Goal: Task Accomplishment & Management: Complete application form

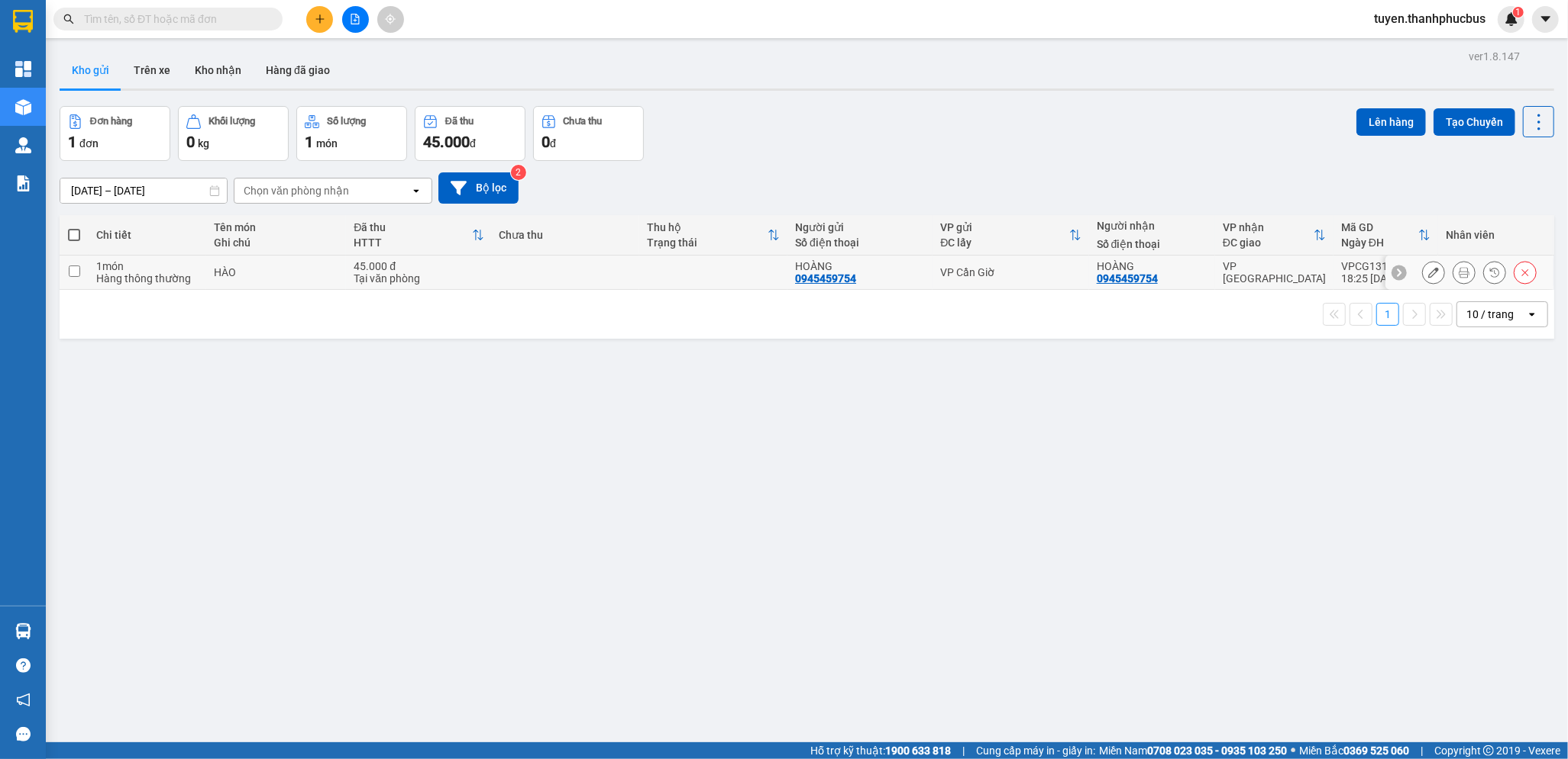
click at [78, 269] on input "checkbox" at bounding box center [74, 271] width 11 height 11
checkbox input "true"
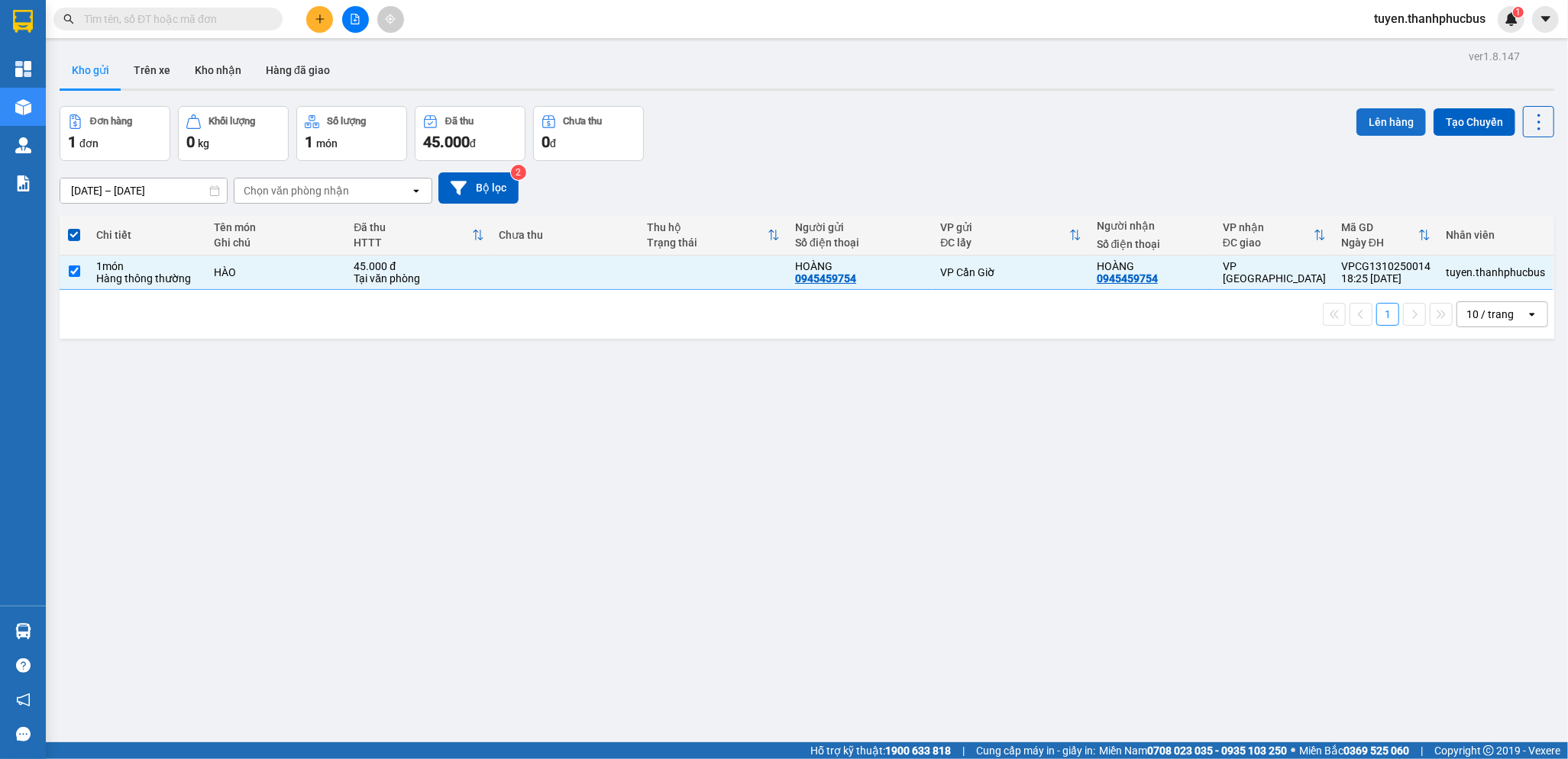
click at [1368, 124] on button "Lên hàng" at bounding box center [1390, 122] width 69 height 27
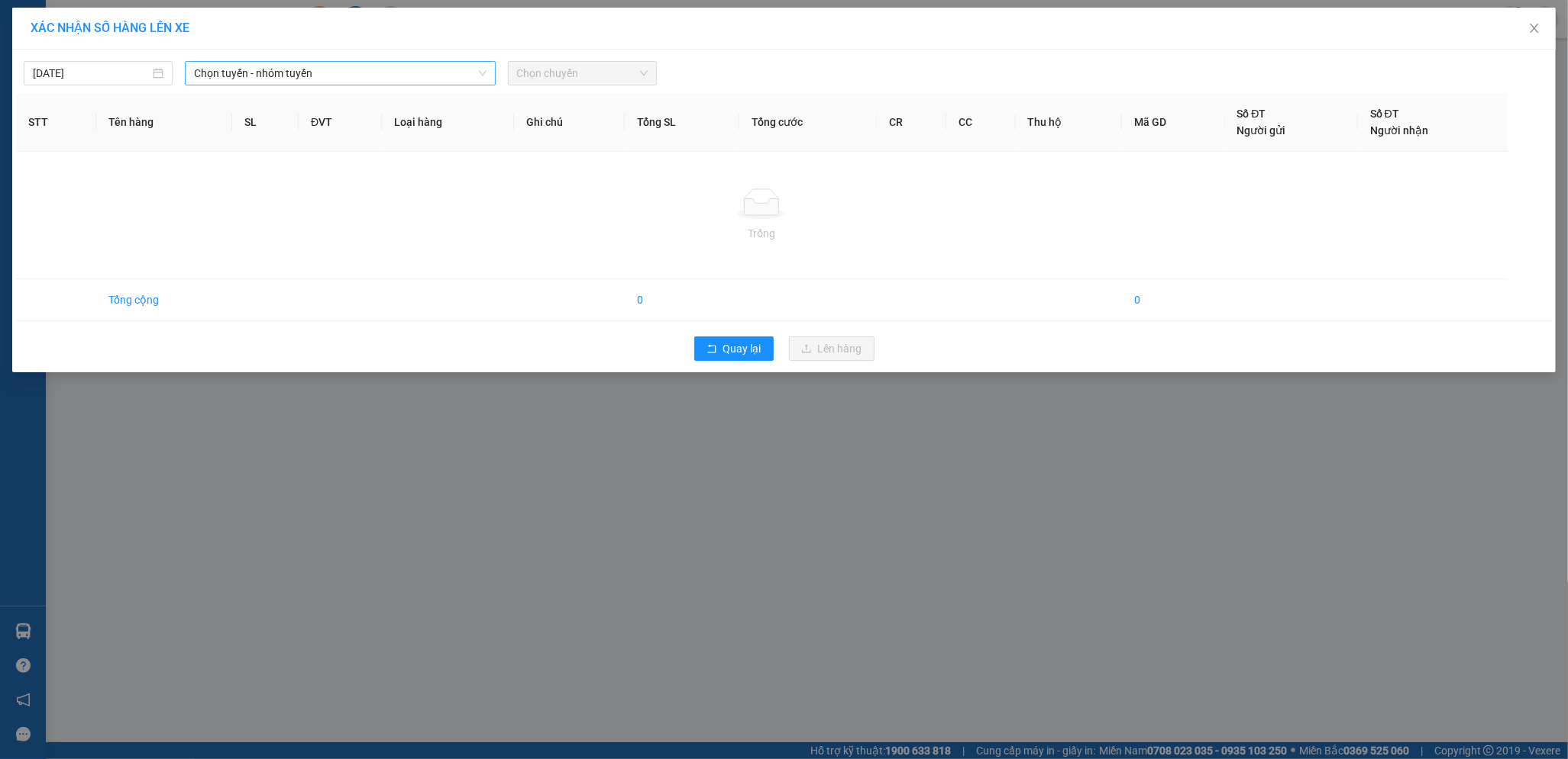
click at [275, 75] on span "Chọn tuyến - nhóm tuyến" at bounding box center [339, 74] width 292 height 23
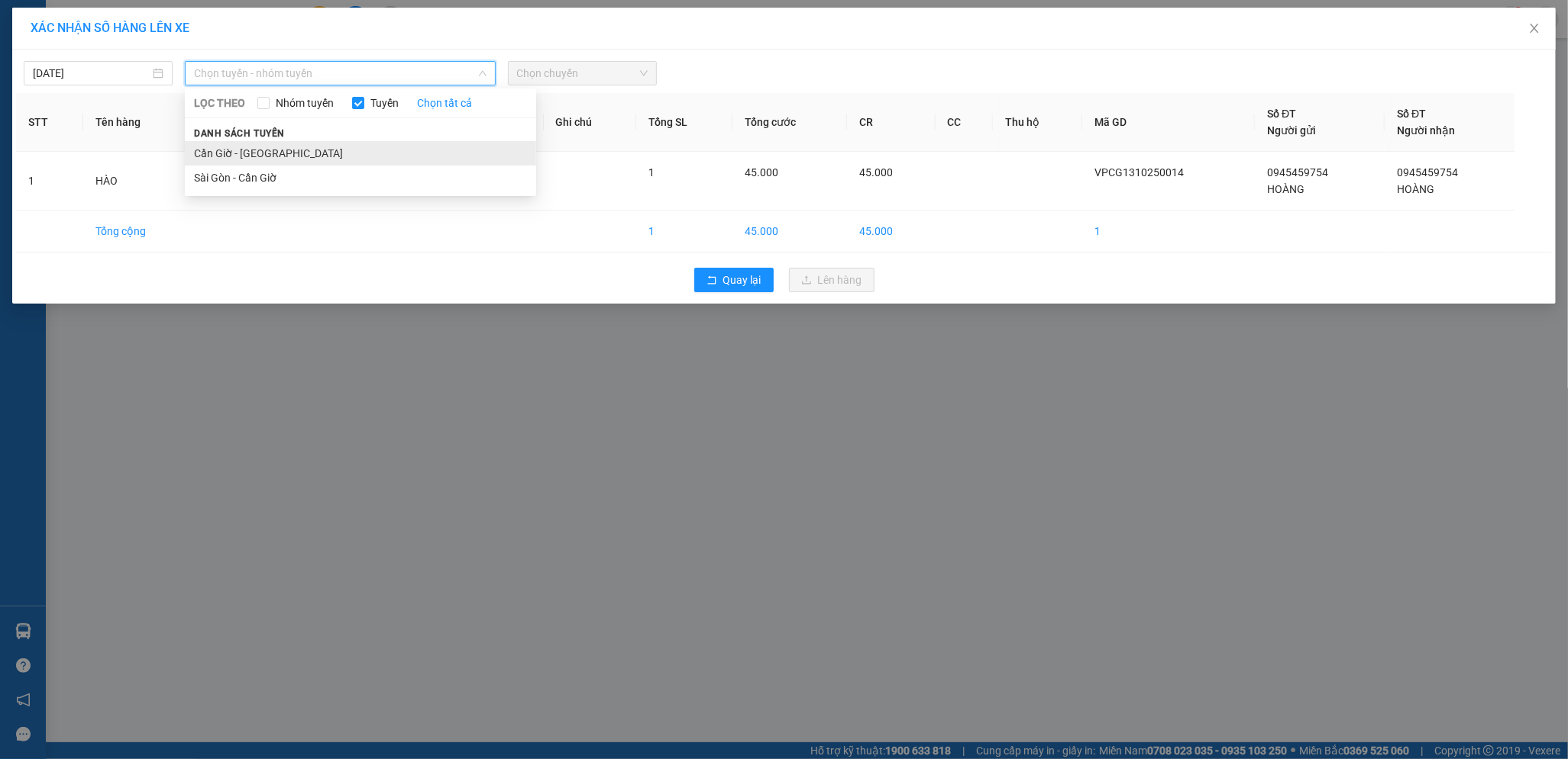
click at [243, 150] on li "Cần Giờ - [GEOGRAPHIC_DATA]" at bounding box center [360, 153] width 352 height 25
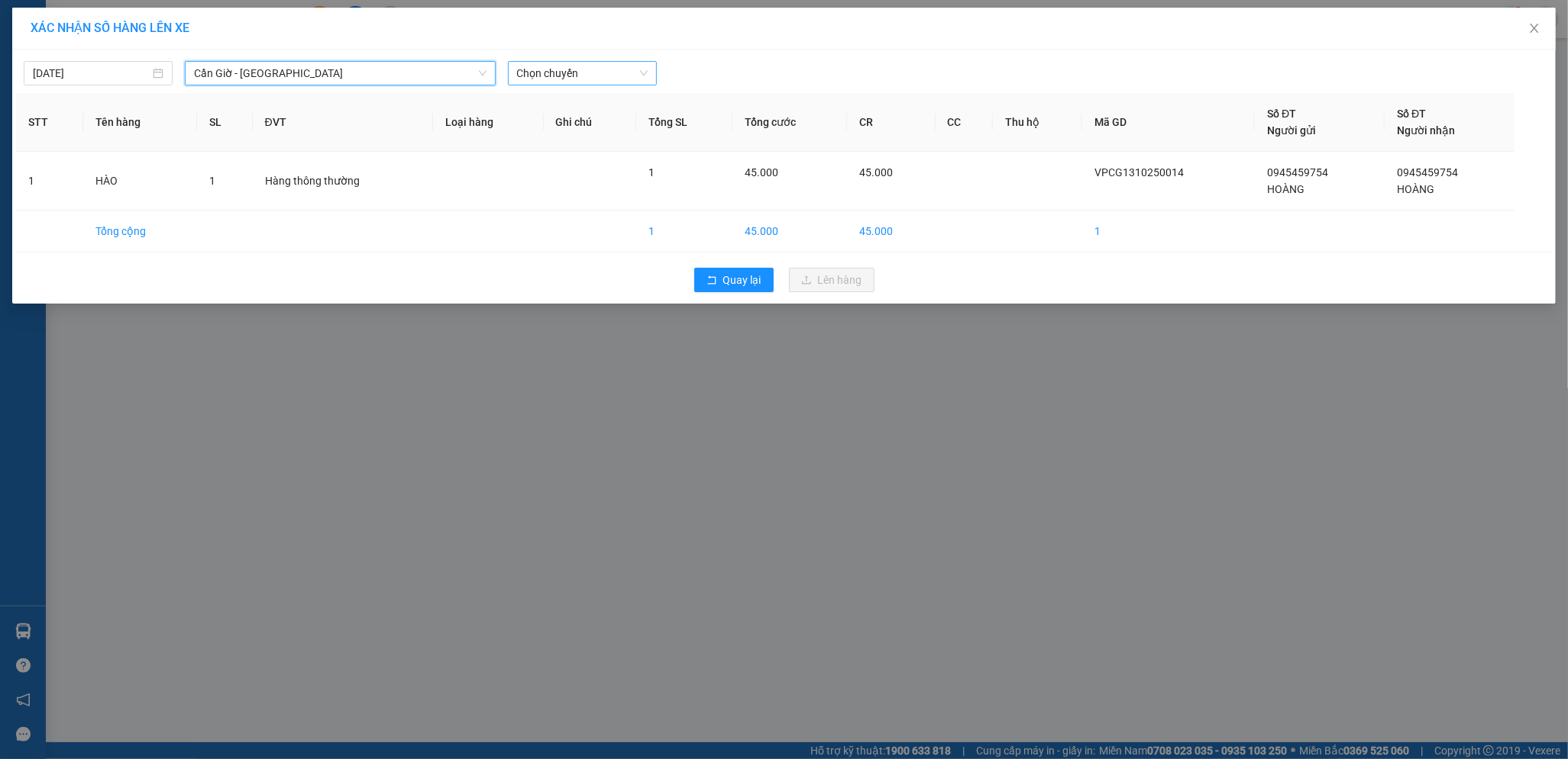
click at [588, 83] on span "Chọn chuyến" at bounding box center [582, 74] width 131 height 23
click at [532, 133] on div "05:00" at bounding box center [577, 128] width 119 height 17
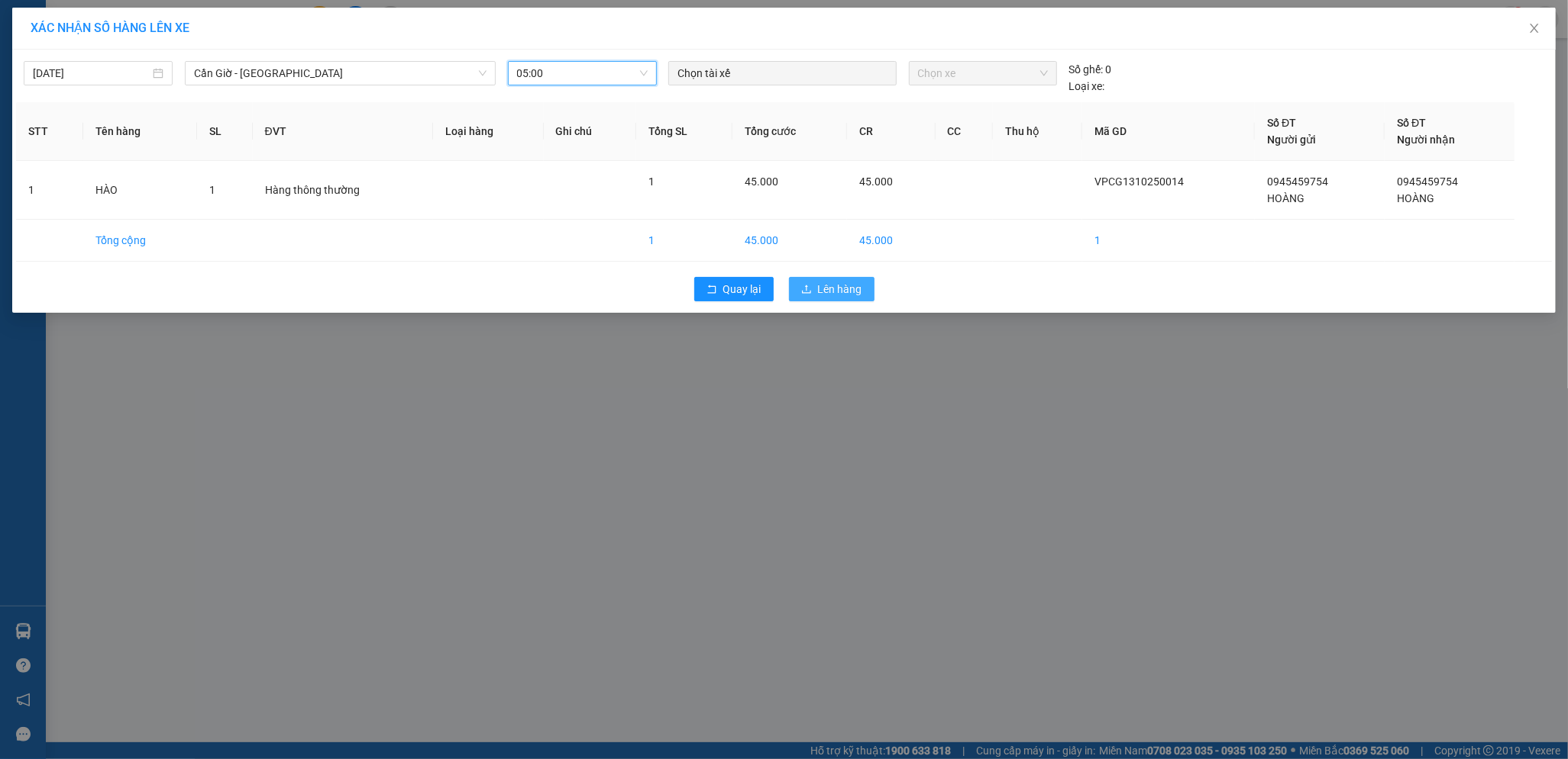
click at [826, 286] on span "Lên hàng" at bounding box center [840, 288] width 45 height 17
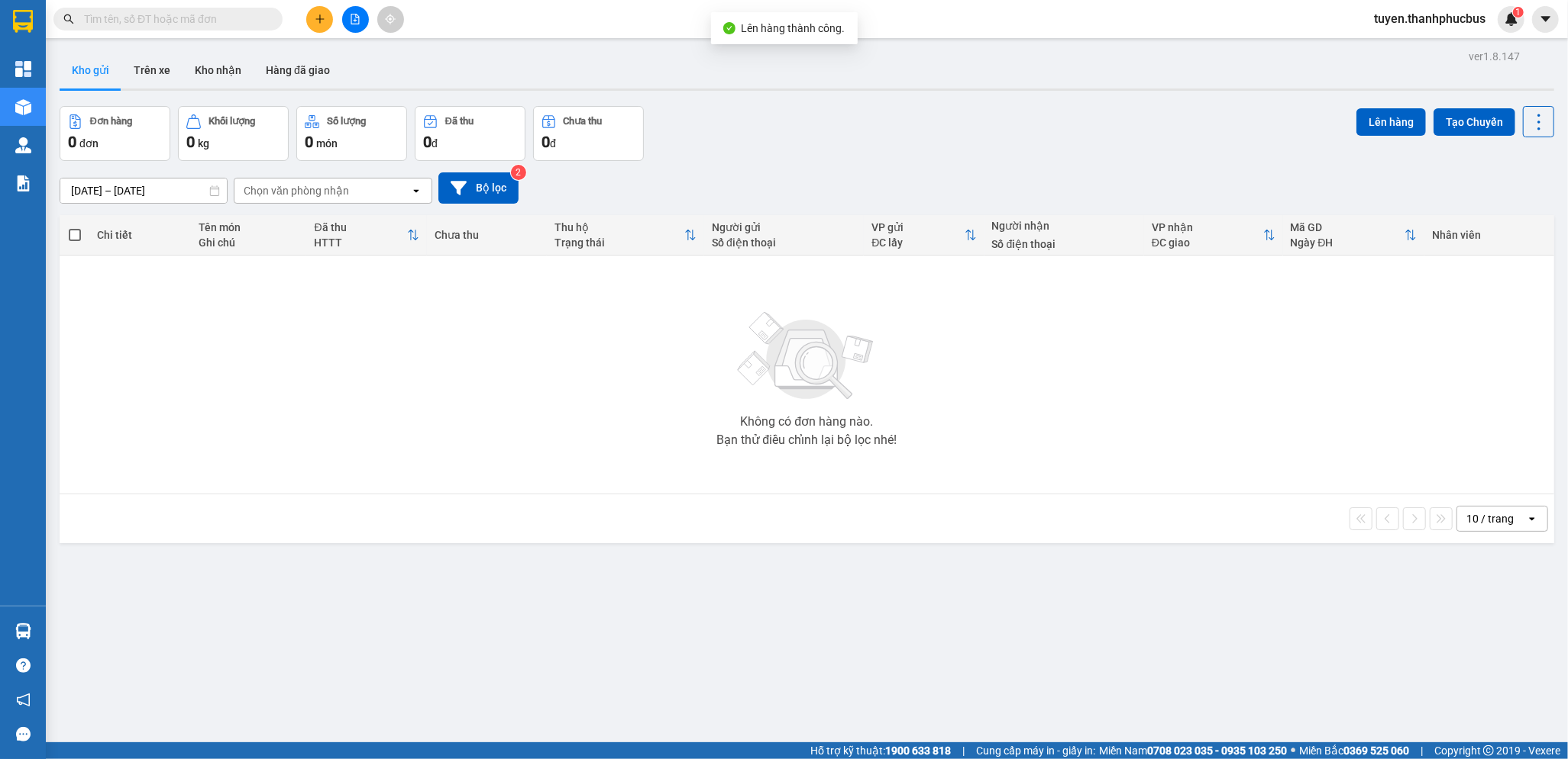
click at [322, 21] on icon "plus" at bounding box center [320, 19] width 11 height 11
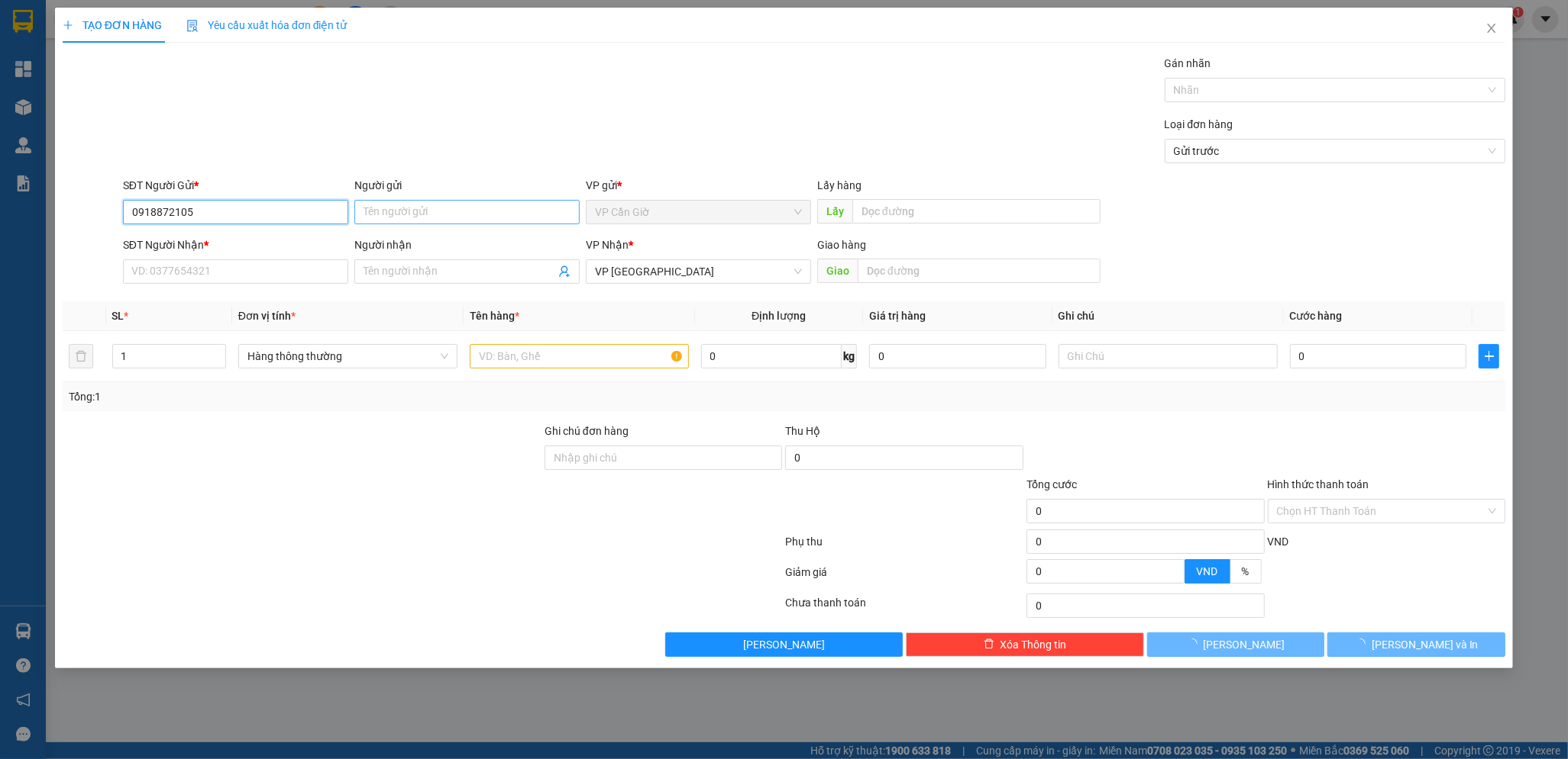
type input "0918872105"
click at [387, 212] on input "Người gửi" at bounding box center [467, 212] width 225 height 25
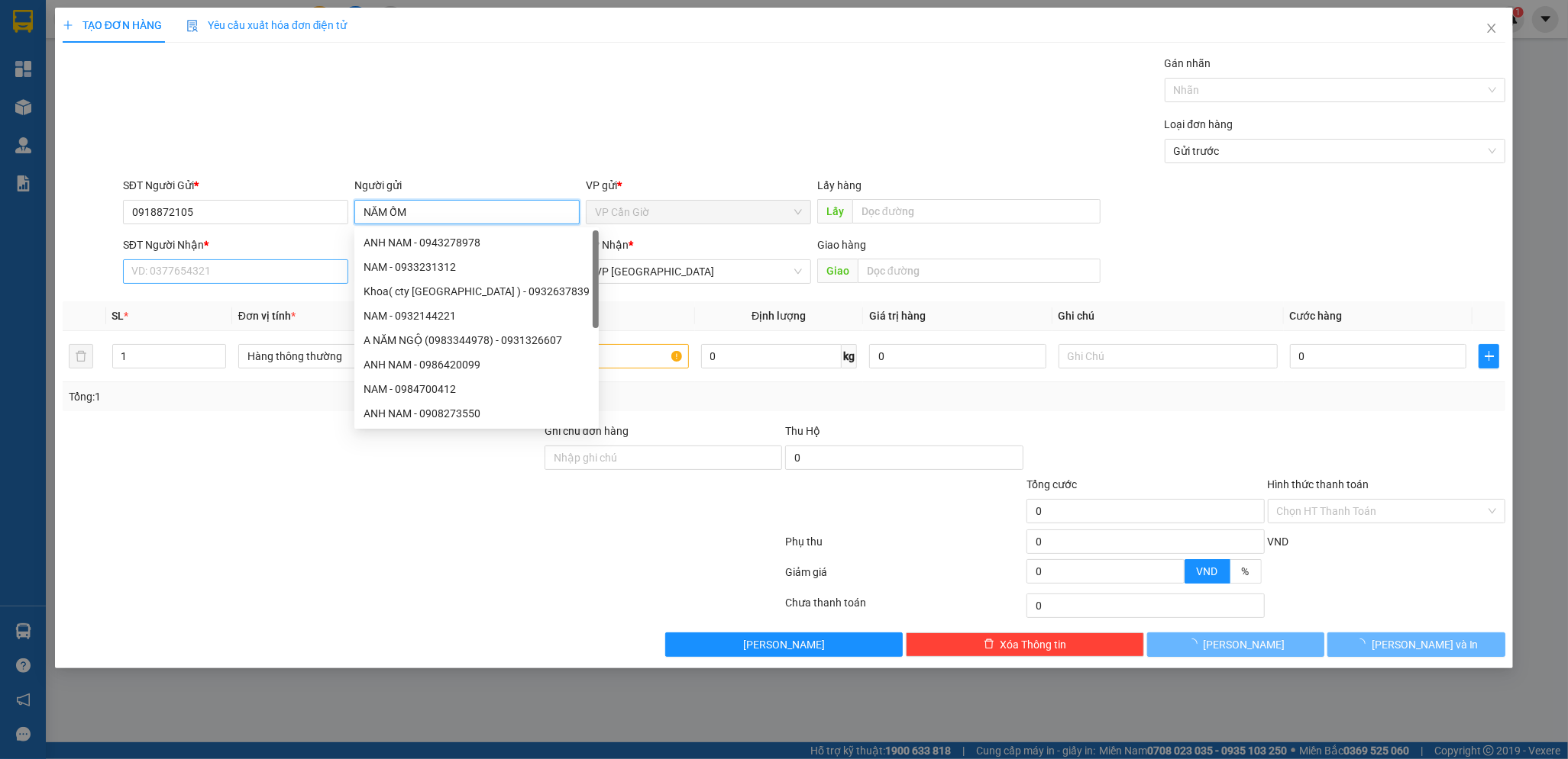
type input "NĂM ỐM"
click at [157, 273] on input "SĐT Người Nhận *" at bounding box center [235, 272] width 225 height 25
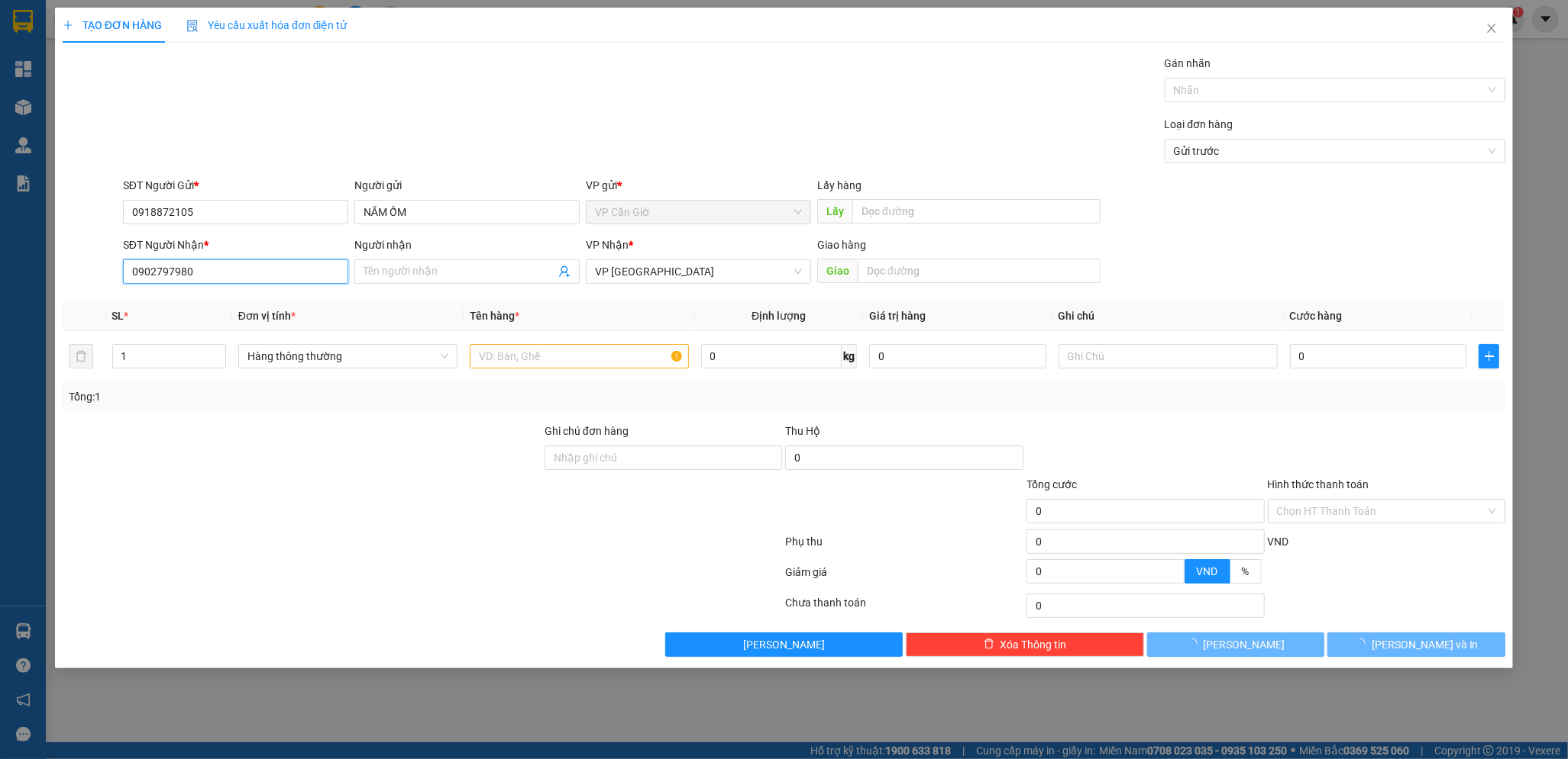
type input "0902797980"
type input "A VINH"
drag, startPoint x: 80, startPoint y: 478, endPoint x: 399, endPoint y: 413, distance: 325.6
click at [93, 478] on div at bounding box center [302, 502] width 481 height 53
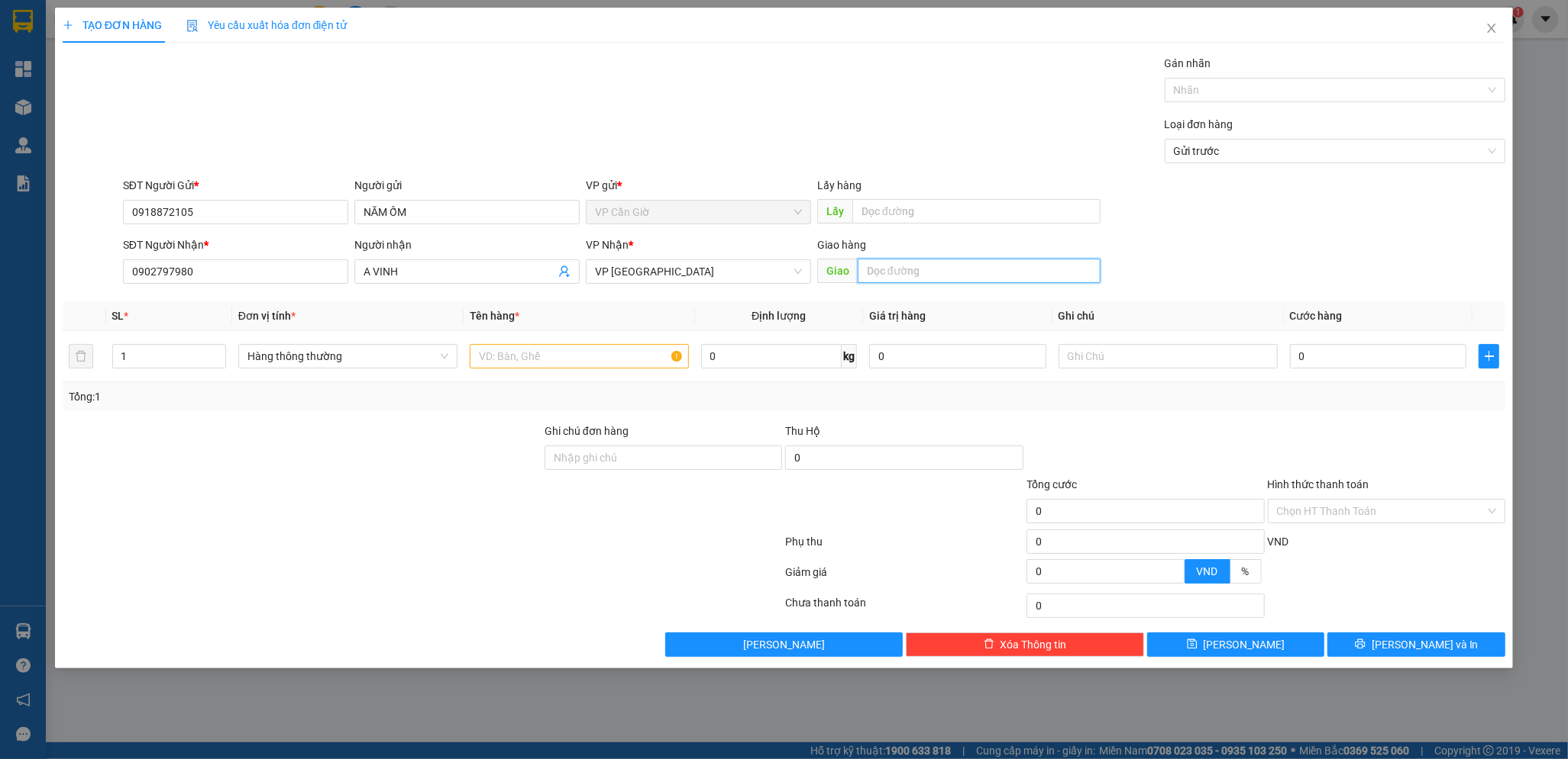
click at [918, 270] on input "text" at bounding box center [979, 271] width 243 height 25
type input "[STREET_ADDRESS]"
click at [528, 352] on input "text" at bounding box center [580, 357] width 219 height 25
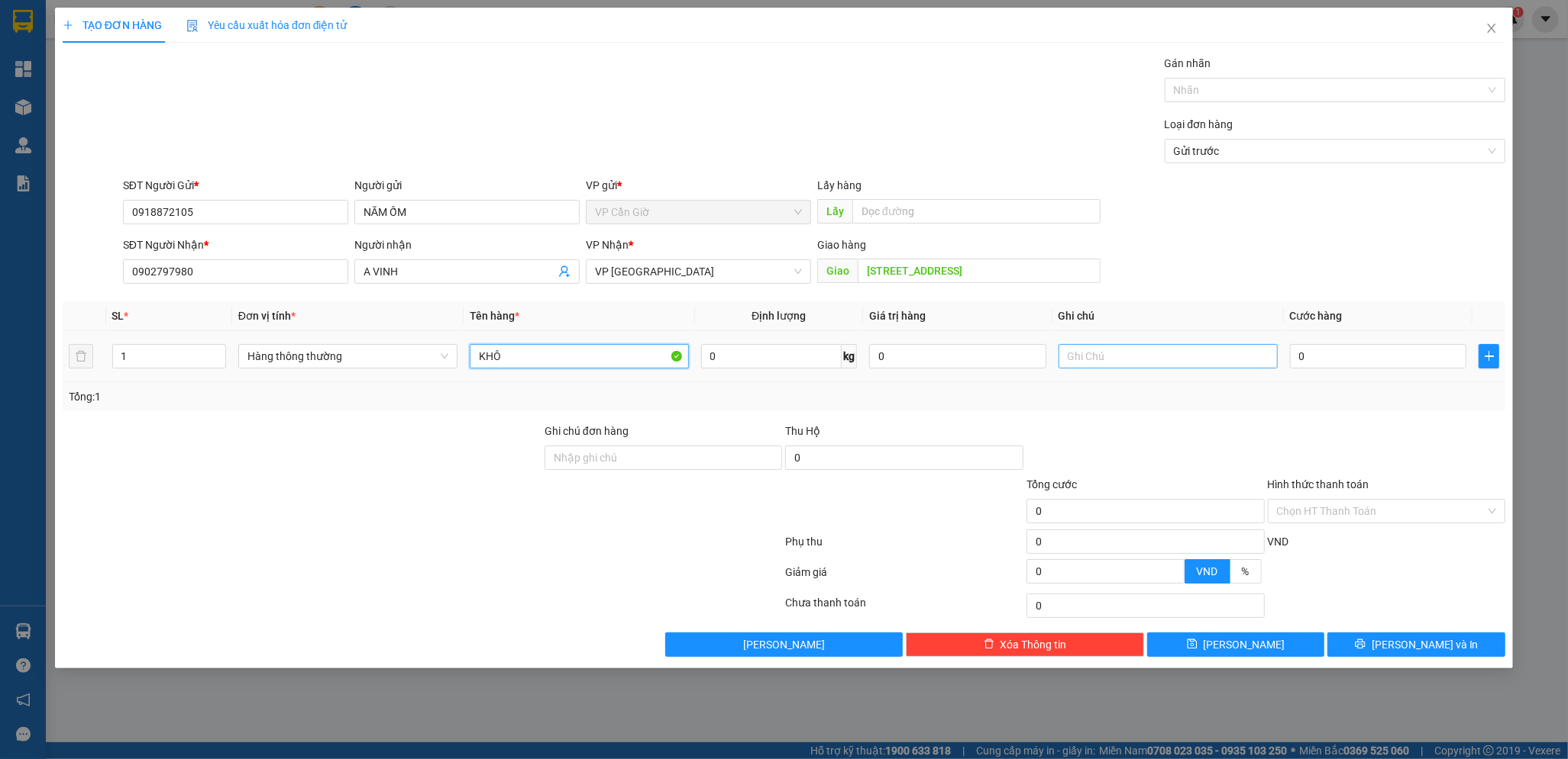
type input "KHÔ"
click at [1132, 364] on input "text" at bounding box center [1168, 357] width 219 height 25
type input "TẬN NƠI ĐT 85K"
click at [1334, 354] on input "0" at bounding box center [1379, 357] width 177 height 25
type input "6"
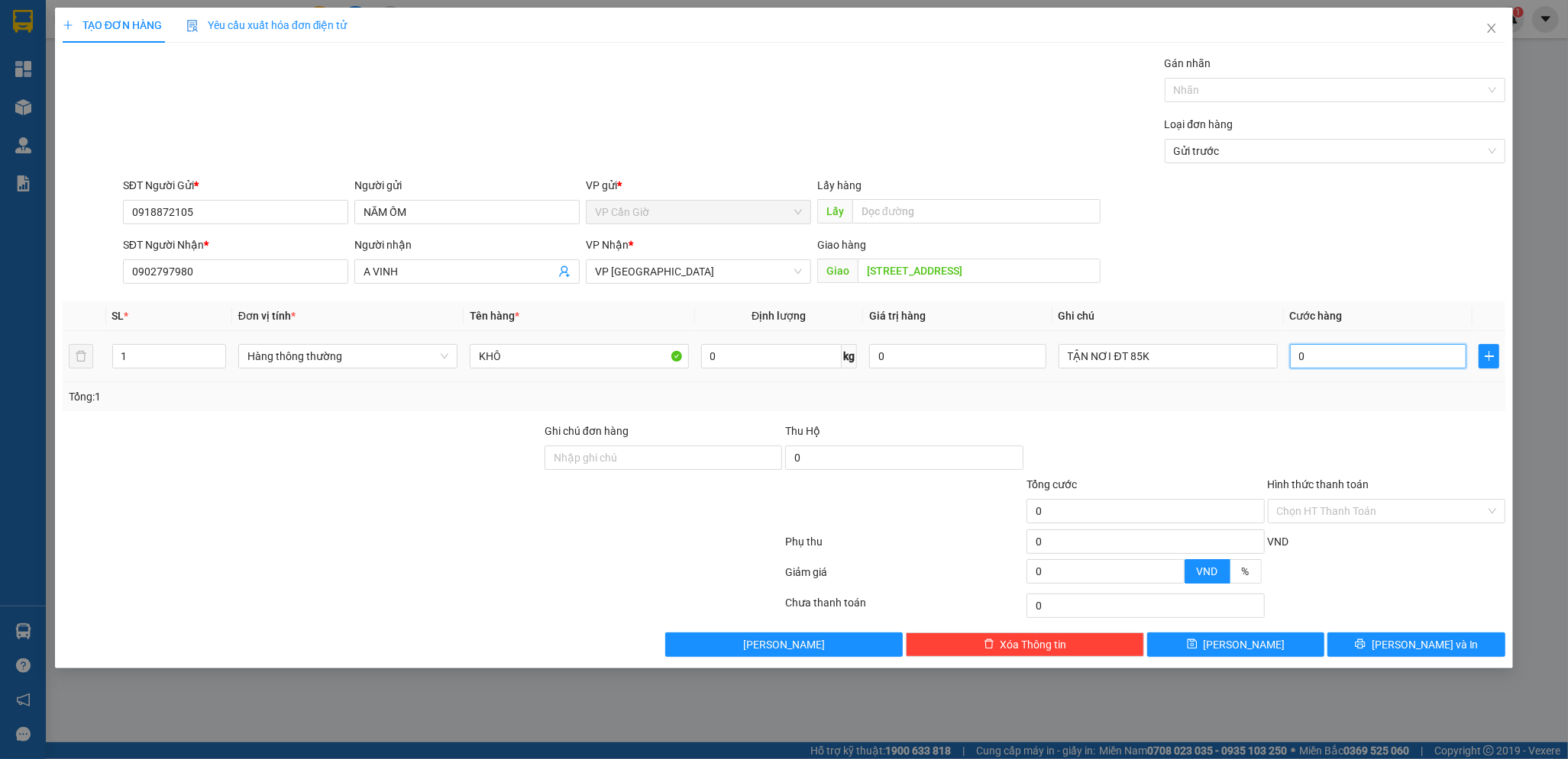
type input "6"
type input "65"
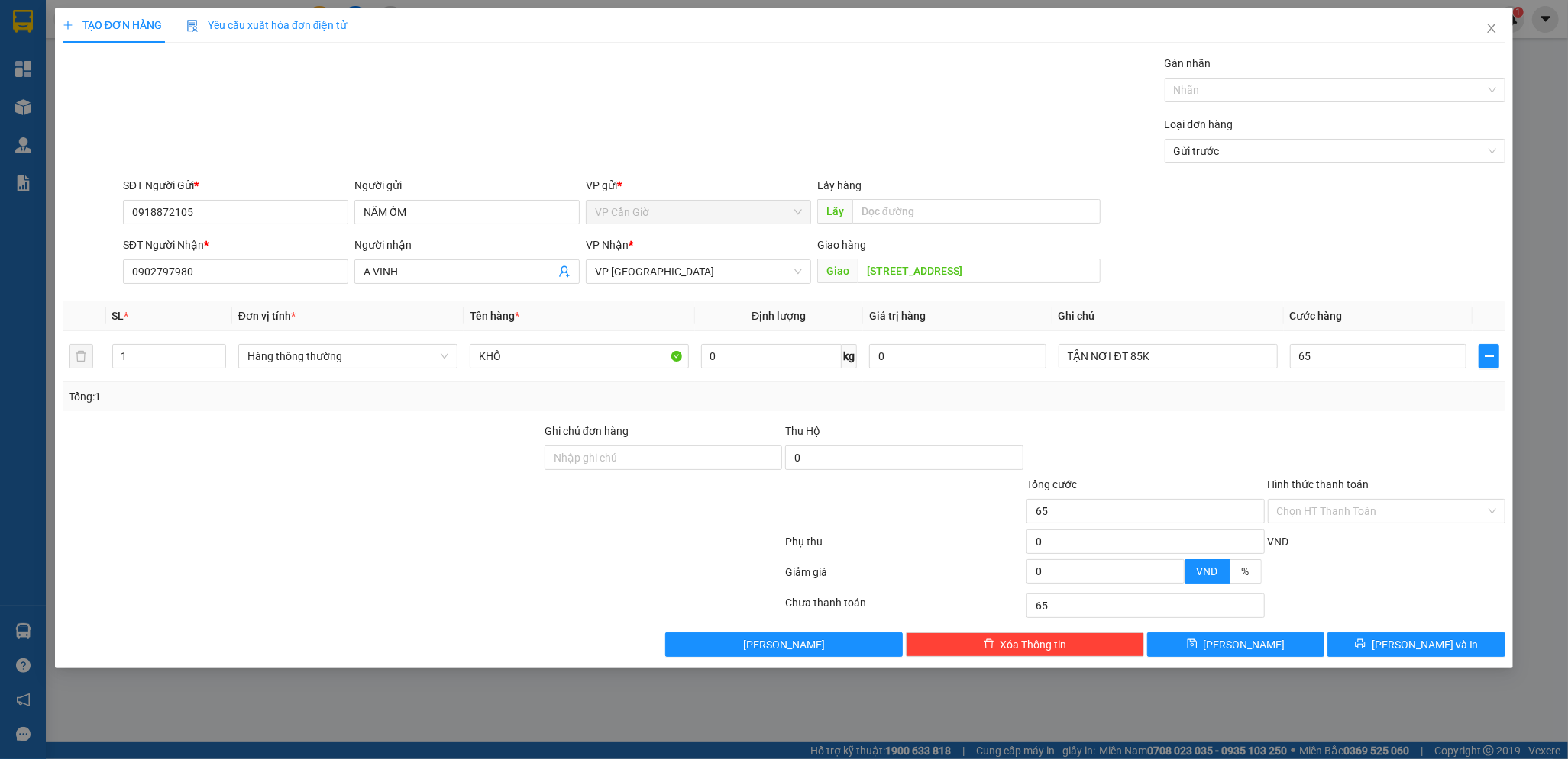
type input "65.000"
click at [1281, 429] on div at bounding box center [1386, 449] width 241 height 53
click at [1312, 513] on input "Hình thức thanh toán" at bounding box center [1381, 511] width 210 height 23
drag, startPoint x: 1299, startPoint y: 537, endPoint x: 1318, endPoint y: 562, distance: 31.4
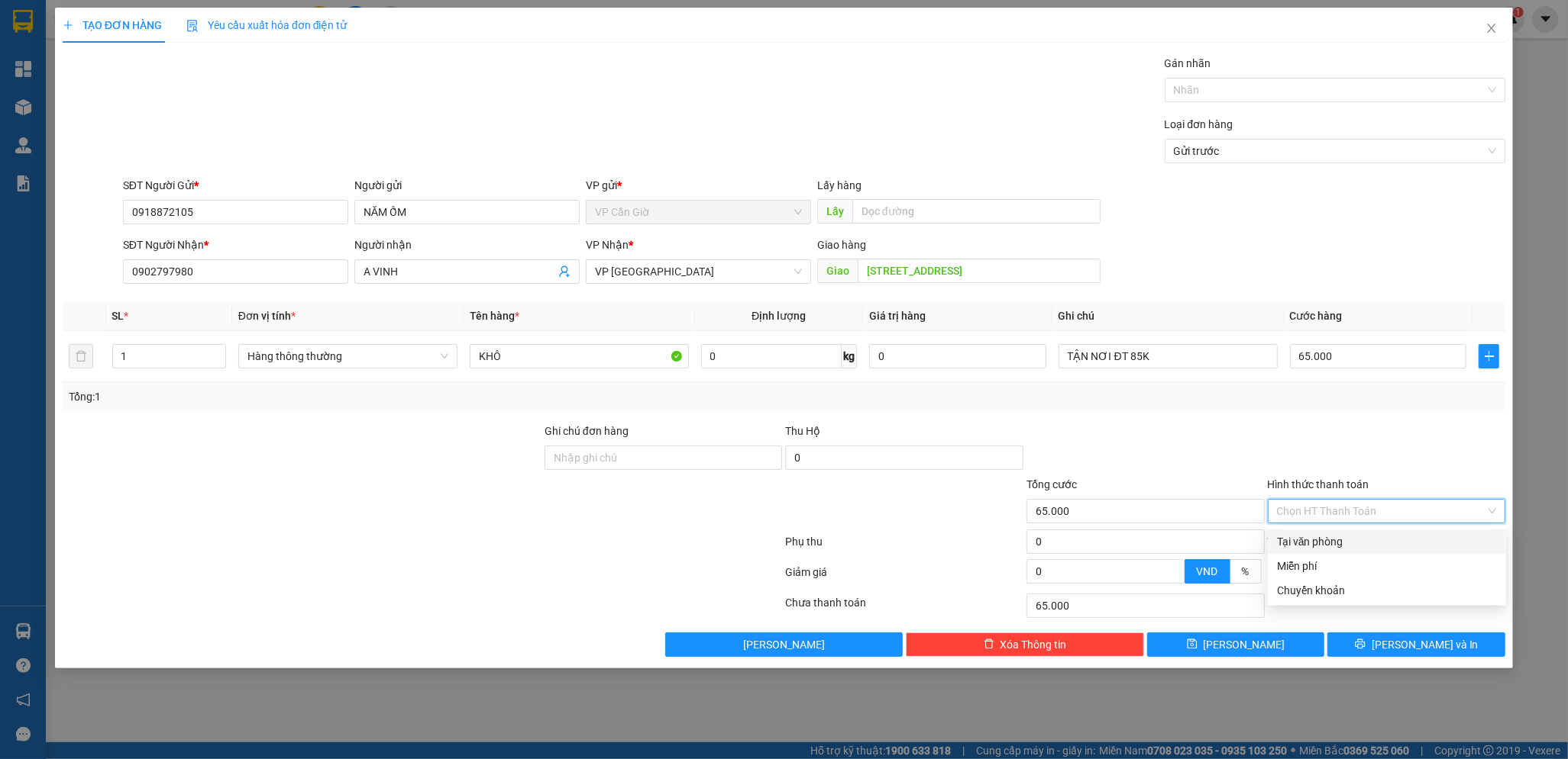
click at [1299, 539] on div "Tại văn phòng" at bounding box center [1386, 542] width 220 height 17
type input "0"
click at [1303, 358] on input "65.000" at bounding box center [1379, 357] width 177 height 25
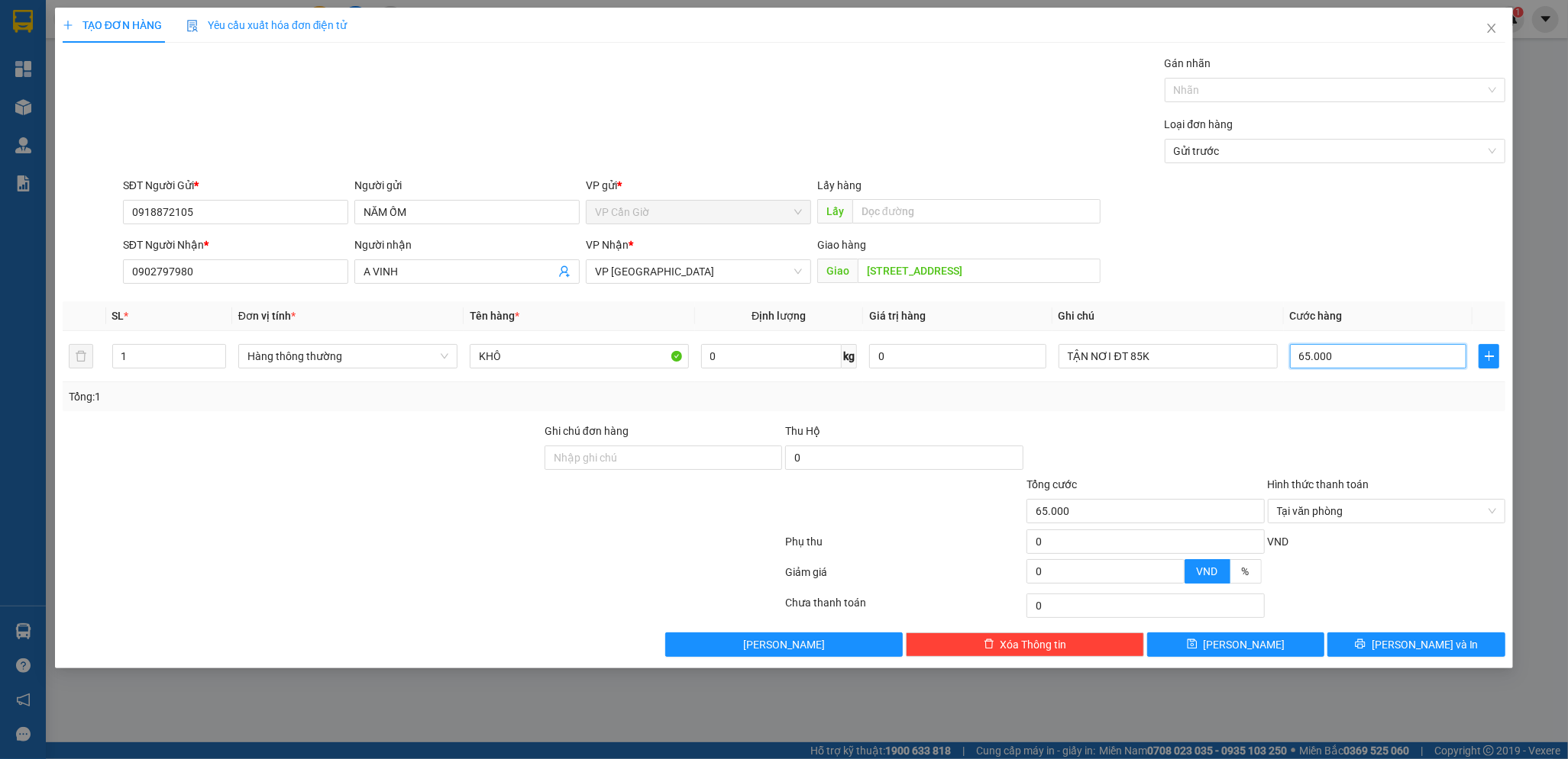
type input "5"
type input "55"
type input "55.000"
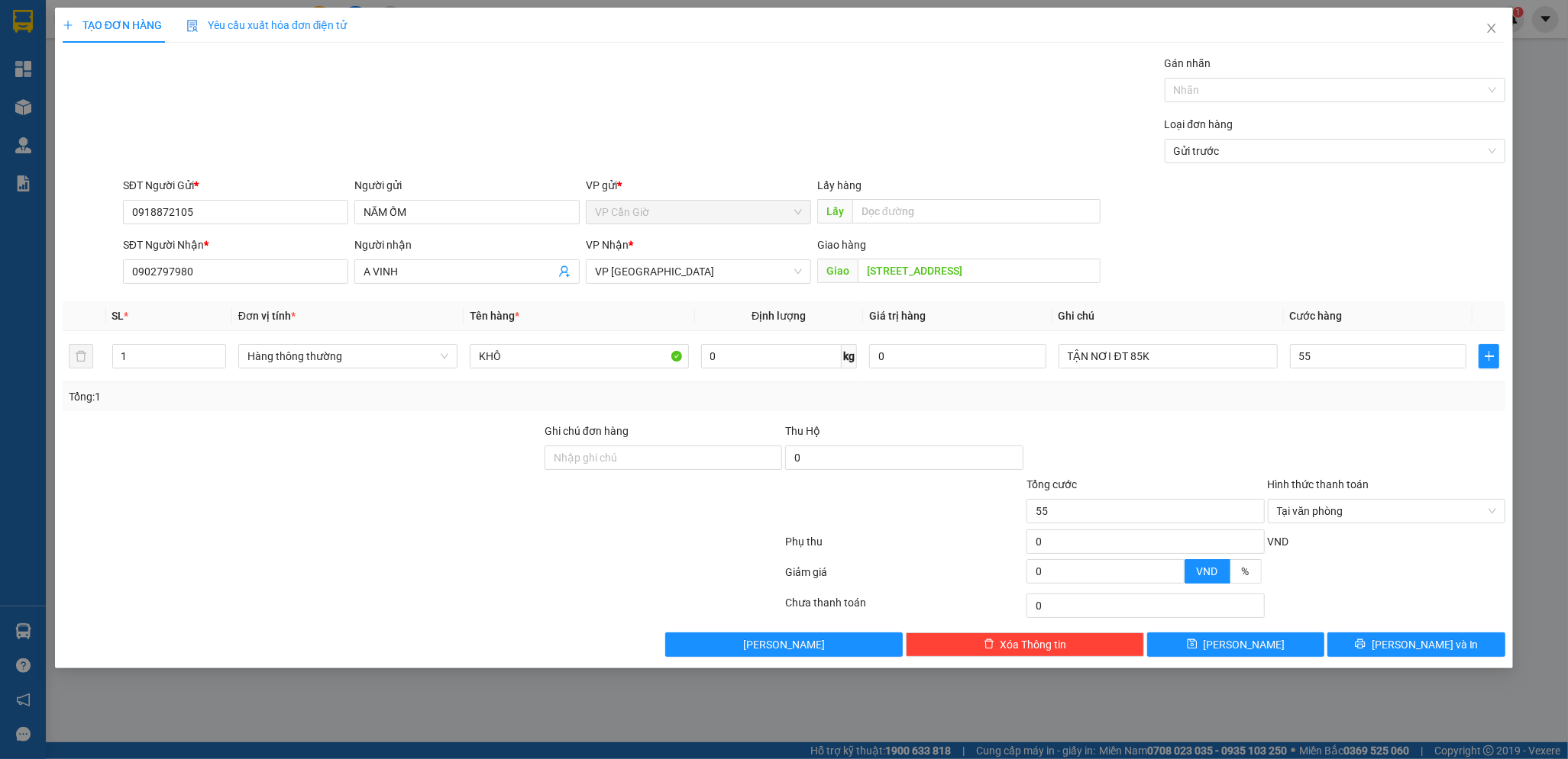
type input "55.000"
drag, startPoint x: 1357, startPoint y: 443, endPoint x: 1358, endPoint y: 458, distance: 15.0
click at [1358, 450] on div at bounding box center [1386, 449] width 241 height 53
click at [1365, 640] on icon "printer" at bounding box center [1360, 644] width 11 height 11
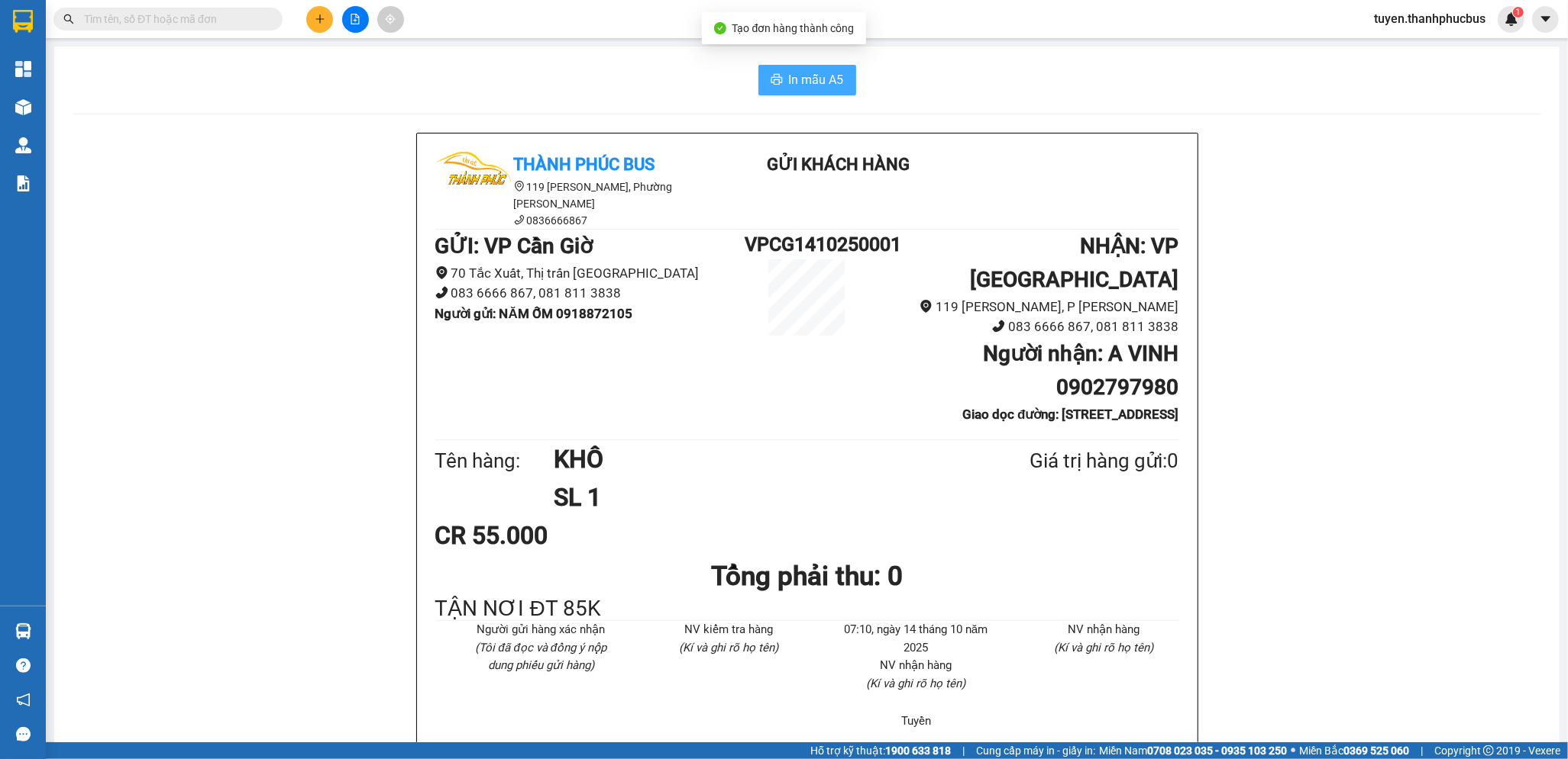
click at [789, 77] on span "In mẫu A5" at bounding box center [816, 80] width 55 height 19
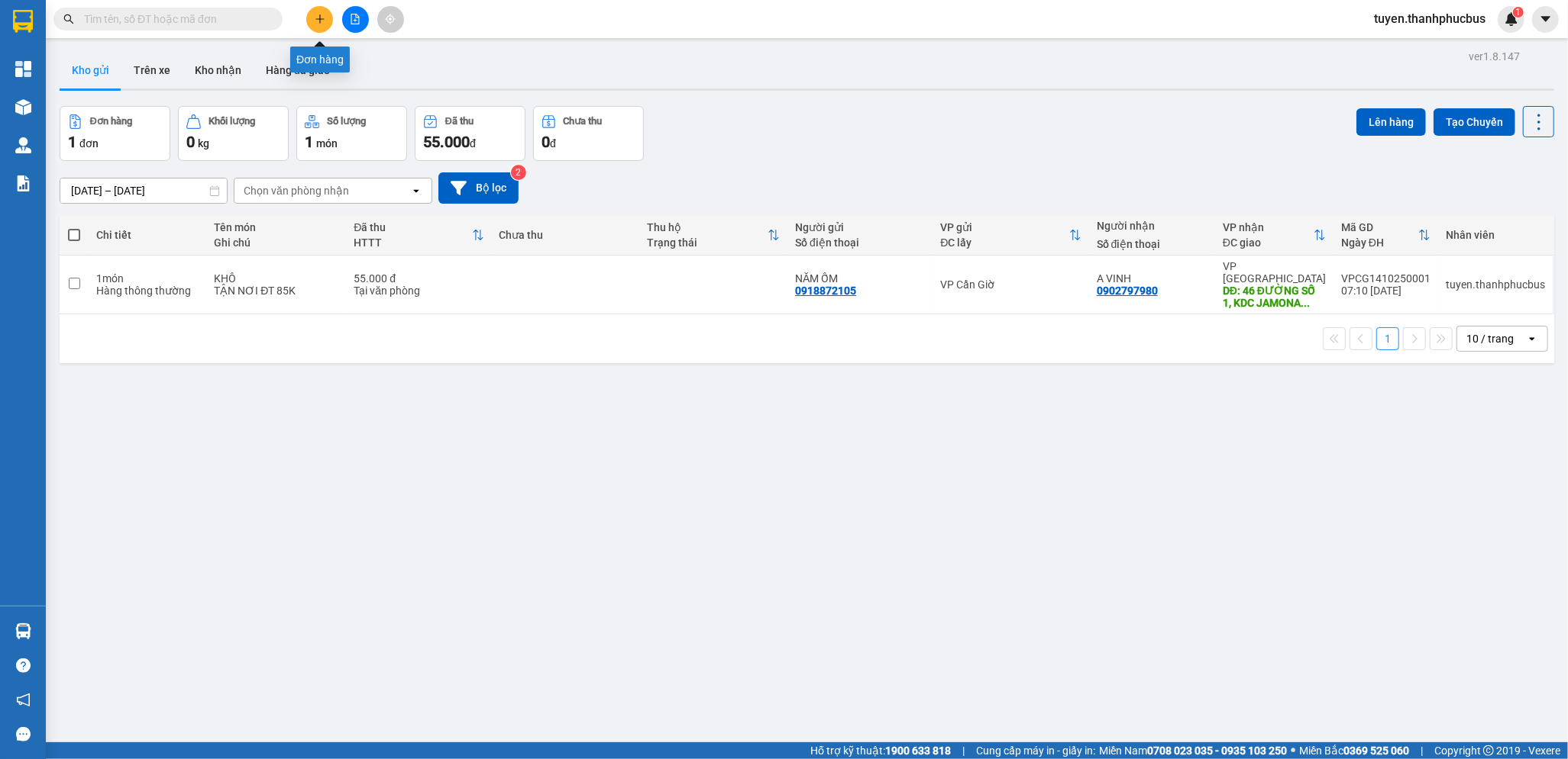
click at [321, 17] on icon "plus" at bounding box center [320, 19] width 11 height 11
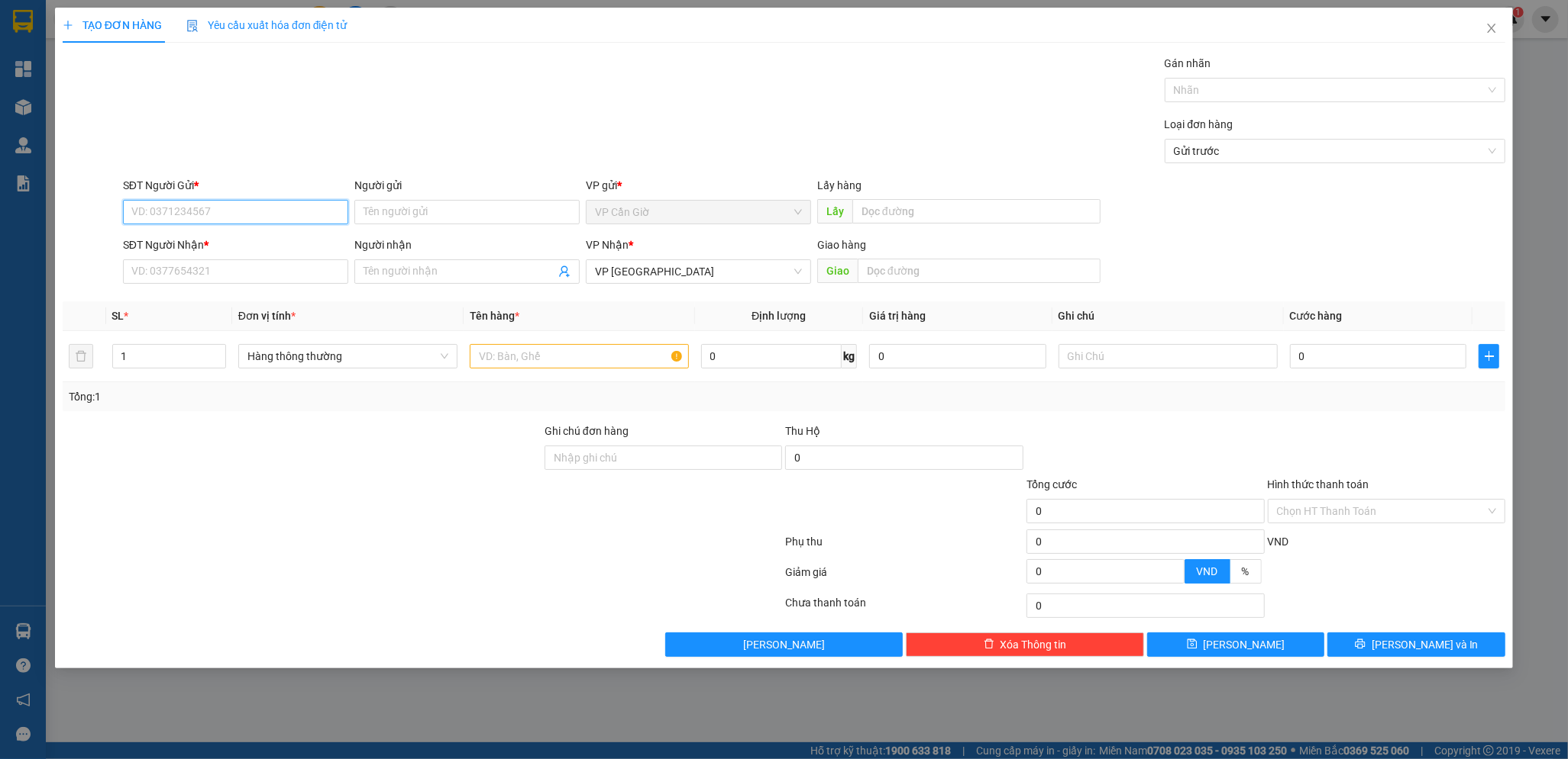
click at [175, 223] on input "SĐT Người Gửi *" at bounding box center [235, 212] width 225 height 25
click at [172, 239] on div "0901444298 - LOAN" at bounding box center [236, 242] width 207 height 17
type input "0901444298"
type input "LOAN"
type input "35.000"
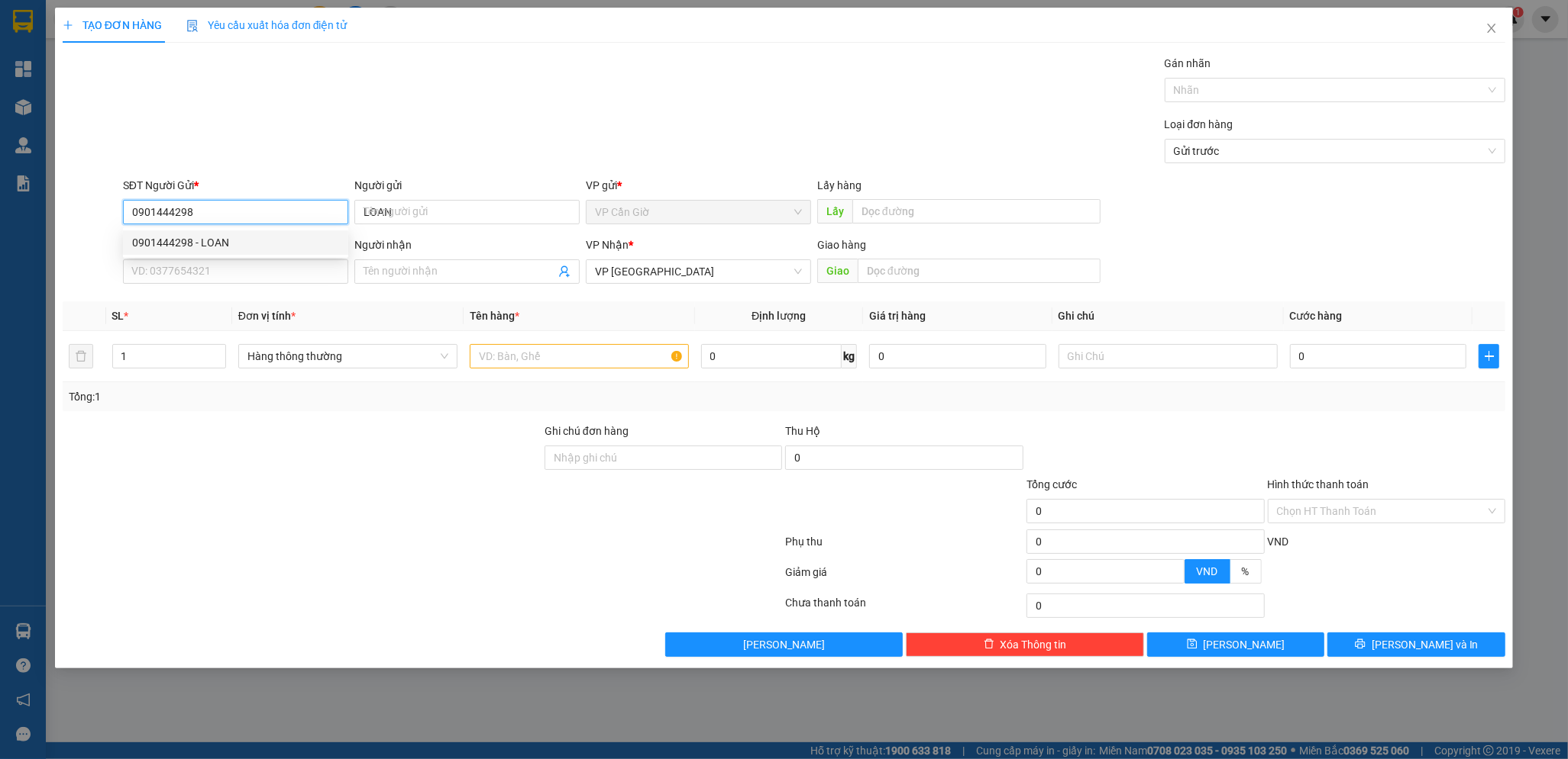
type input "35.000"
type input "0901444298"
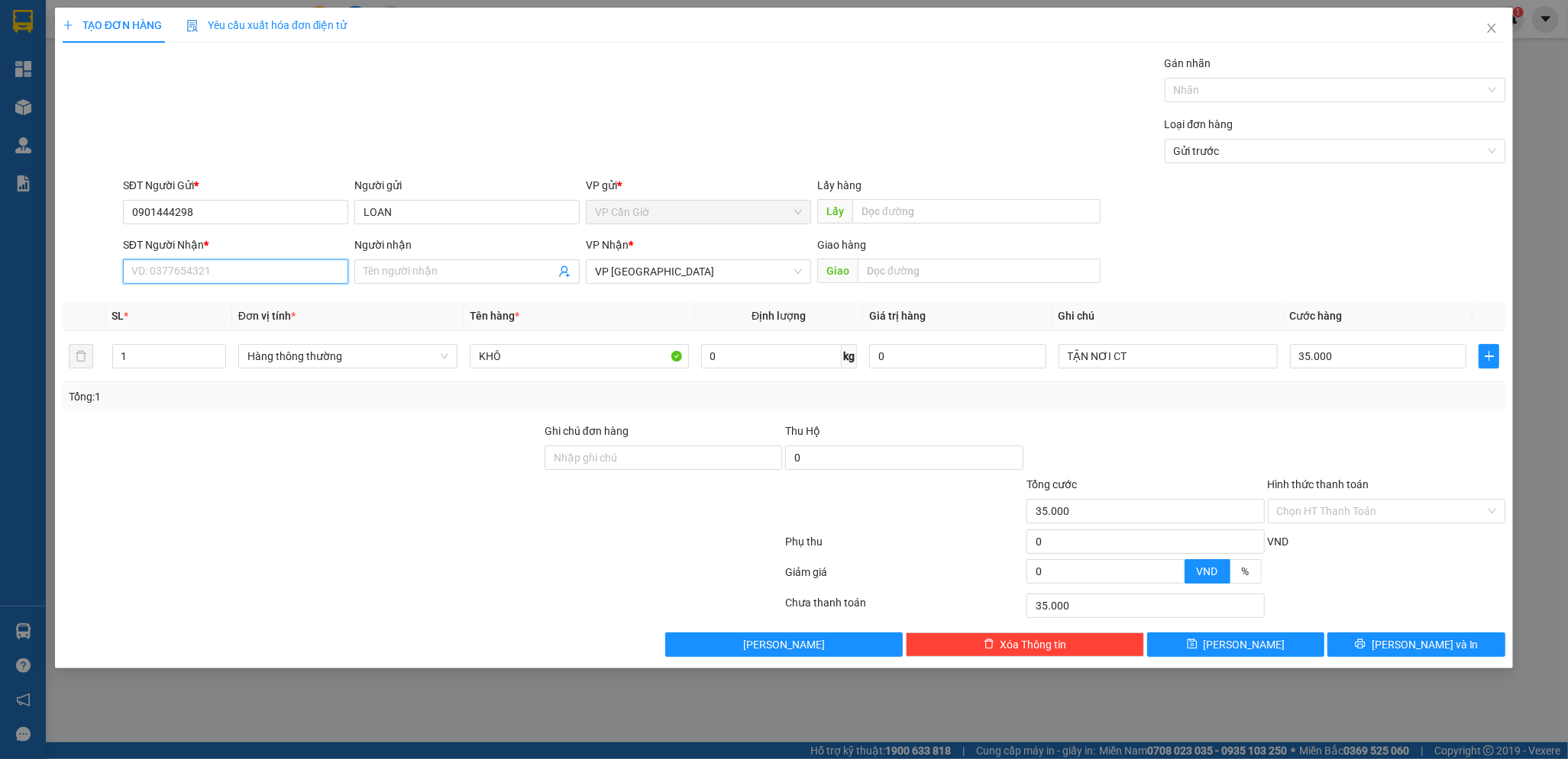
click at [189, 280] on input "SĐT Người Nhận *" at bounding box center [235, 272] width 225 height 25
click at [180, 305] on div "0792466605 - [PERSON_NAME]" at bounding box center [236, 301] width 207 height 17
type input "0792466605"
type input "[PERSON_NAME]"
type input "486/14 [PERSON_NAME], [GEOGRAPHIC_DATA], [GEOGRAPHIC_DATA], [GEOGRAPHIC_DATA]"
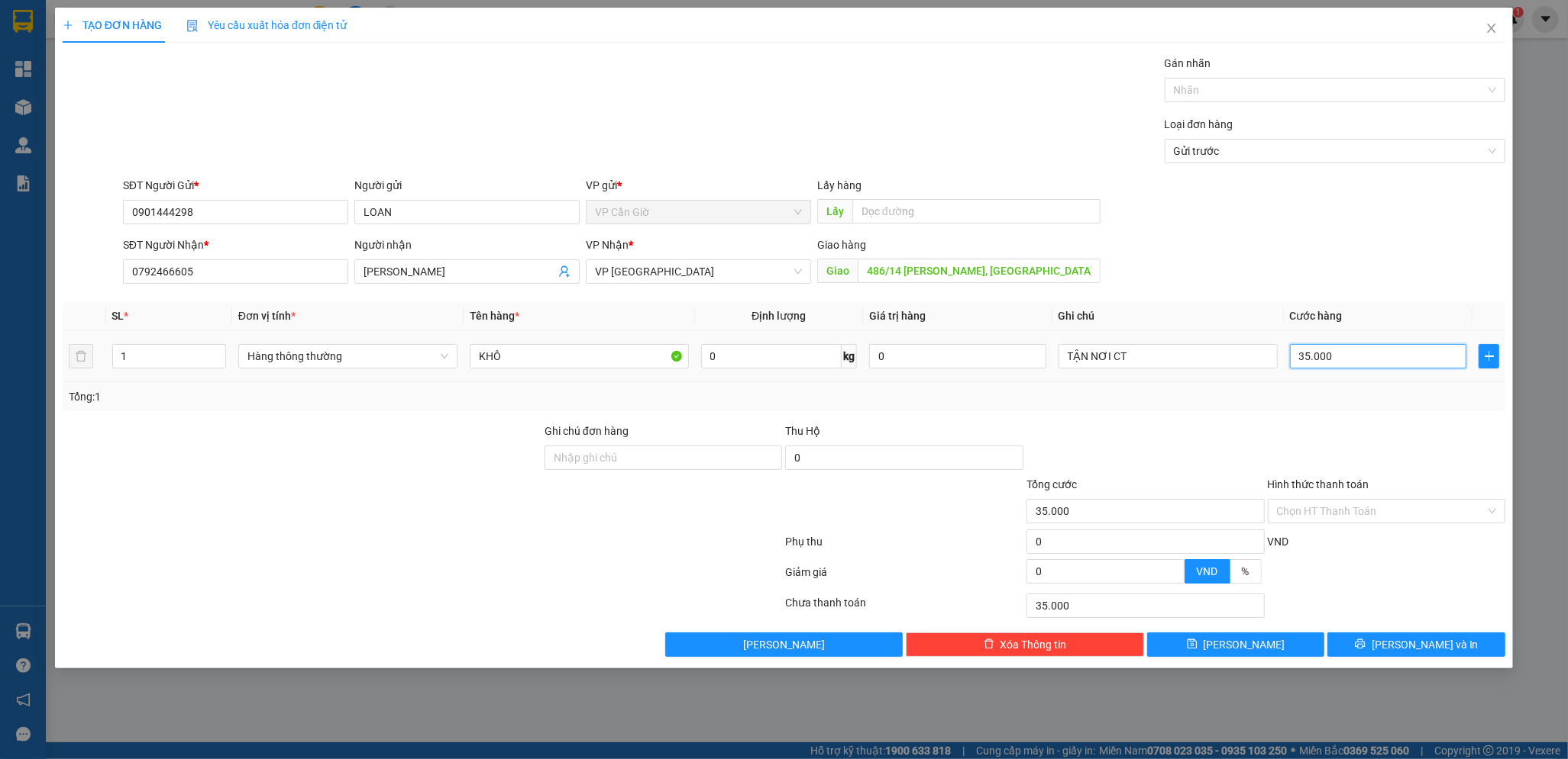
click at [1371, 366] on input "35.000" at bounding box center [1379, 357] width 177 height 25
type input "4"
type input "45"
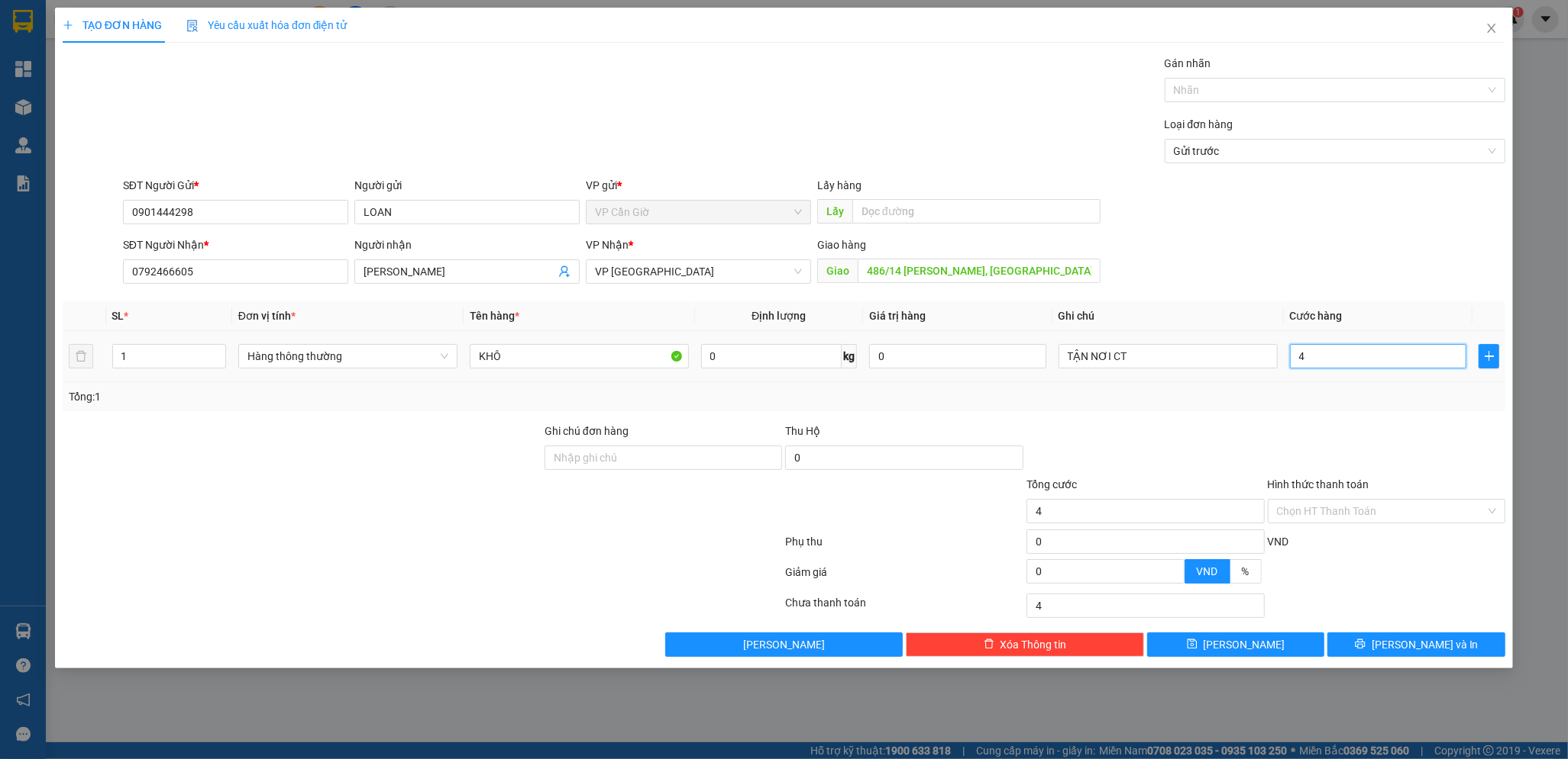
type input "45"
type input "45.000"
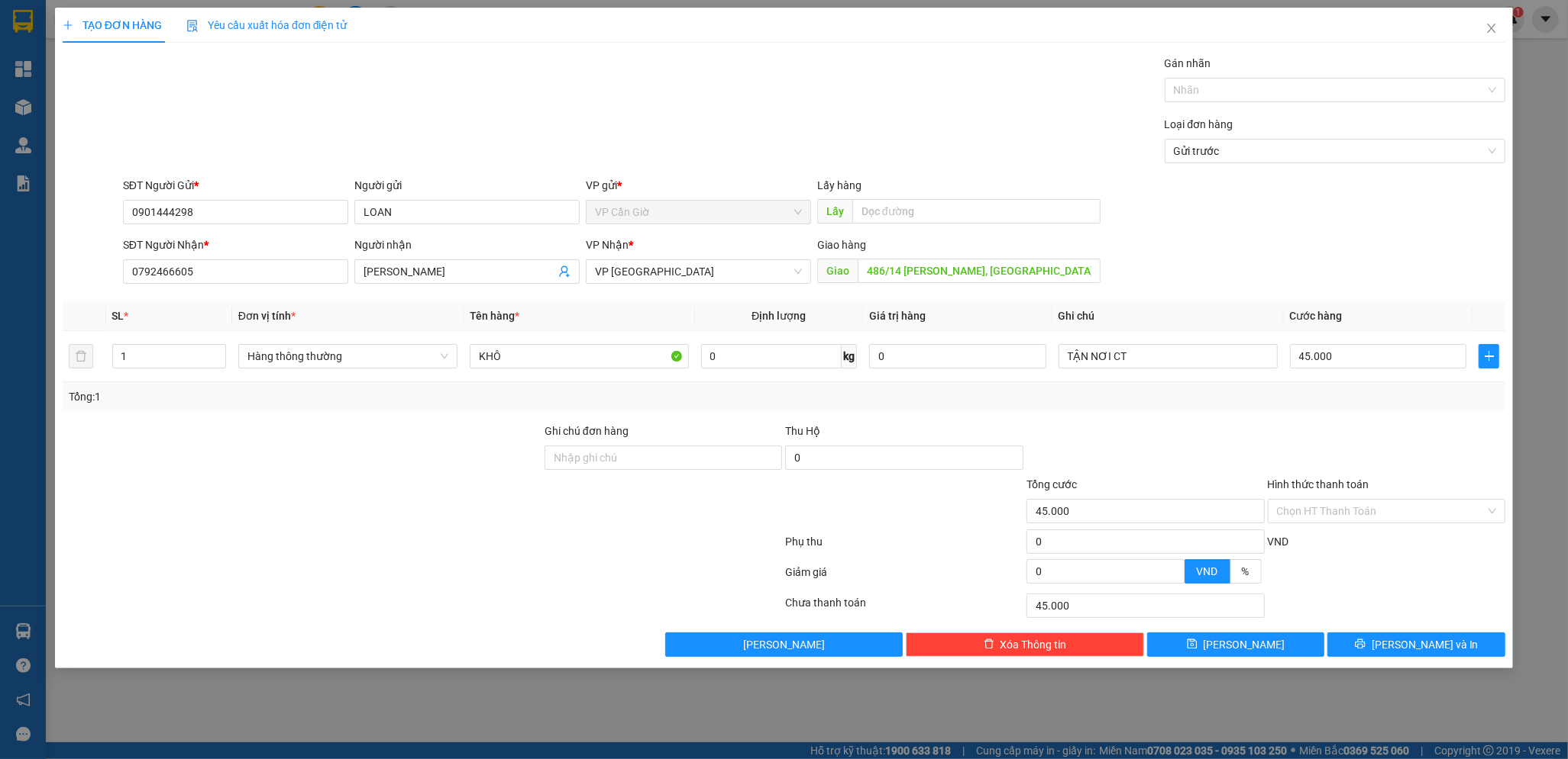
click at [1235, 428] on div at bounding box center [1145, 449] width 241 height 53
click at [1341, 511] on input "Hình thức thanh toán" at bounding box center [1381, 511] width 210 height 23
click at [1310, 543] on div "Tại văn phòng" at bounding box center [1386, 542] width 220 height 17
type input "0"
click at [1418, 648] on span "[PERSON_NAME] và In" at bounding box center [1425, 644] width 107 height 17
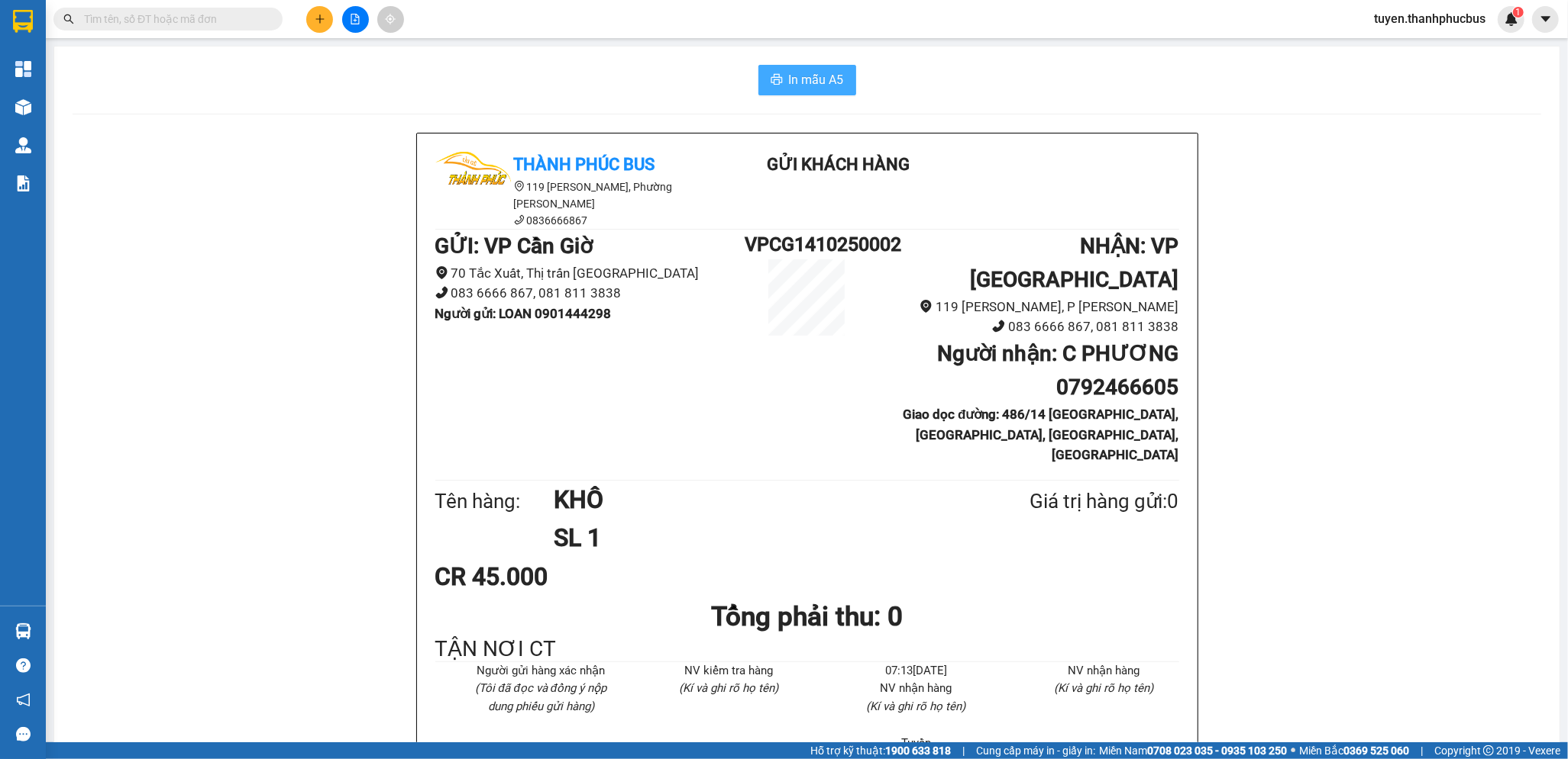
click at [795, 86] on span "In mẫu A5" at bounding box center [816, 80] width 55 height 19
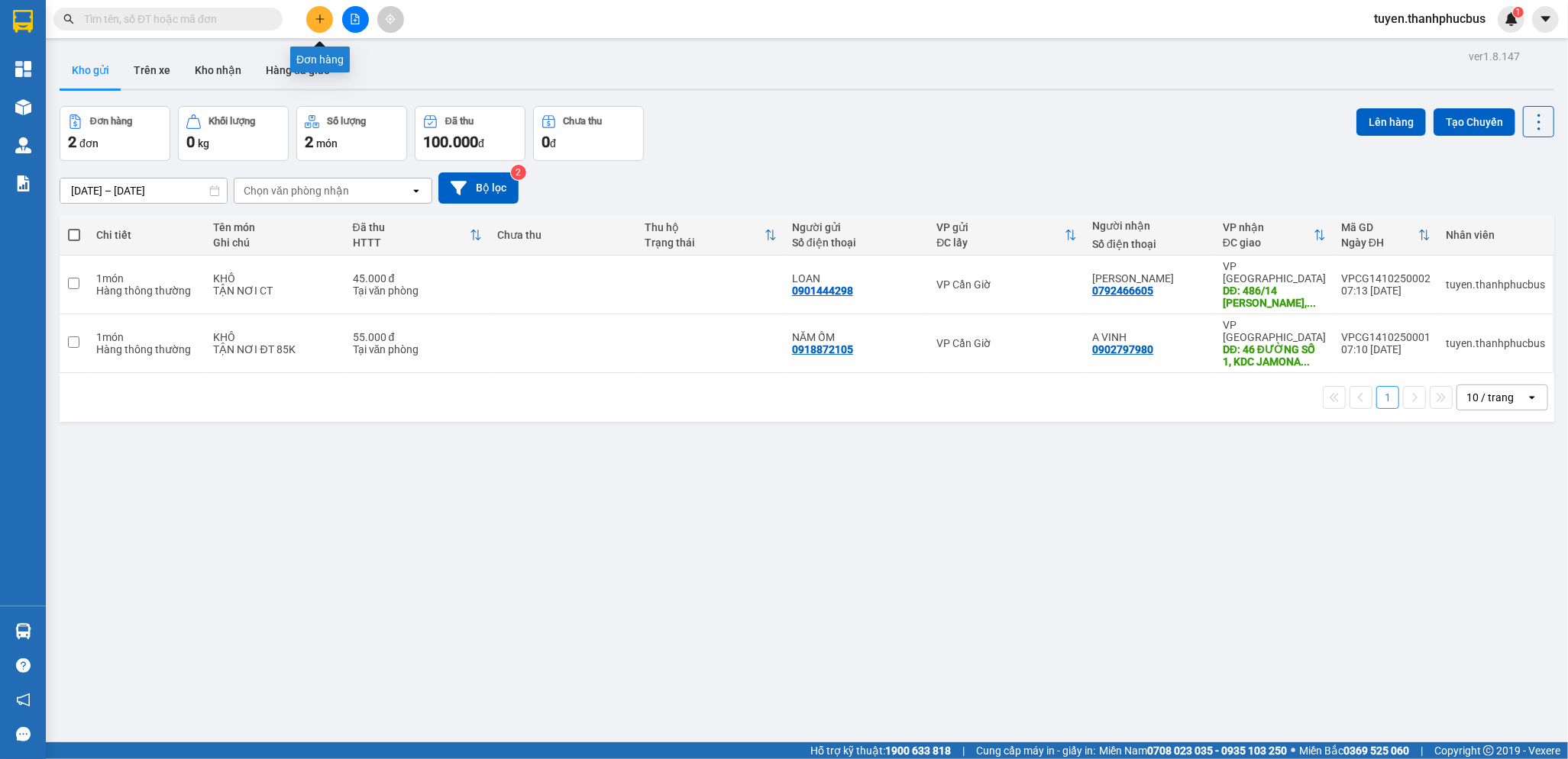
click at [322, 26] on button at bounding box center [319, 19] width 26 height 26
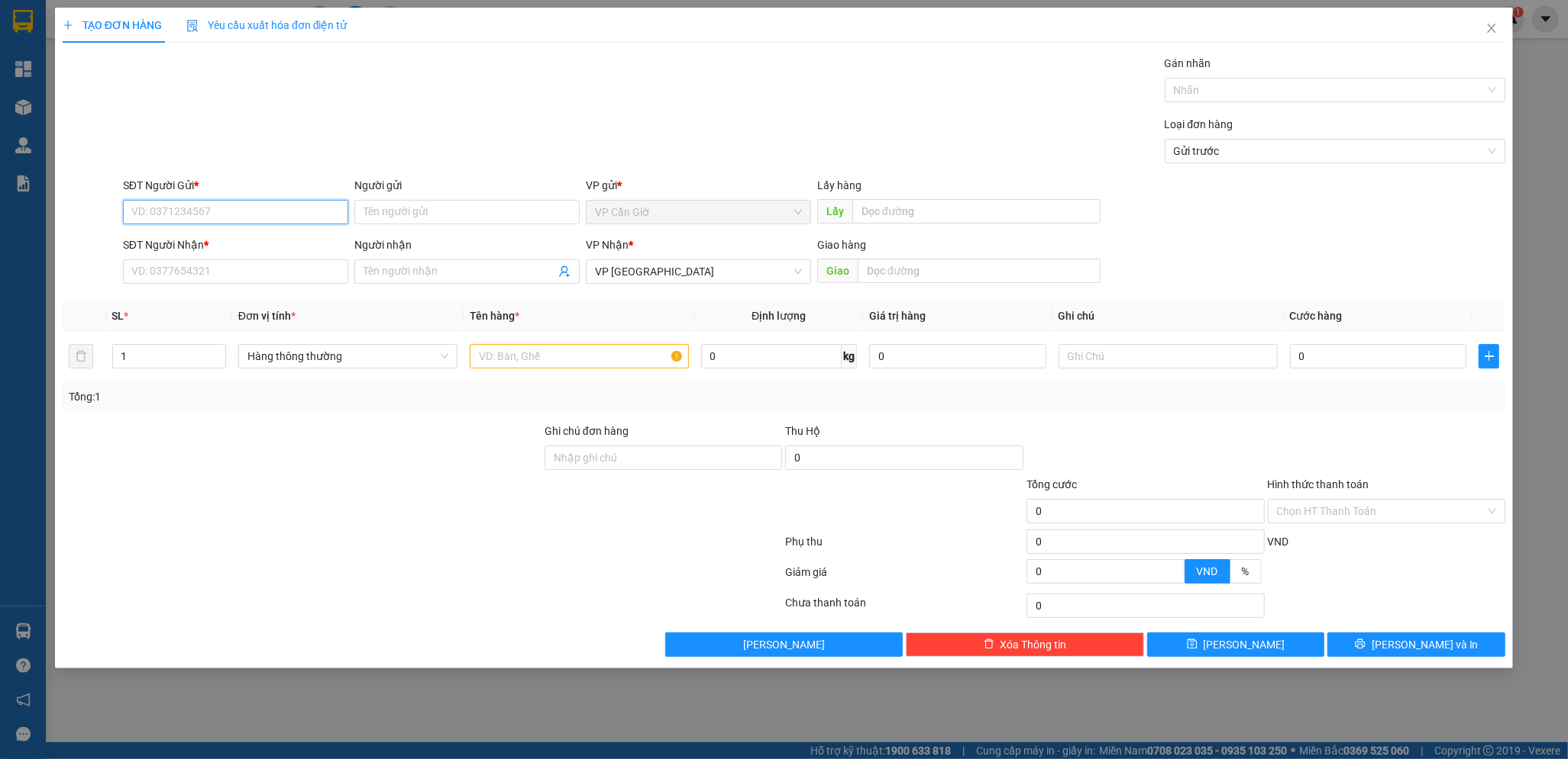
click at [193, 209] on input "SĐT Người Gửi *" at bounding box center [235, 212] width 225 height 25
drag, startPoint x: 185, startPoint y: 242, endPoint x: 505, endPoint y: 231, distance: 320.2
click at [189, 241] on div "0938881650 - A ĐAT" at bounding box center [236, 242] width 207 height 17
type input "0938881650"
type input "A ĐAT"
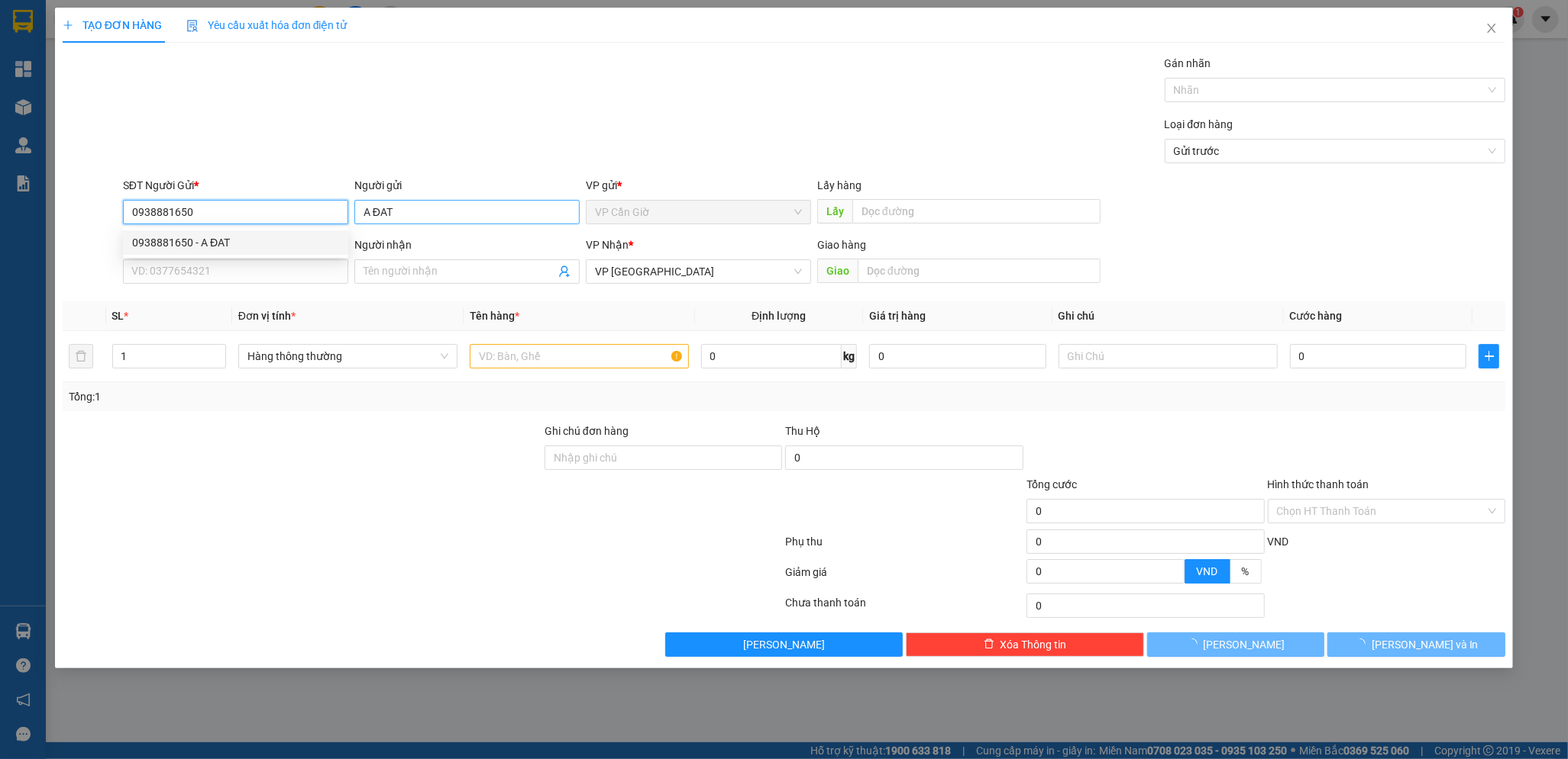
type input "35.000"
type input "0938881650"
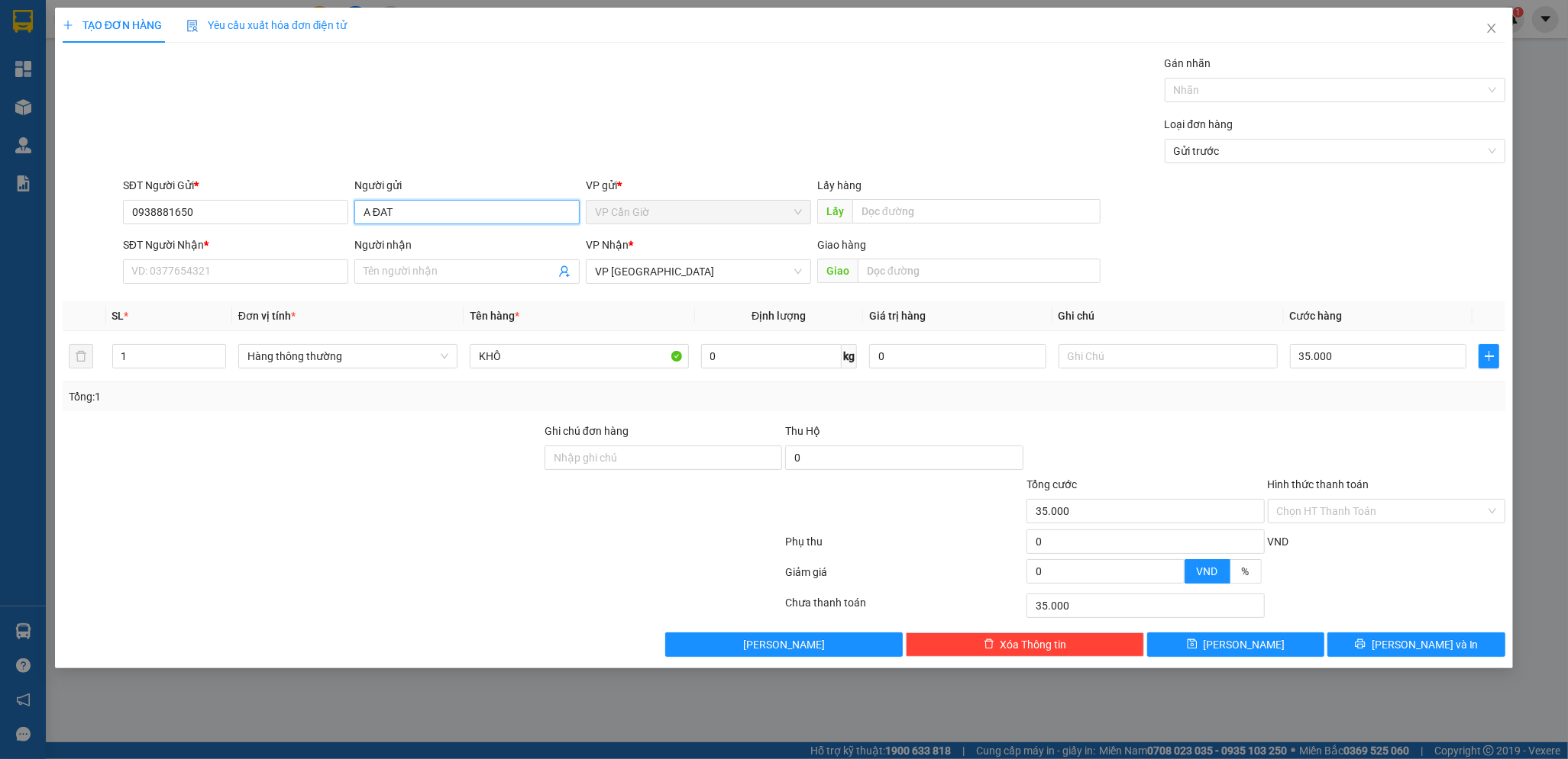
click at [429, 209] on input "A ĐAT" at bounding box center [467, 212] width 225 height 25
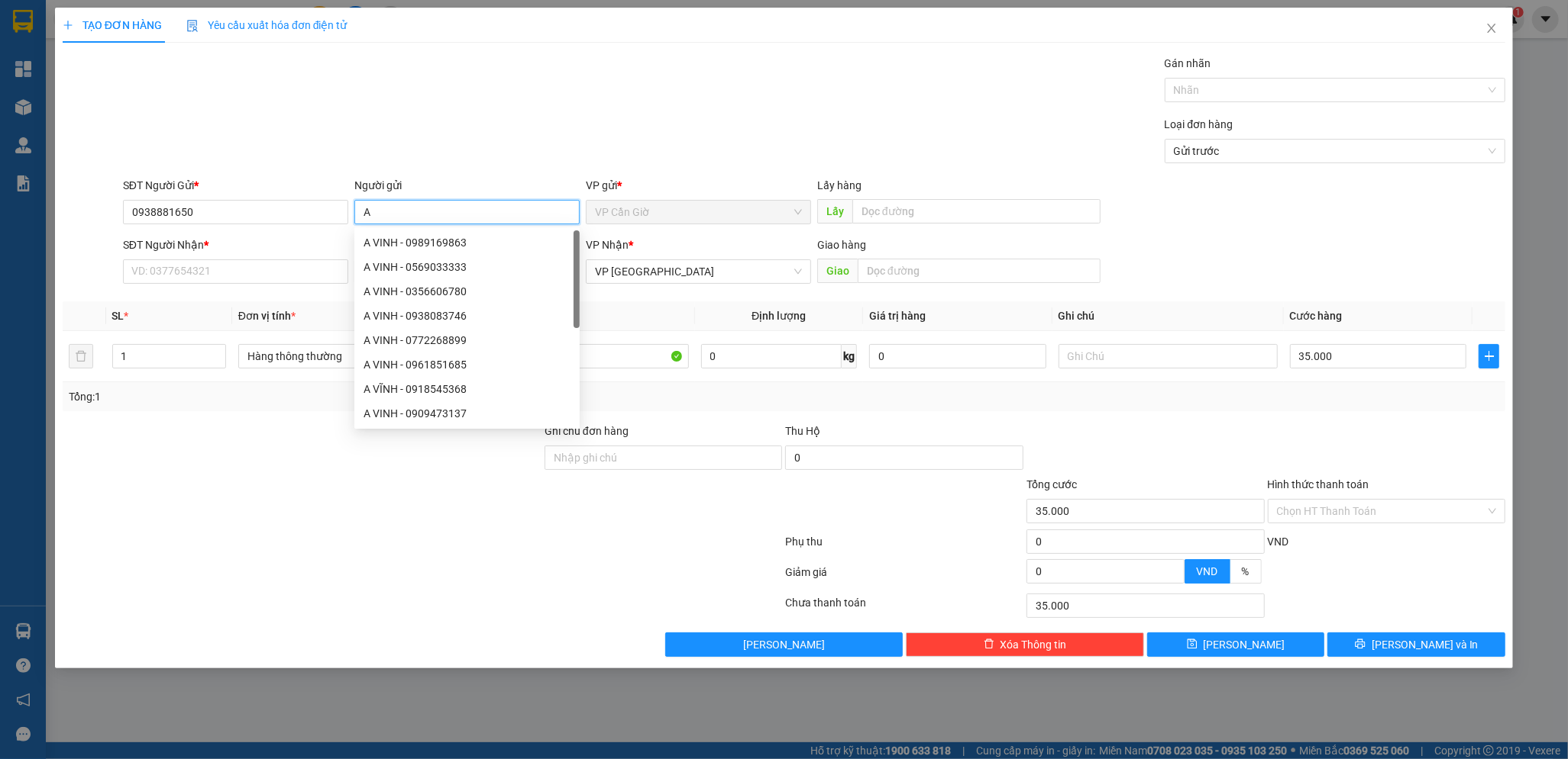
type input "A"
type input "C OANH"
click at [182, 275] on input "SĐT Người Nhận *" at bounding box center [235, 272] width 225 height 25
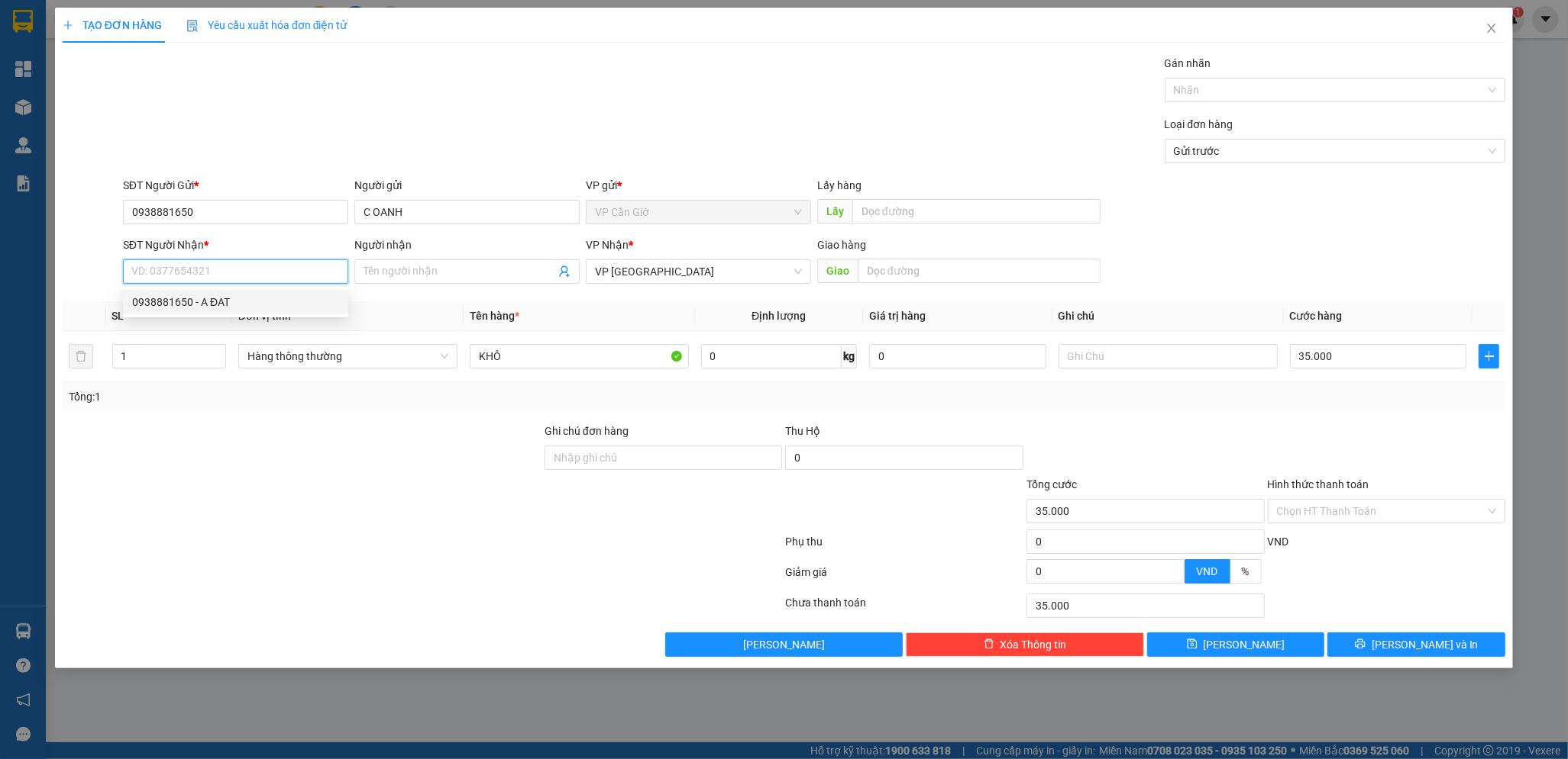
click at [189, 304] on div "0938881650 - A ĐAT" at bounding box center [236, 301] width 207 height 17
type input "0938881650"
click at [408, 268] on input "A ĐAT" at bounding box center [459, 271] width 192 height 17
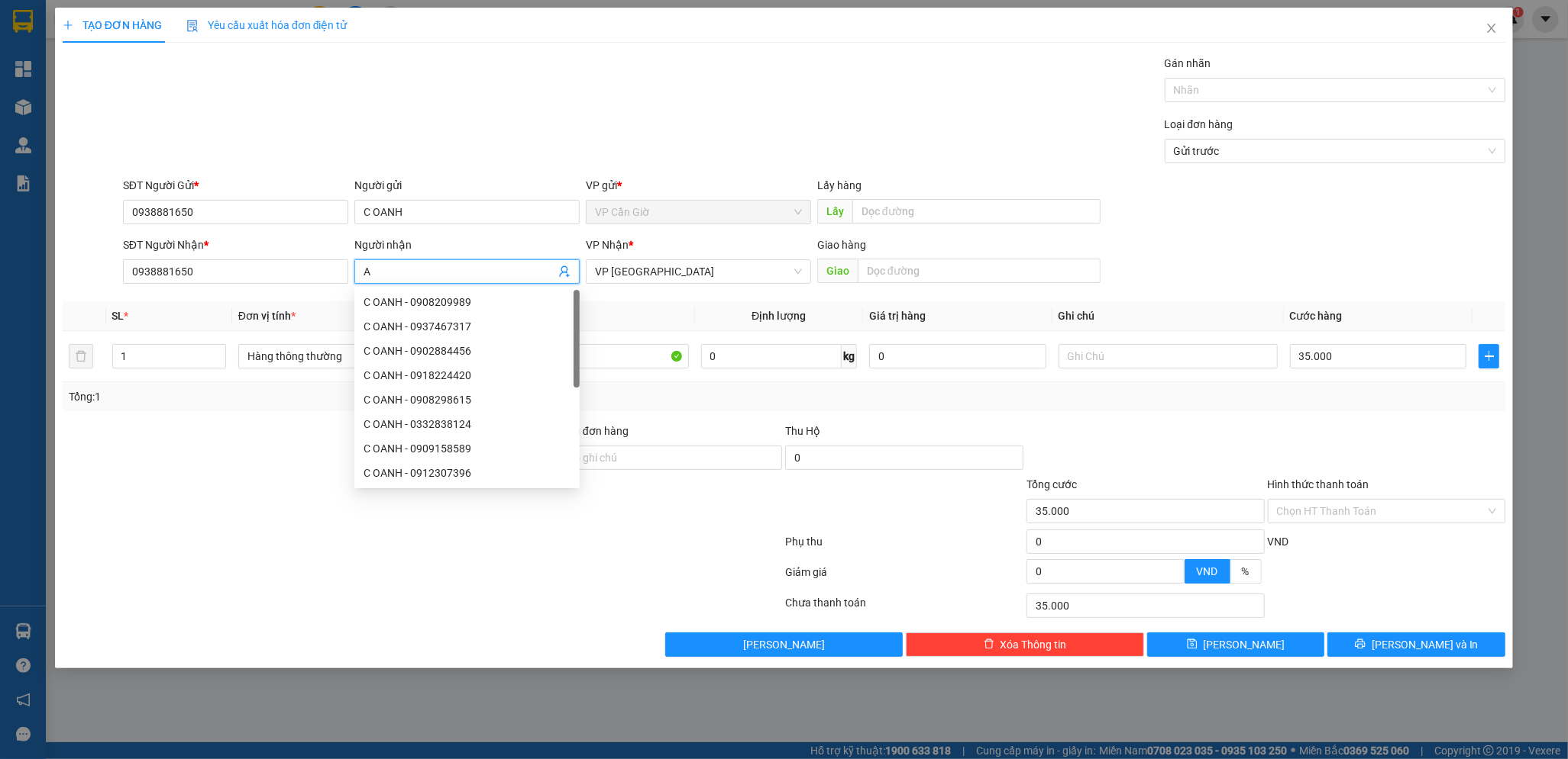
type input "A"
type input "C OANH"
click at [692, 528] on div at bounding box center [663, 502] width 241 height 53
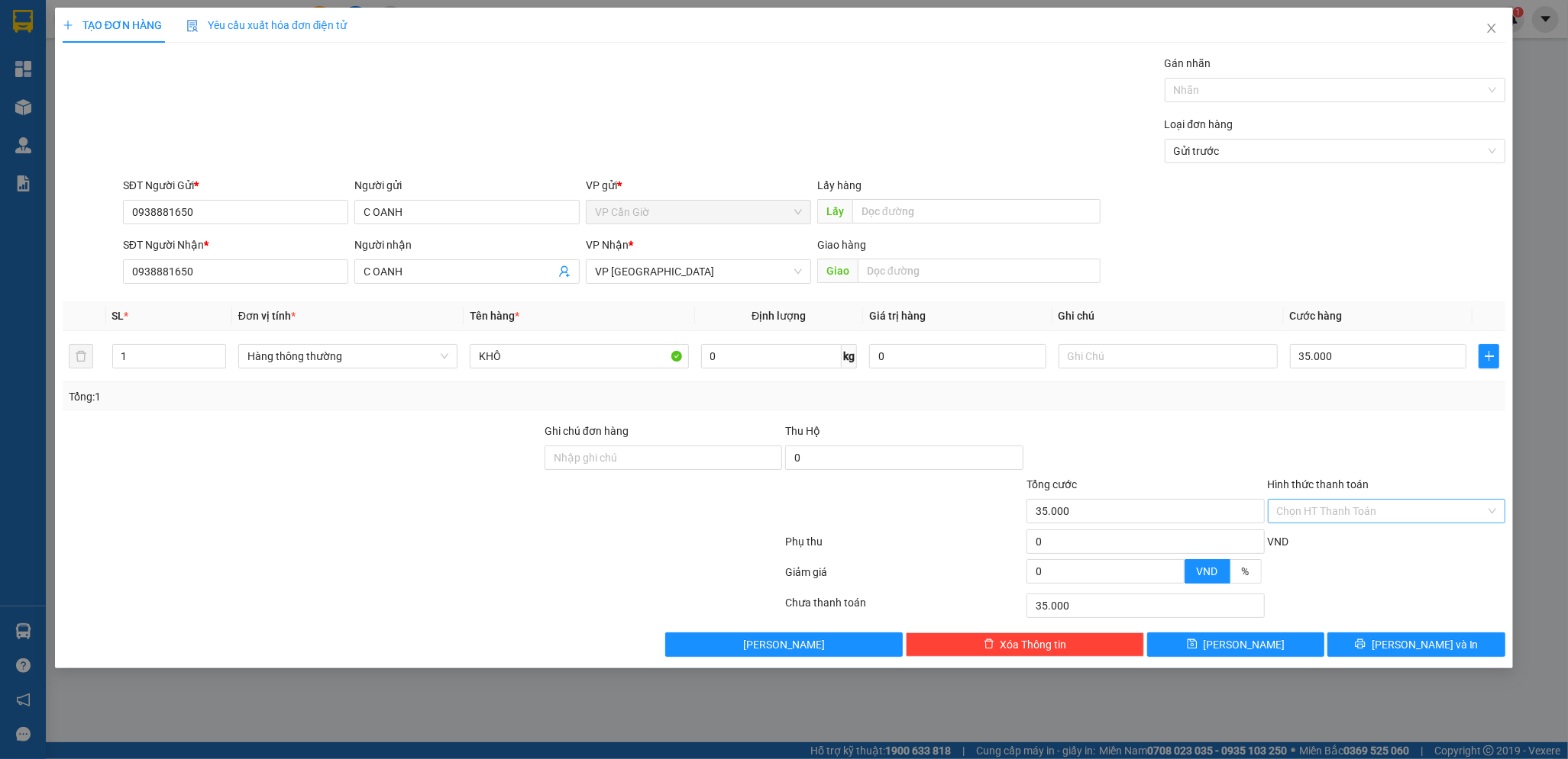
click at [1336, 508] on input "Hình thức thanh toán" at bounding box center [1381, 511] width 210 height 23
click at [1327, 543] on div "Tại văn phòng" at bounding box center [1386, 542] width 220 height 17
type input "0"
click at [1391, 636] on button "[PERSON_NAME] và In" at bounding box center [1415, 645] width 178 height 25
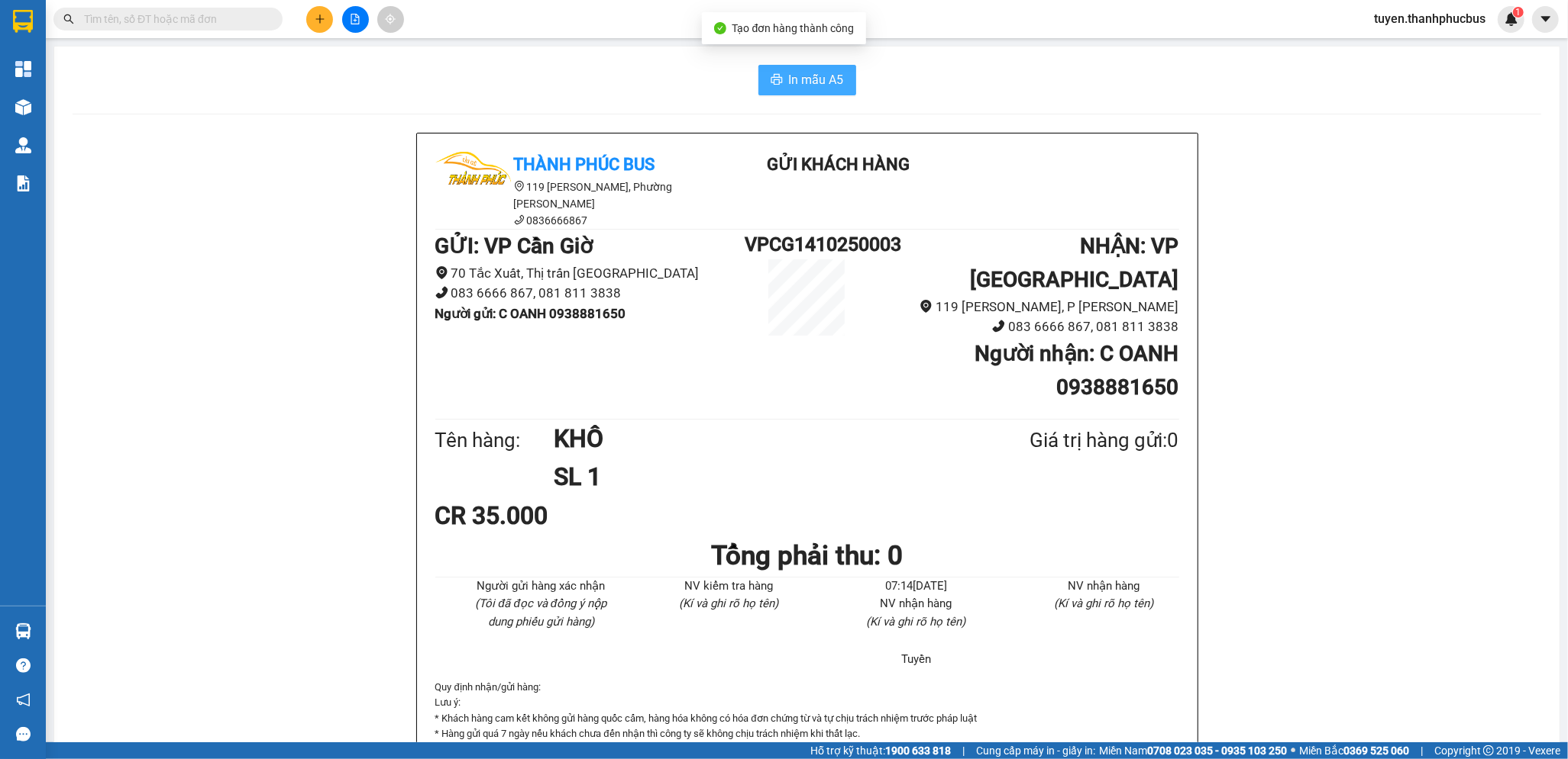
click at [789, 80] on span "In mẫu A5" at bounding box center [816, 80] width 55 height 19
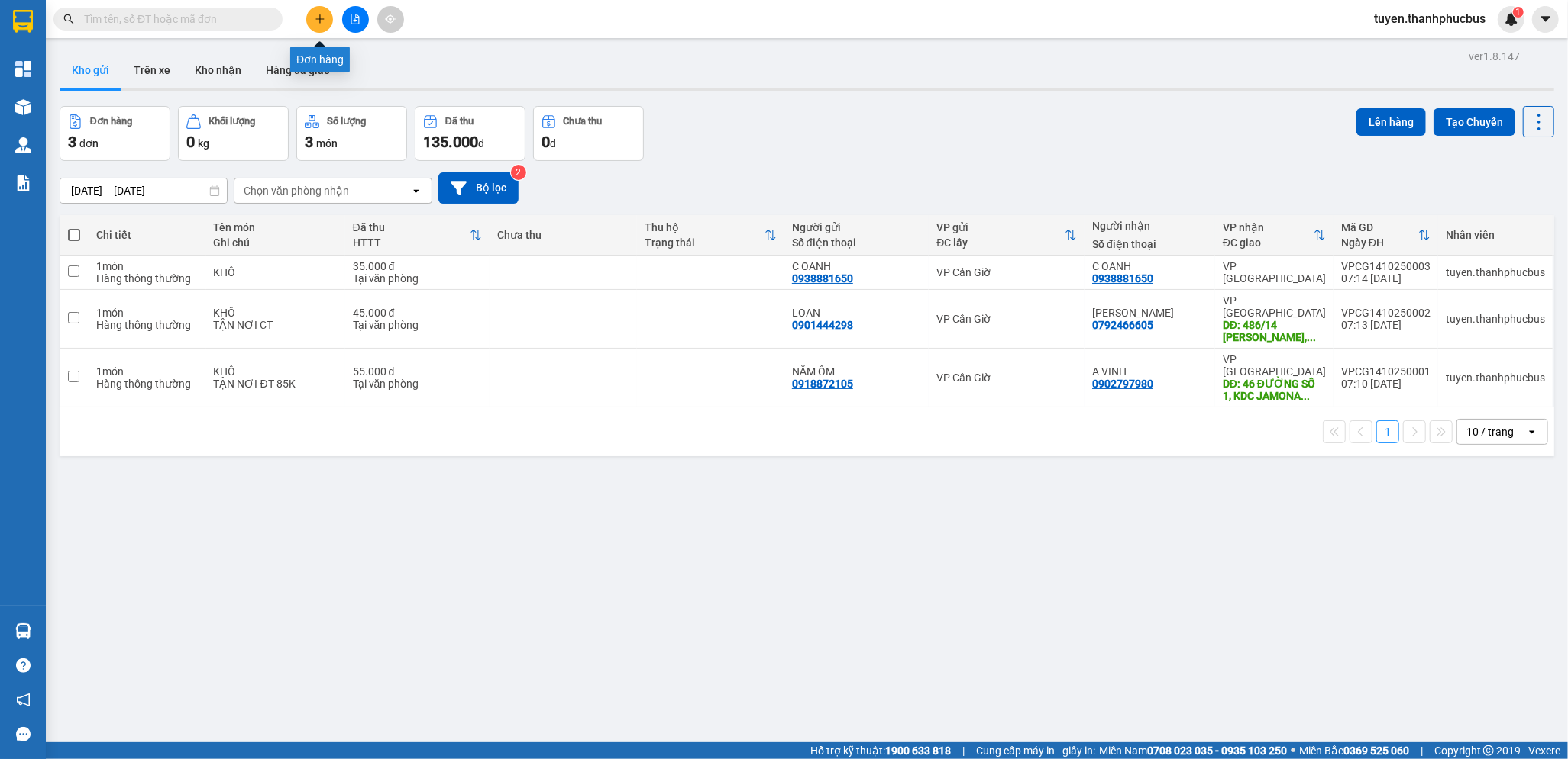
click at [318, 15] on icon "plus" at bounding box center [320, 19] width 11 height 11
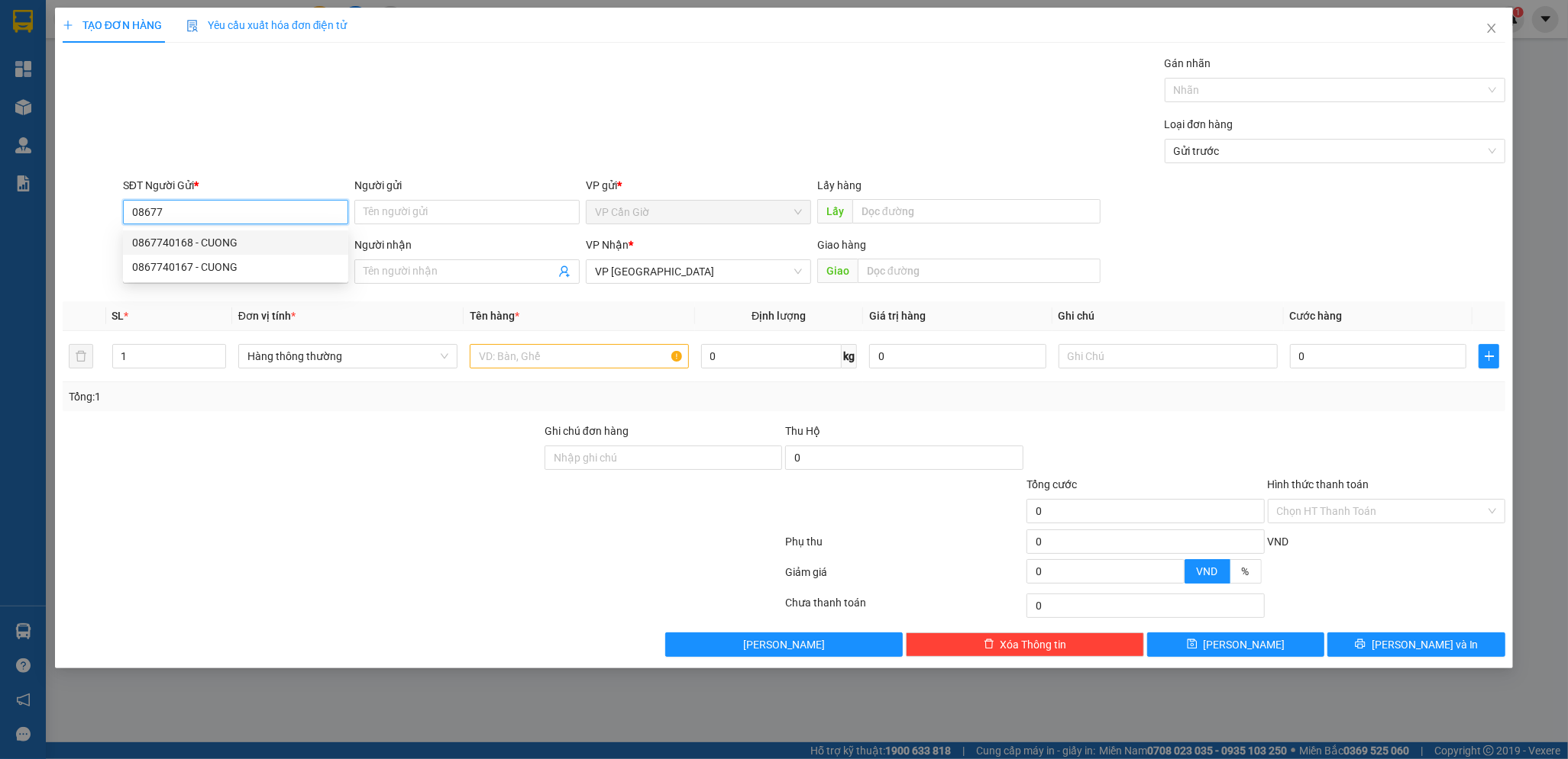
click at [187, 241] on div "0867740168 - CUONG" at bounding box center [236, 242] width 207 height 17
type input "0867740168"
type input "CUONG"
type input "25.000"
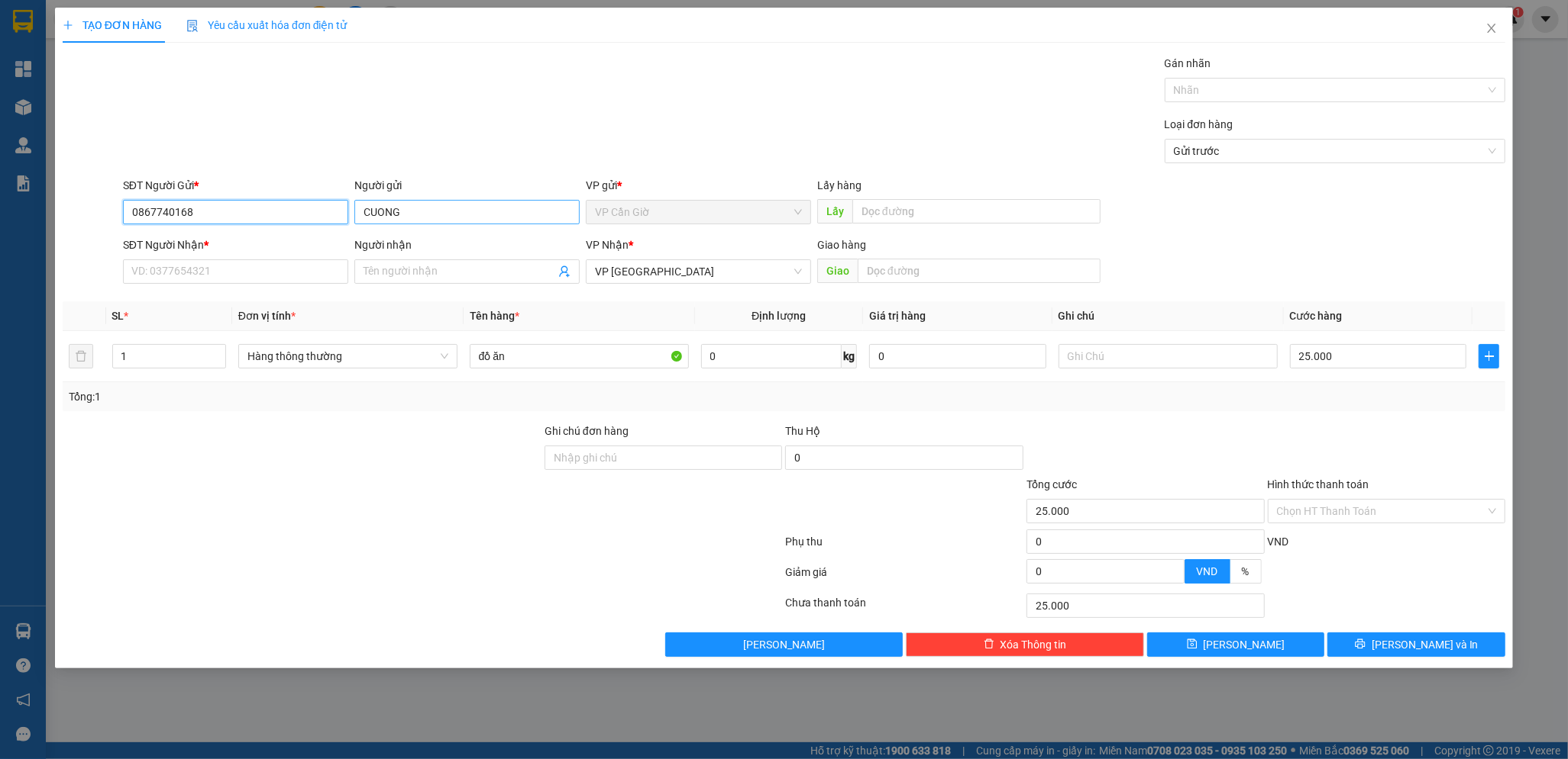
type input "0867740168"
click at [422, 209] on input "CUONG" at bounding box center [467, 212] width 225 height 25
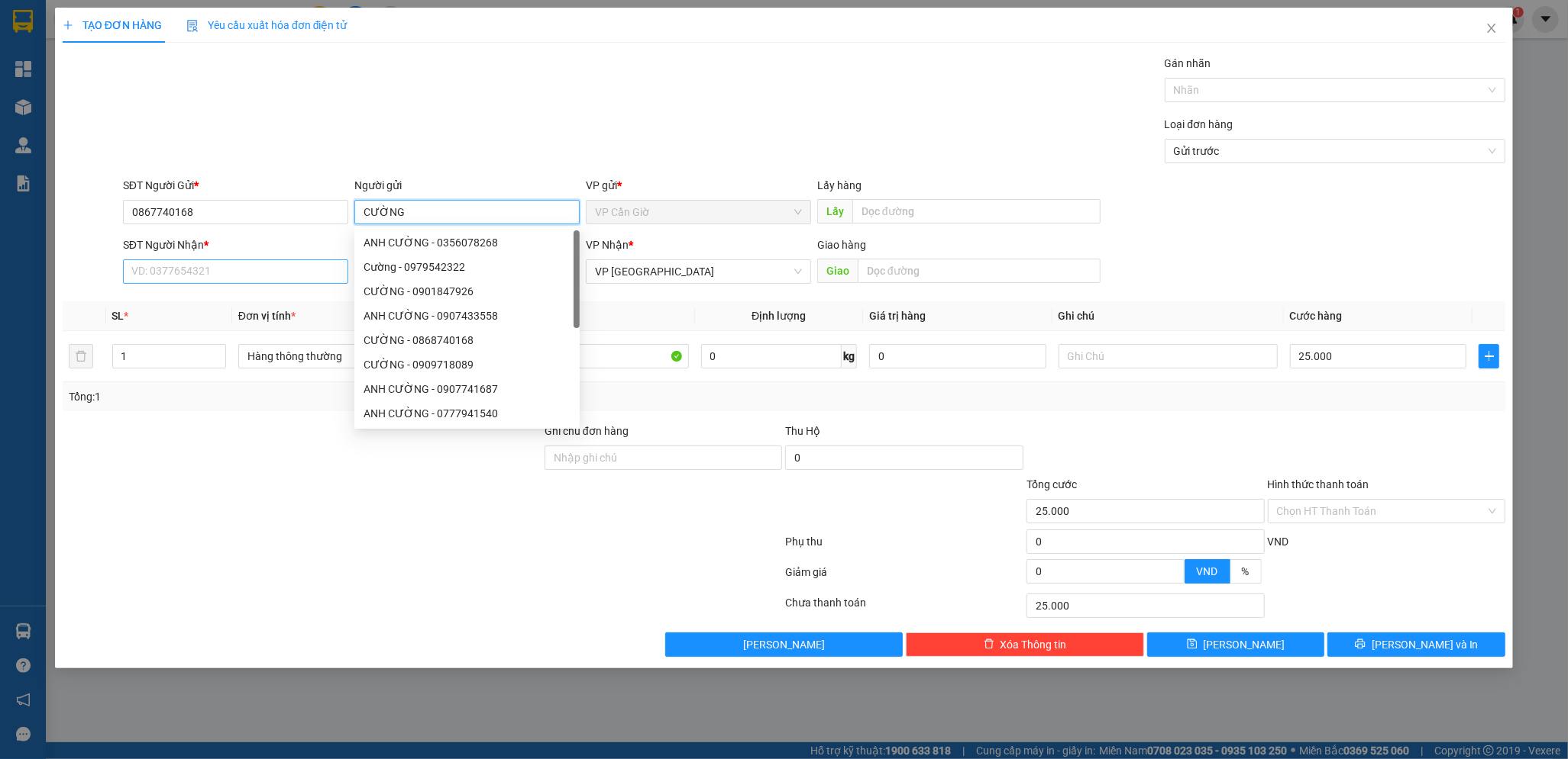
type input "CƯỜNG"
click at [161, 280] on input "SĐT Người Nhận *" at bounding box center [235, 272] width 225 height 25
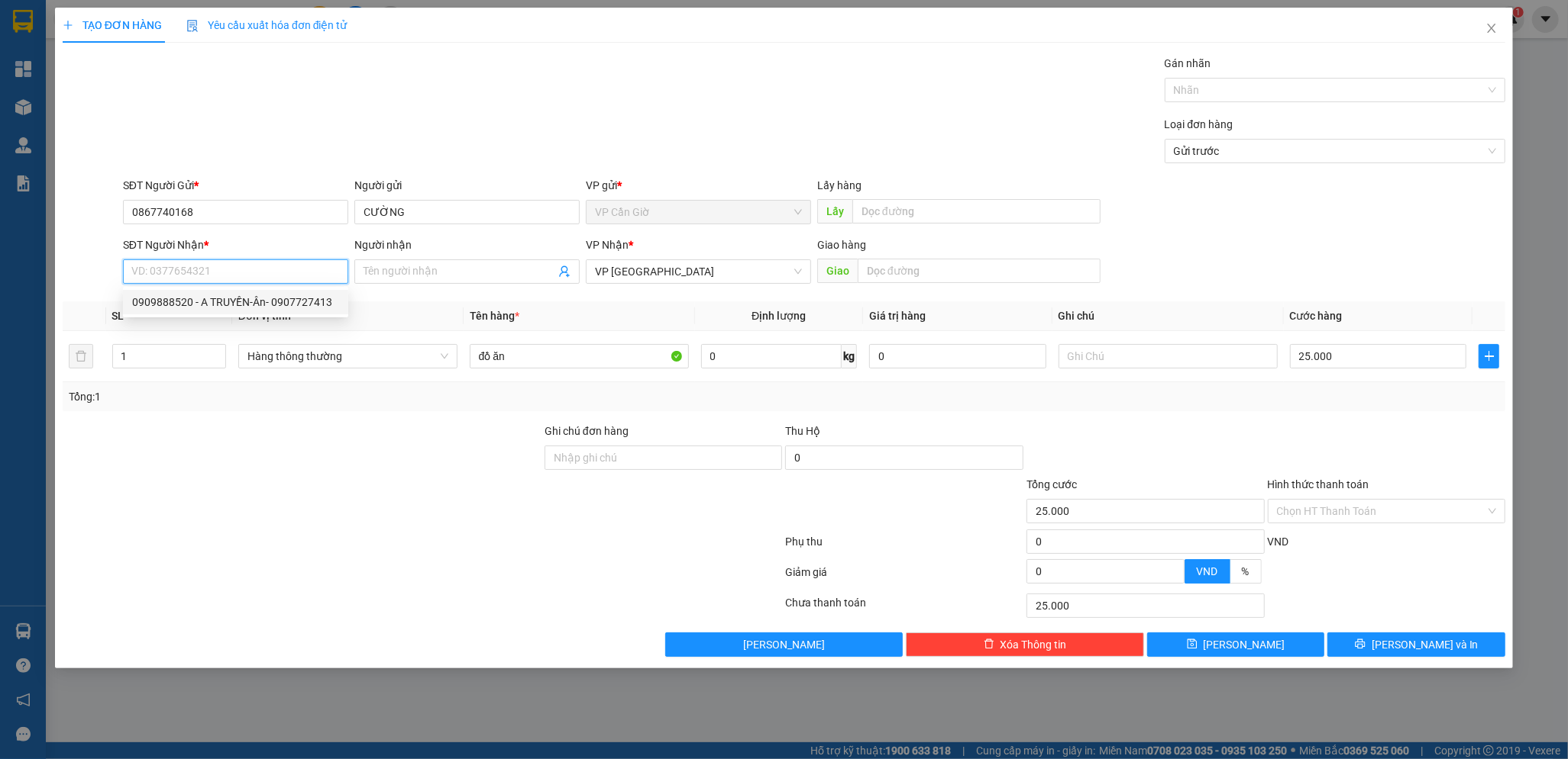
click at [181, 304] on div "0909888520 - A TRUYỀN-Ân- 0907727413" at bounding box center [236, 301] width 207 height 17
type input "0909888520"
type input "A TRUYỀN-Ân- 0907727413"
click at [1347, 508] on input "Hình thức thanh toán" at bounding box center [1381, 511] width 210 height 23
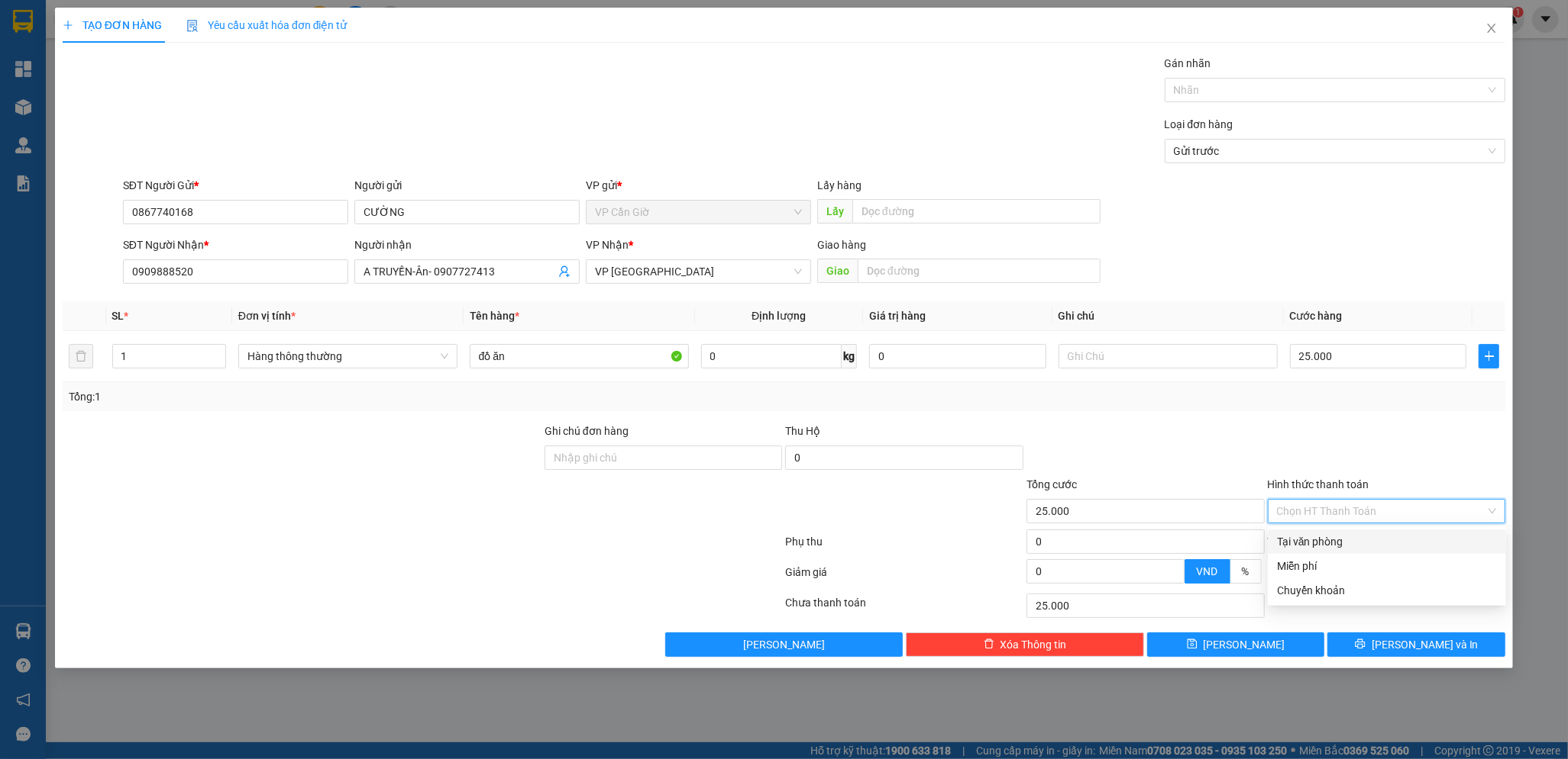
click at [1315, 540] on div "Tại văn phòng" at bounding box center [1386, 542] width 220 height 17
type input "0"
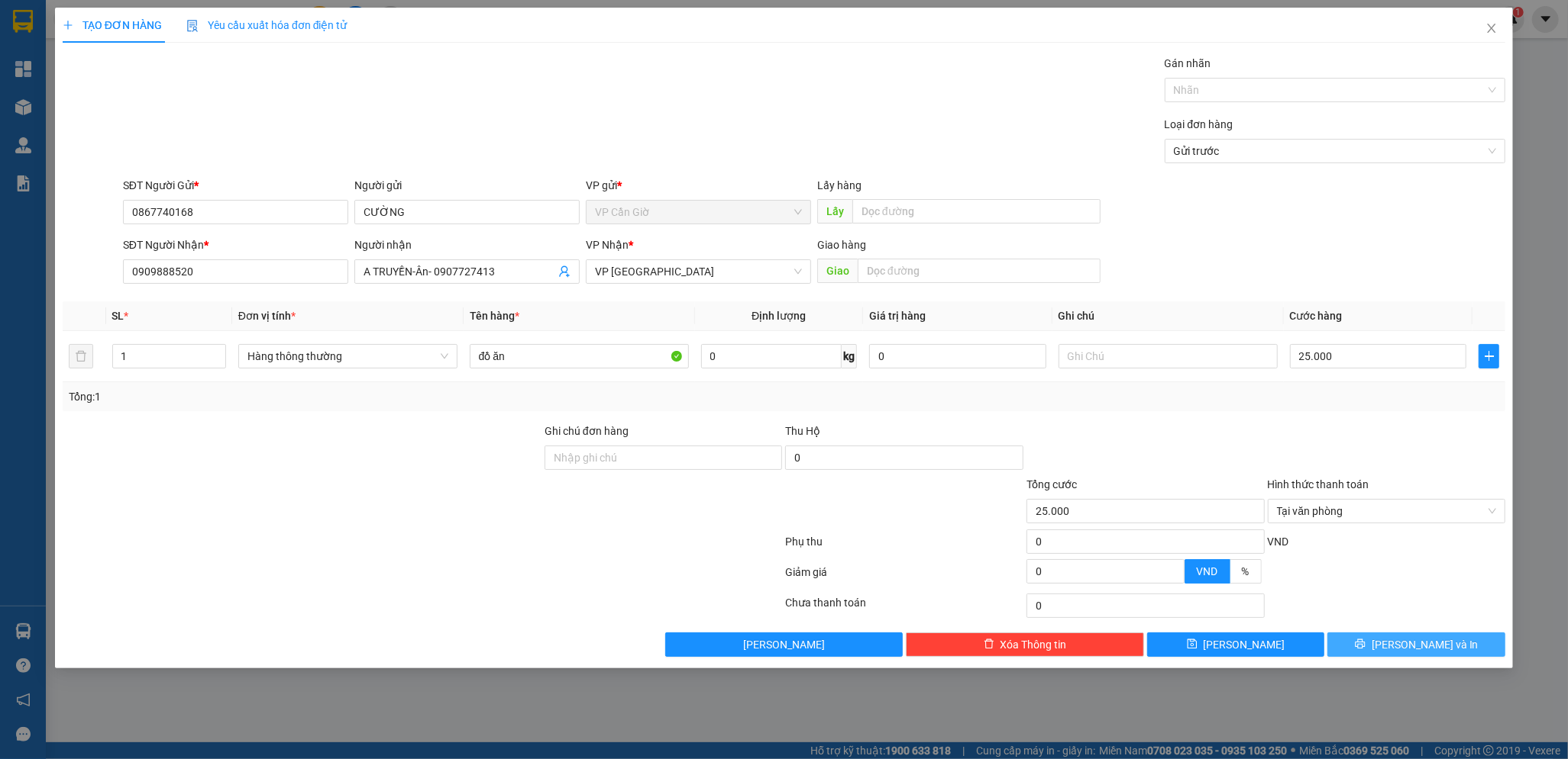
click at [1399, 639] on button "[PERSON_NAME] và In" at bounding box center [1415, 645] width 178 height 25
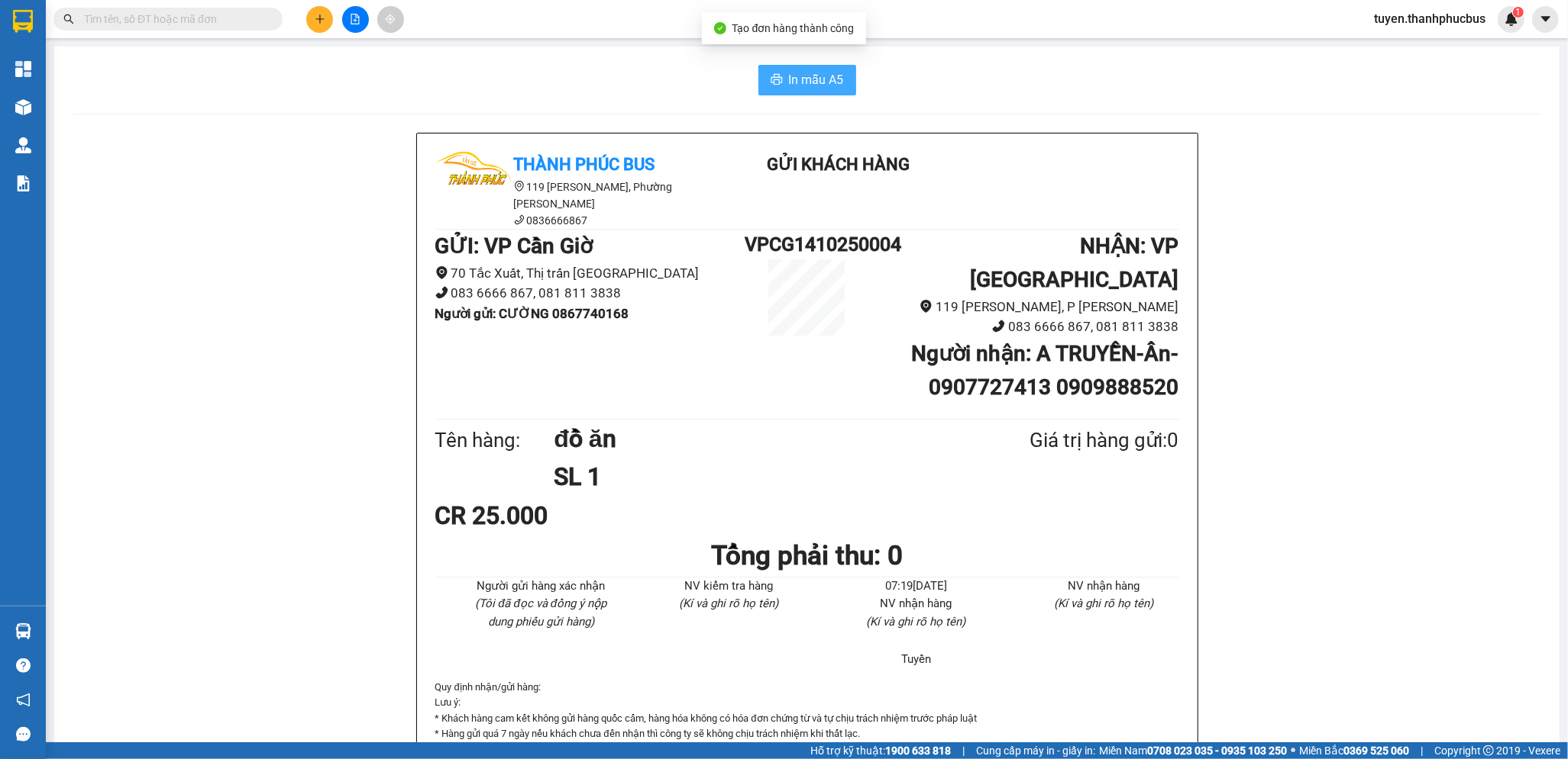
click at [771, 77] on icon "printer" at bounding box center [776, 79] width 11 height 11
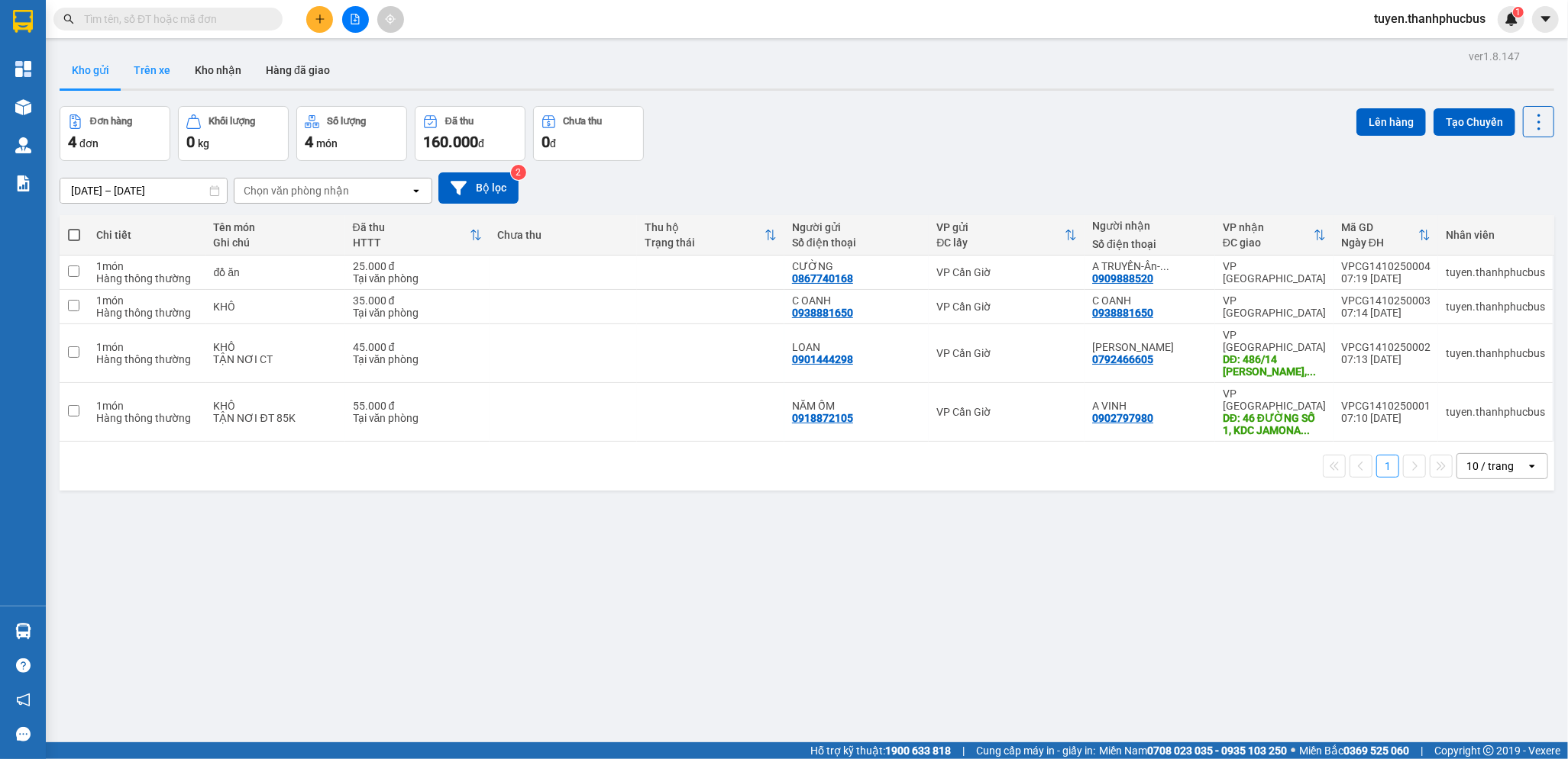
click at [157, 67] on button "Trên xe" at bounding box center [152, 70] width 61 height 37
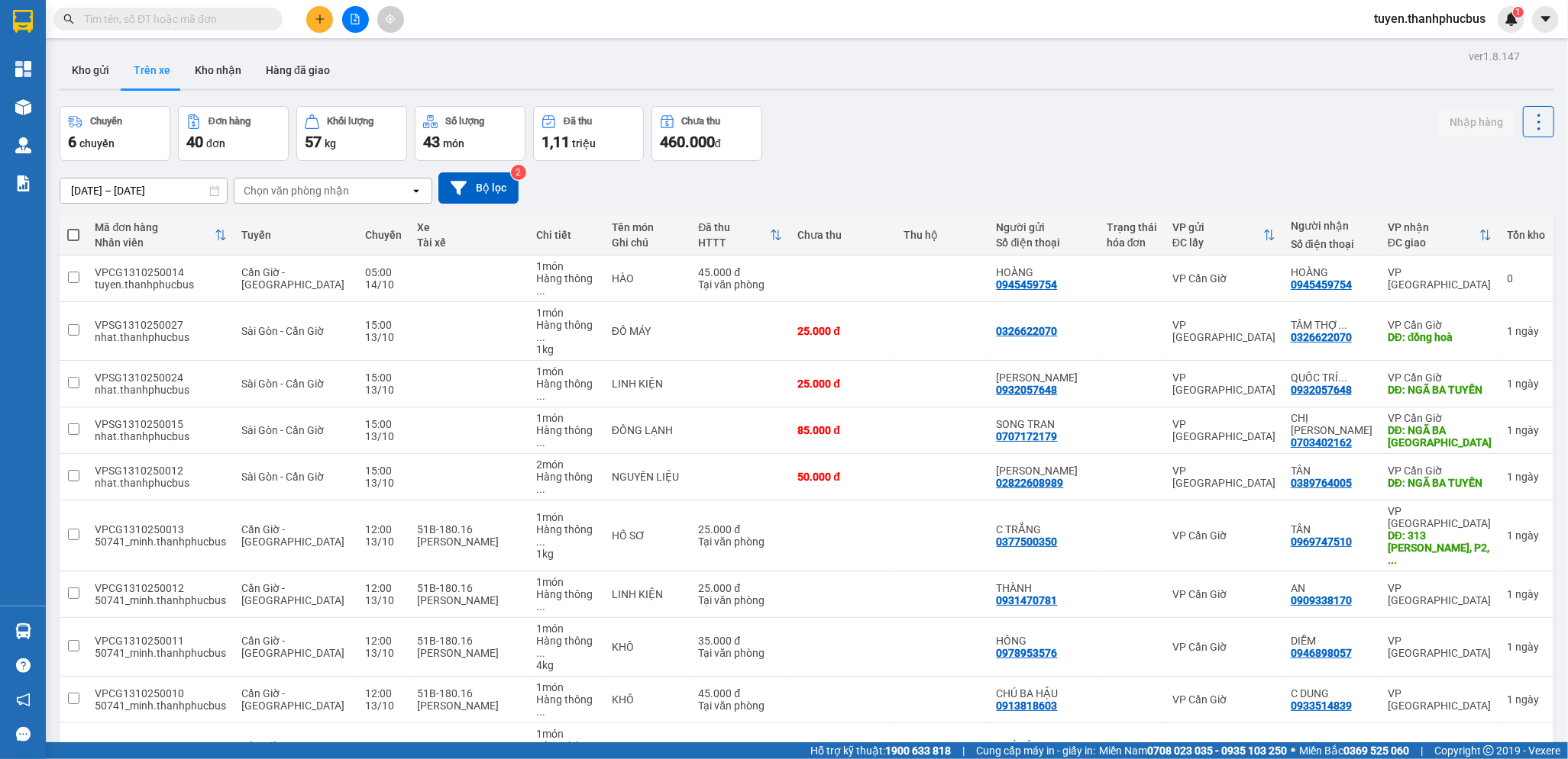
click at [285, 193] on div "Chọn văn phòng nhận" at bounding box center [296, 190] width 105 height 15
click at [289, 246] on span "VP Cần Giờ" at bounding box center [274, 251] width 58 height 15
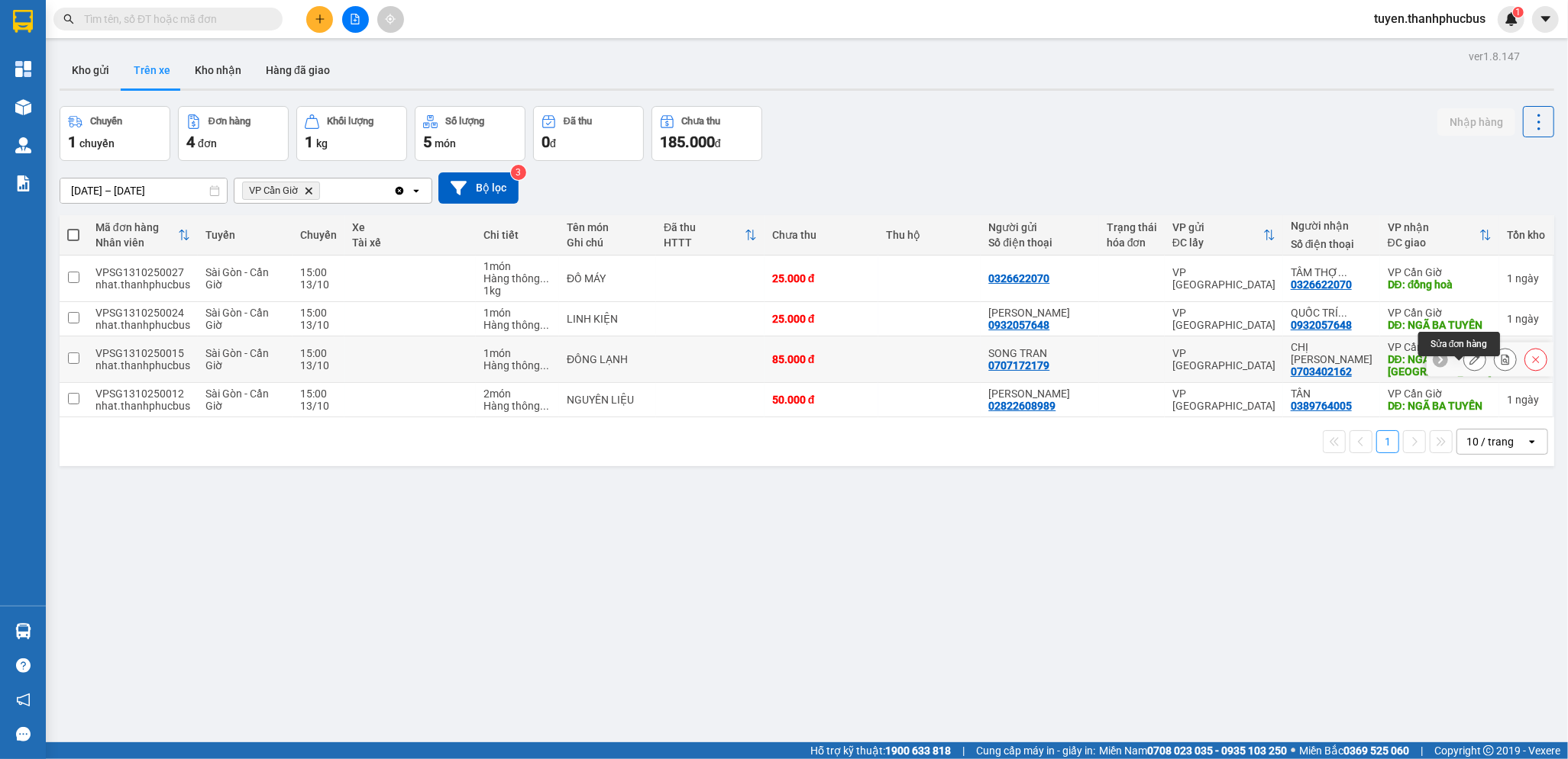
click at [1469, 365] on icon at bounding box center [1474, 359] width 11 height 11
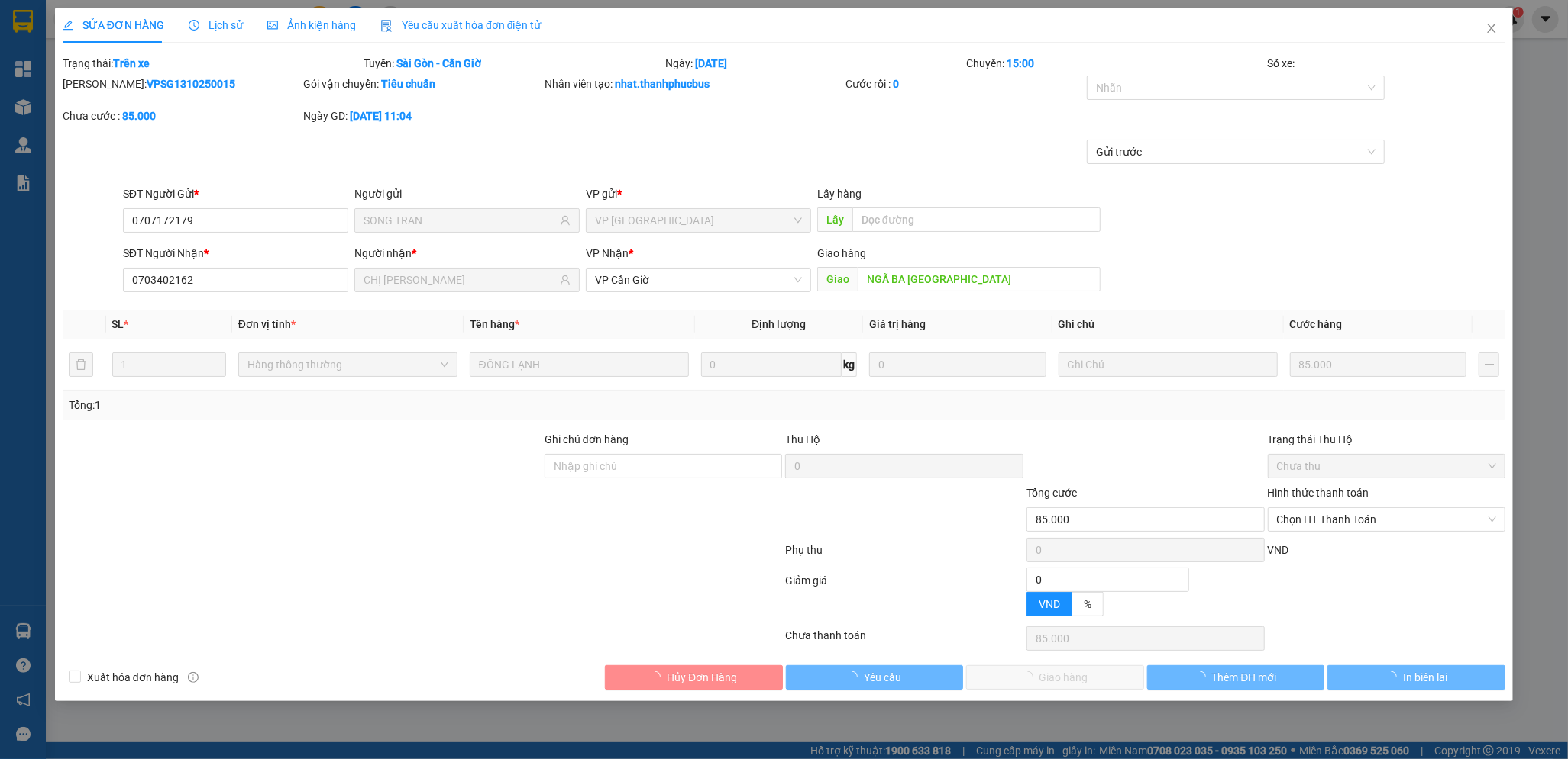
type input "0707172179"
type input "SONG TRAN"
type input "0703402162"
type input "CHỊ [PERSON_NAME]"
type input "NGÃ BA [GEOGRAPHIC_DATA]"
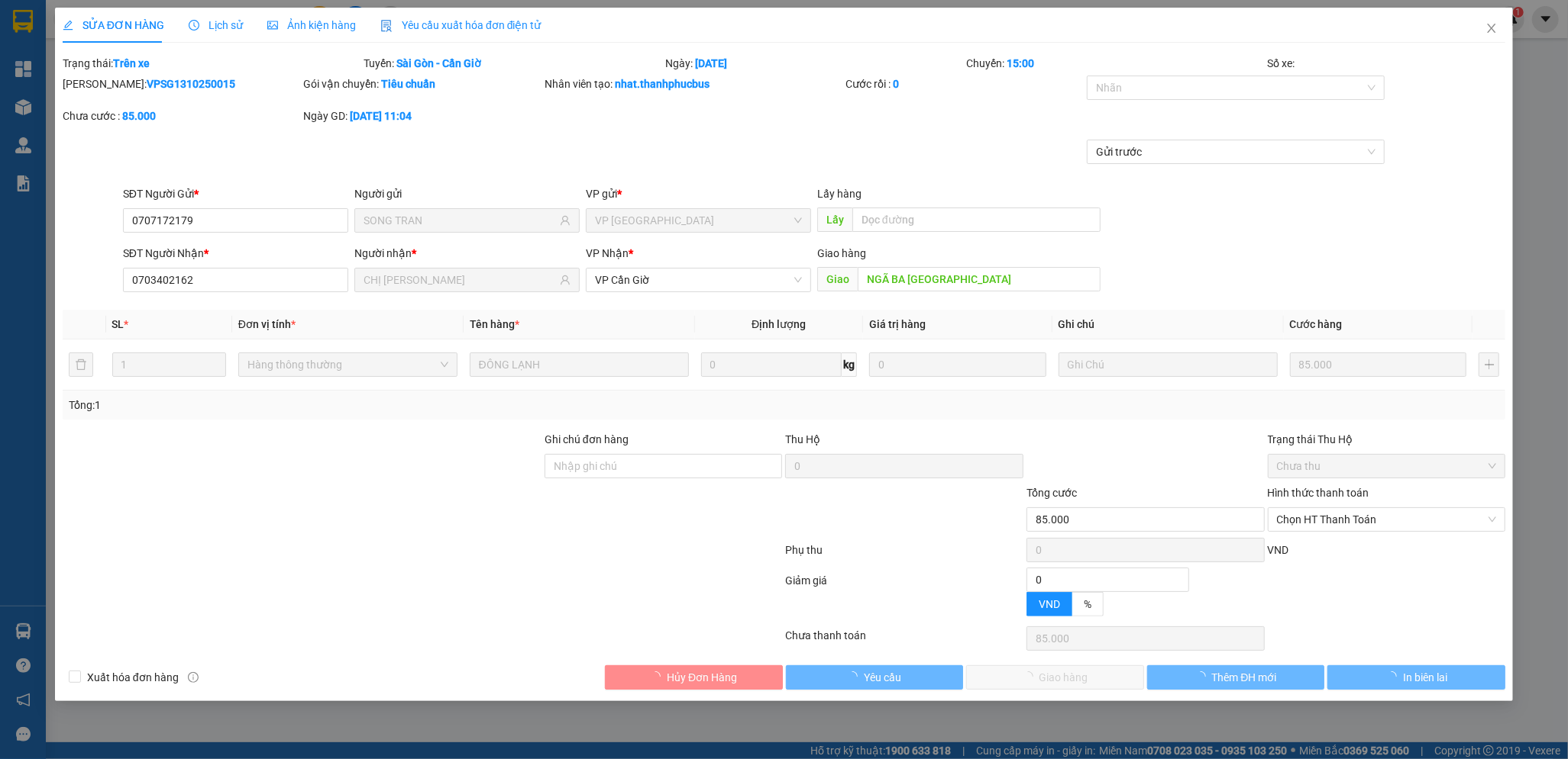
type input "85.000"
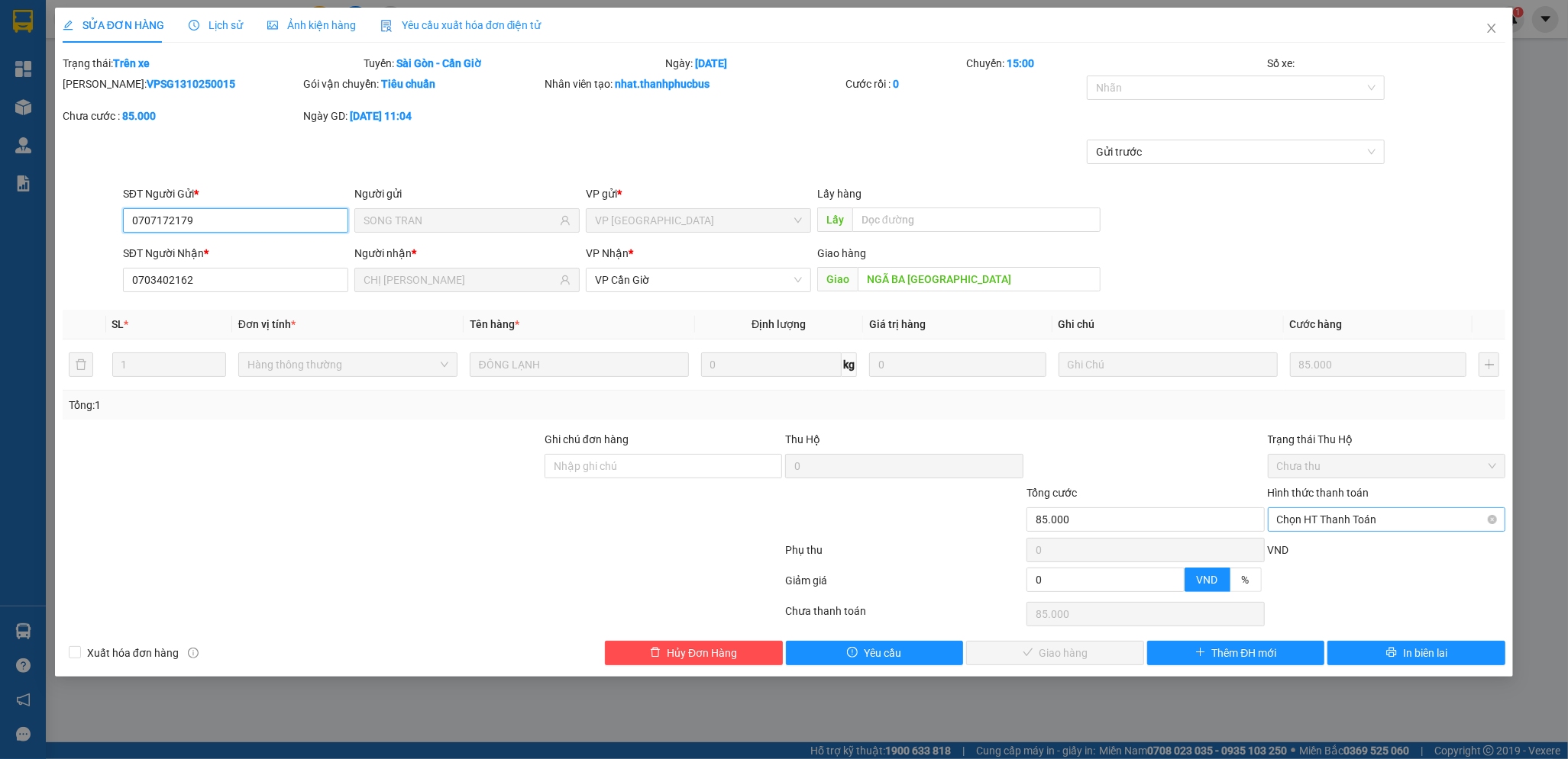
click at [1320, 522] on span "Chọn HT Thanh Toán" at bounding box center [1386, 520] width 220 height 23
click at [1309, 543] on div "Tại văn phòng" at bounding box center [1386, 550] width 220 height 17
type input "0"
click at [1070, 666] on div "SỬA ĐƠN HÀNG Lịch sử Ảnh kiện hàng Yêu cầu xuất hóa đơn điện tử Total Paid Fee …" at bounding box center [784, 343] width 1458 height 670
click at [1077, 658] on span "Giao hàng" at bounding box center [1064, 653] width 49 height 17
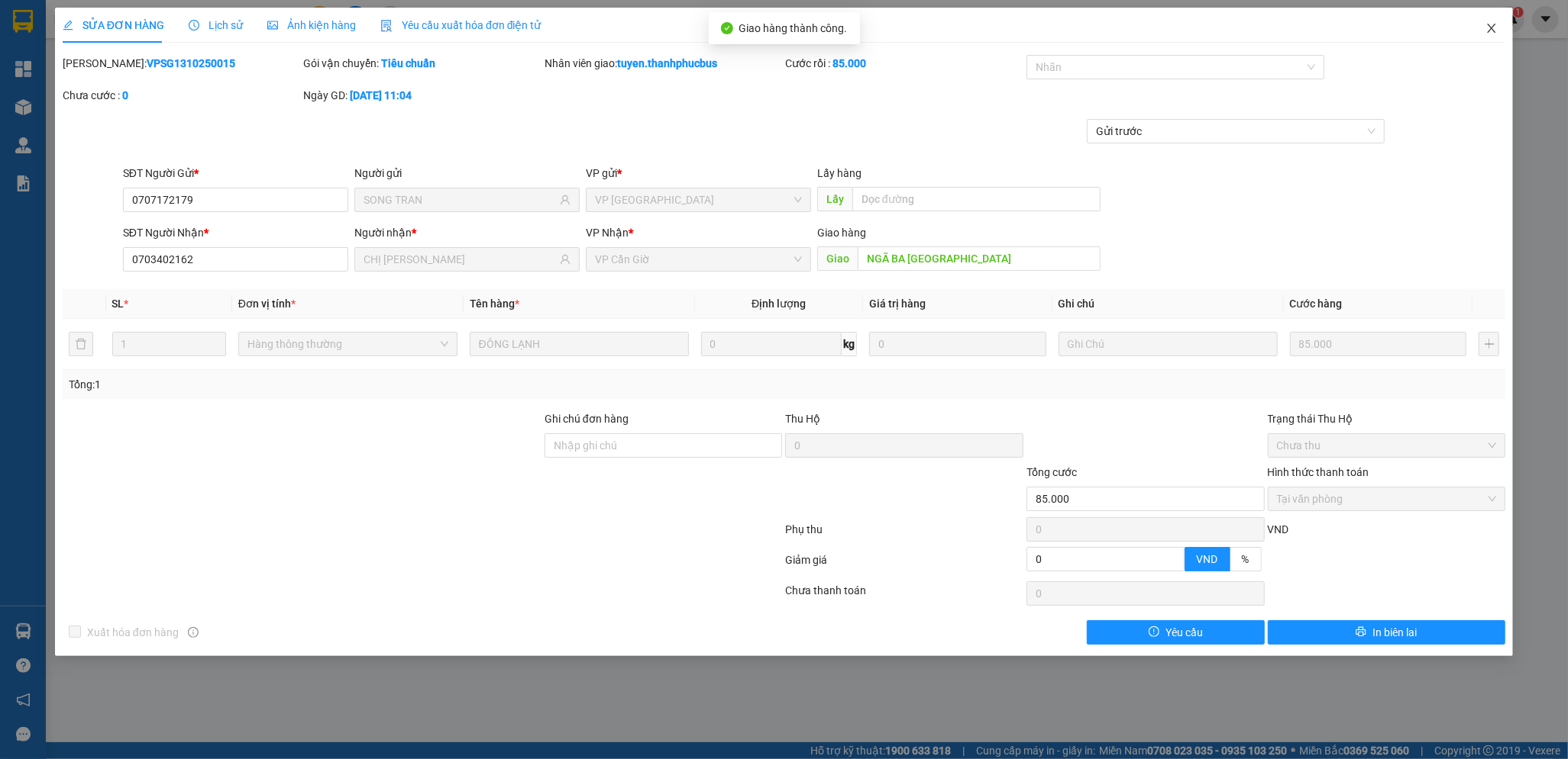
click at [1495, 26] on icon "close" at bounding box center [1492, 28] width 12 height 12
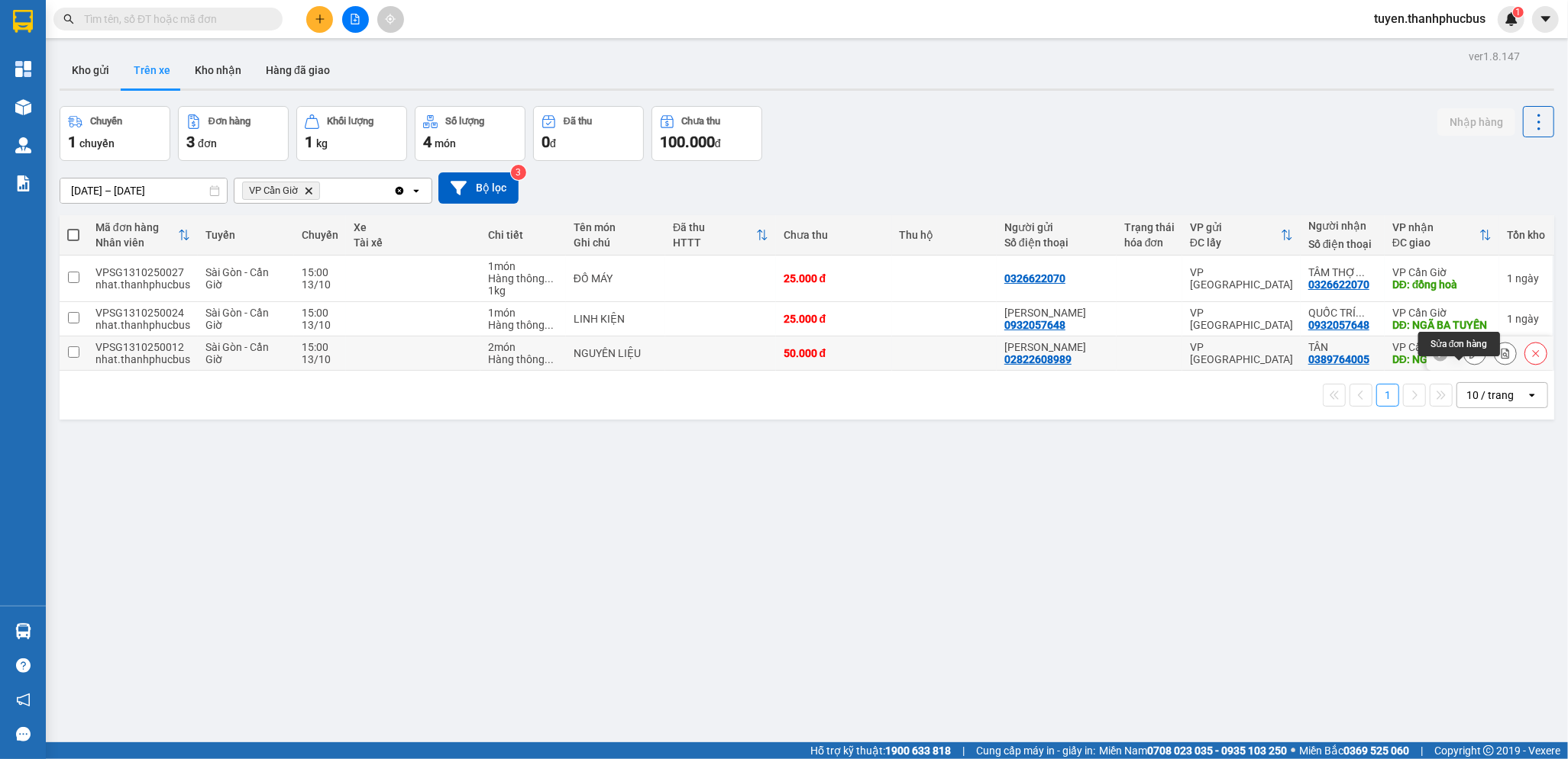
click at [1464, 367] on button at bounding box center [1474, 353] width 21 height 26
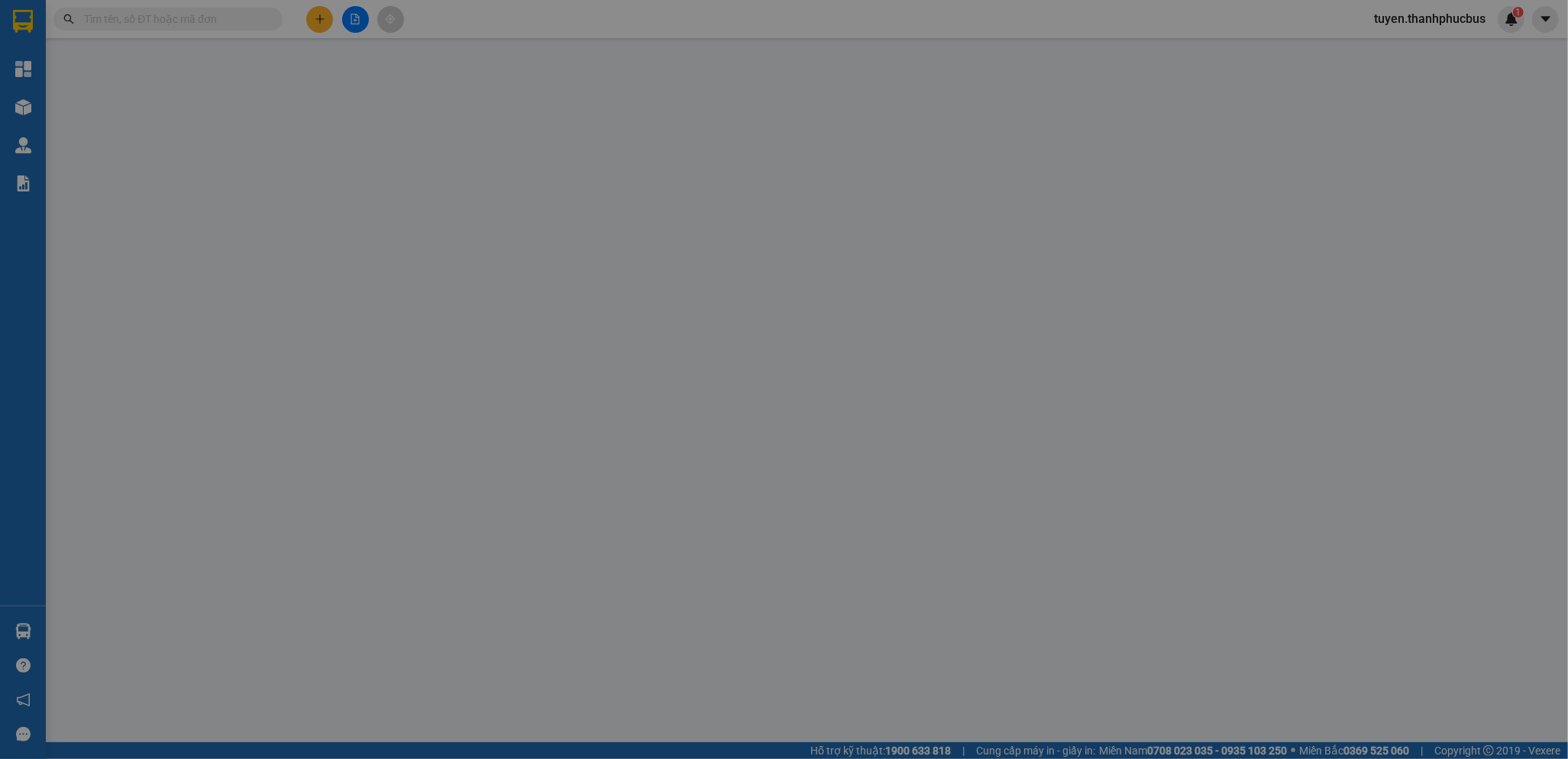
type input "02822608989"
type input "[PERSON_NAME]"
type input "0389764005"
type input "TÂN"
type input "NGÃ BA TUYẾN"
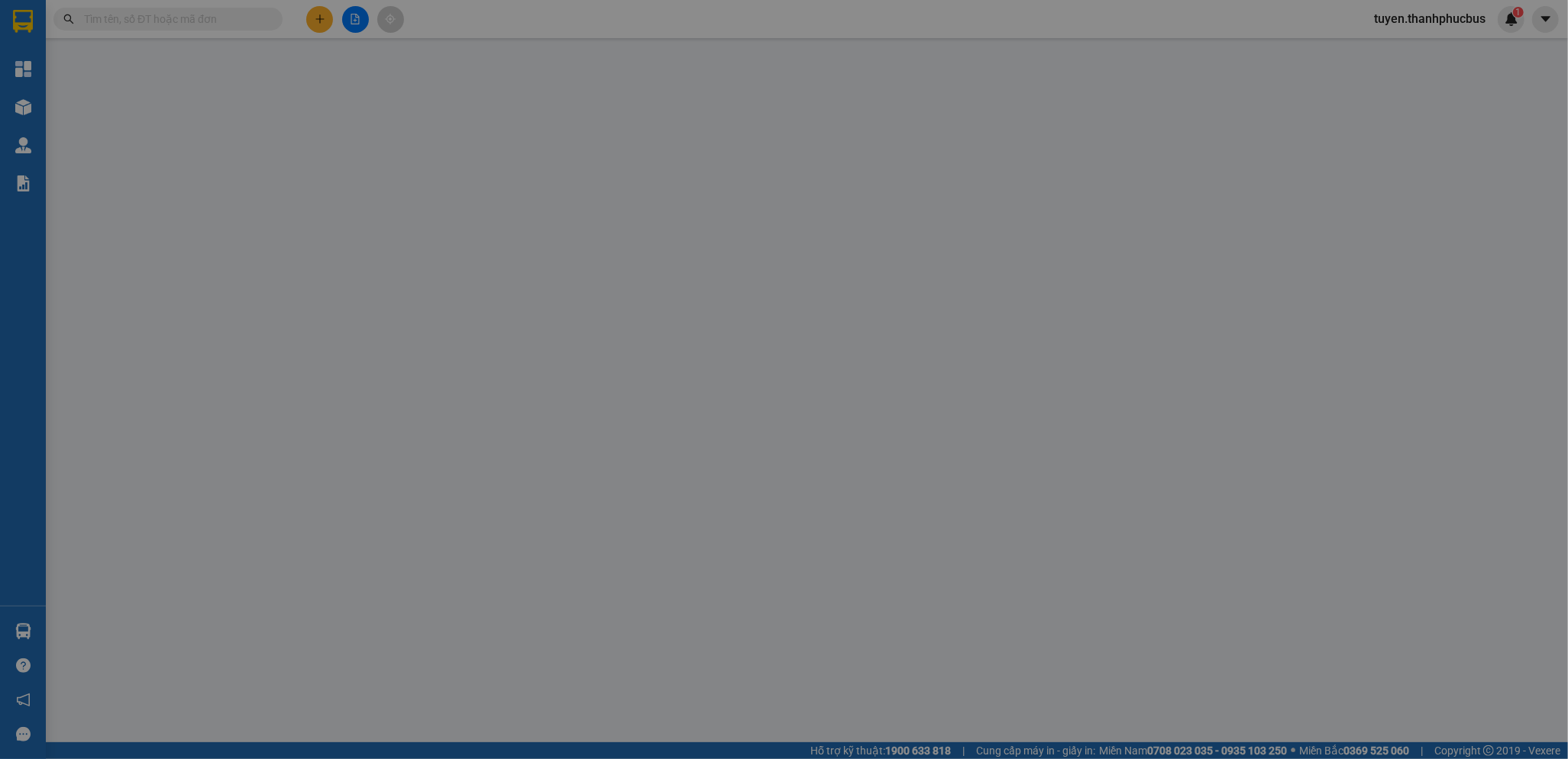
type input "50.000"
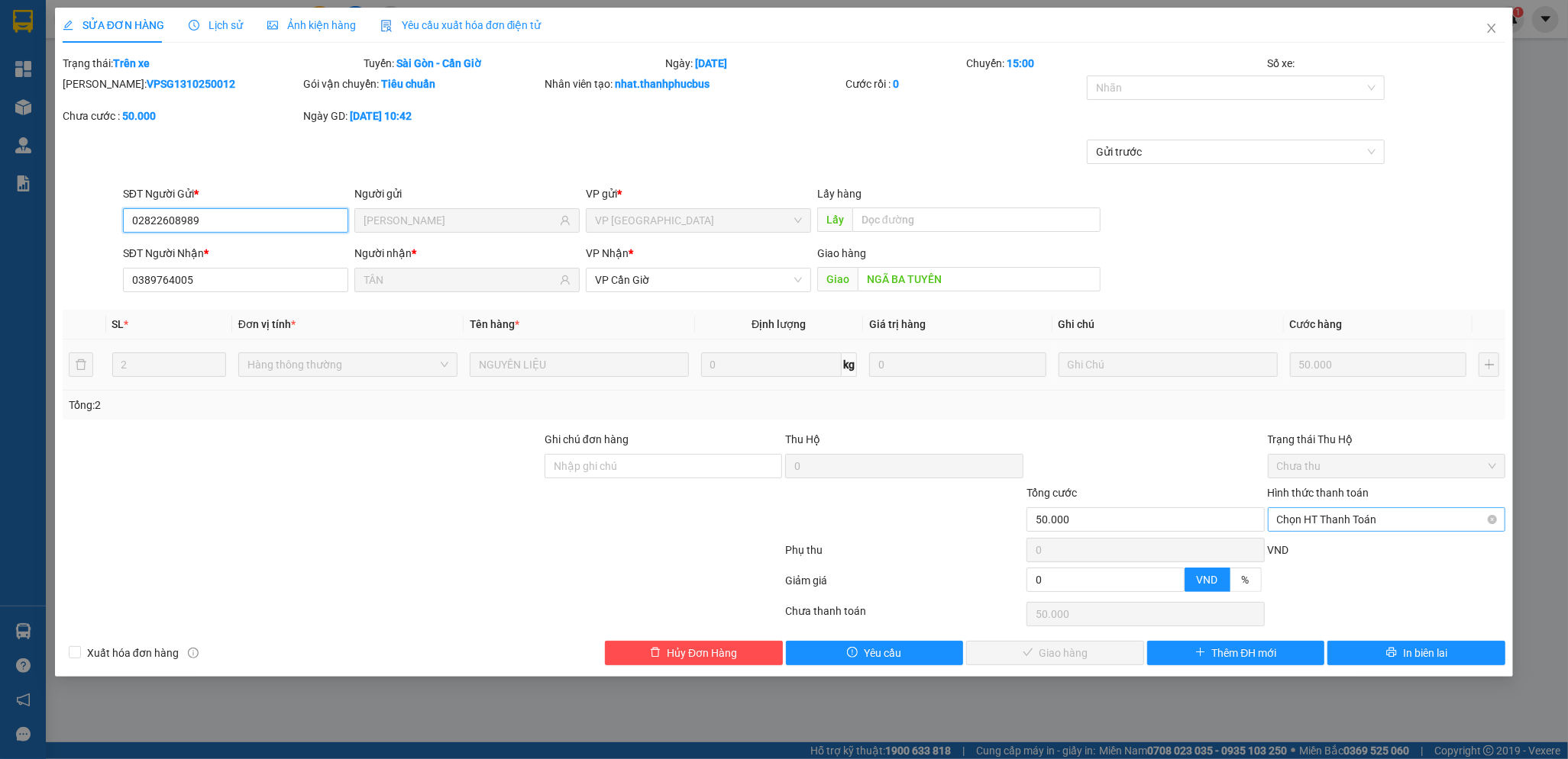
click at [1326, 527] on span "Chọn HT Thanh Toán" at bounding box center [1386, 520] width 220 height 23
click at [1313, 545] on div "Tại văn phòng" at bounding box center [1386, 550] width 220 height 17
type input "0"
click at [1090, 648] on button "Giao hàng" at bounding box center [1055, 653] width 178 height 25
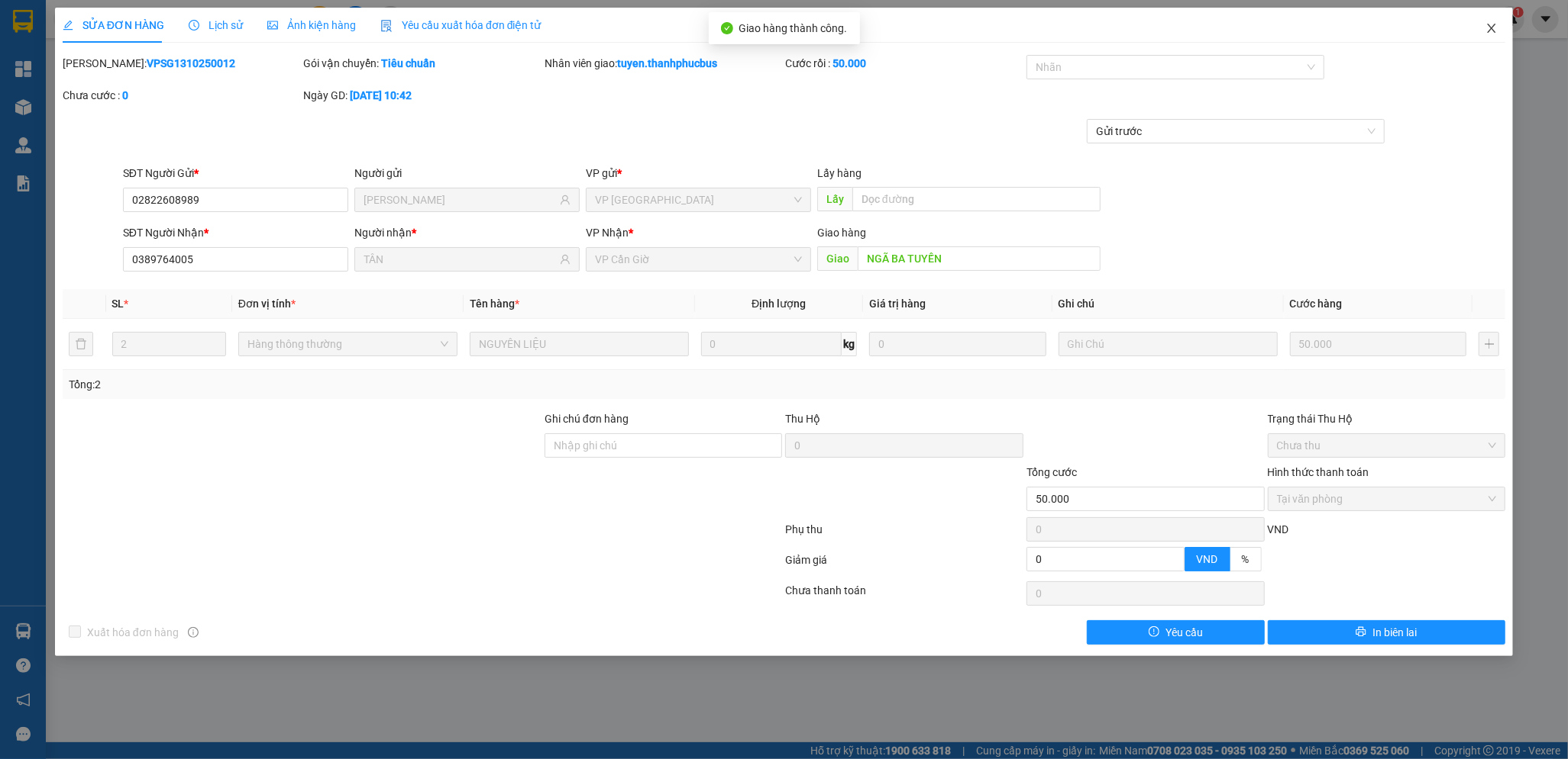
click at [1492, 26] on icon "close" at bounding box center [1492, 28] width 12 height 12
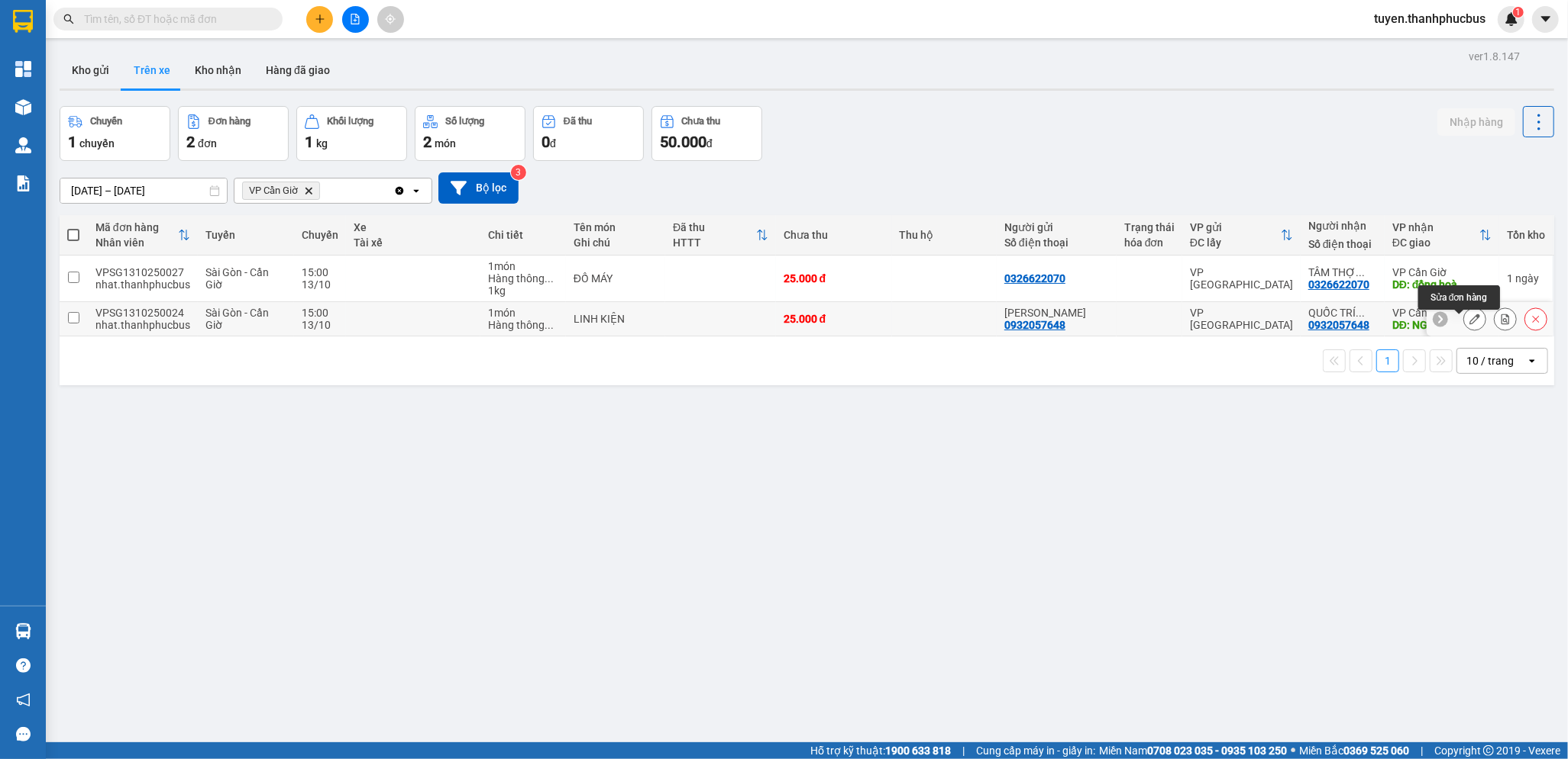
click at [1469, 324] on icon at bounding box center [1474, 319] width 11 height 11
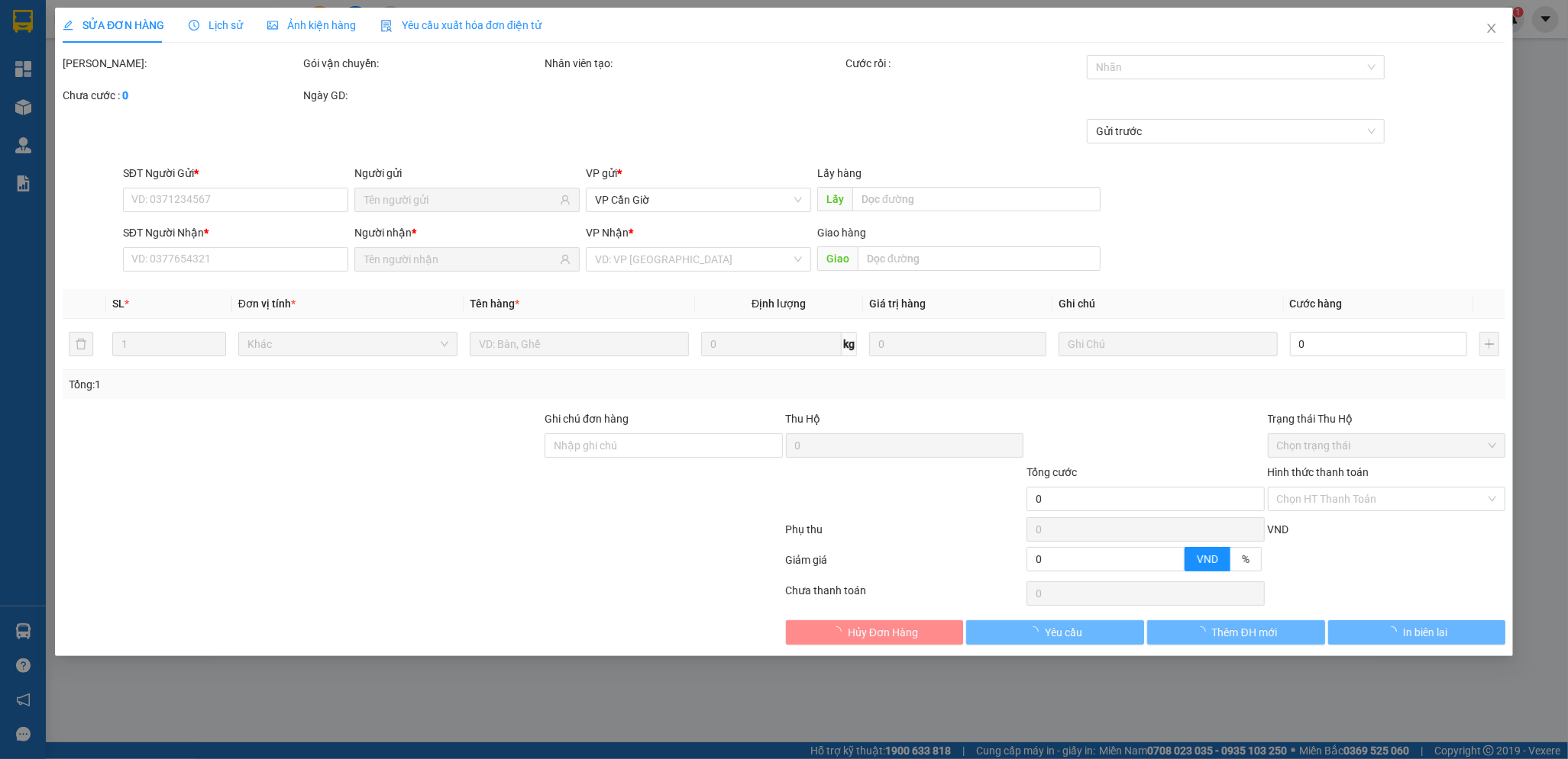
type input "0932057648"
type input "[PERSON_NAME]"
type input "0932057648"
type input "QUỐC TRÍ MOBILE"
type input "NGÃ BA TUYẾN"
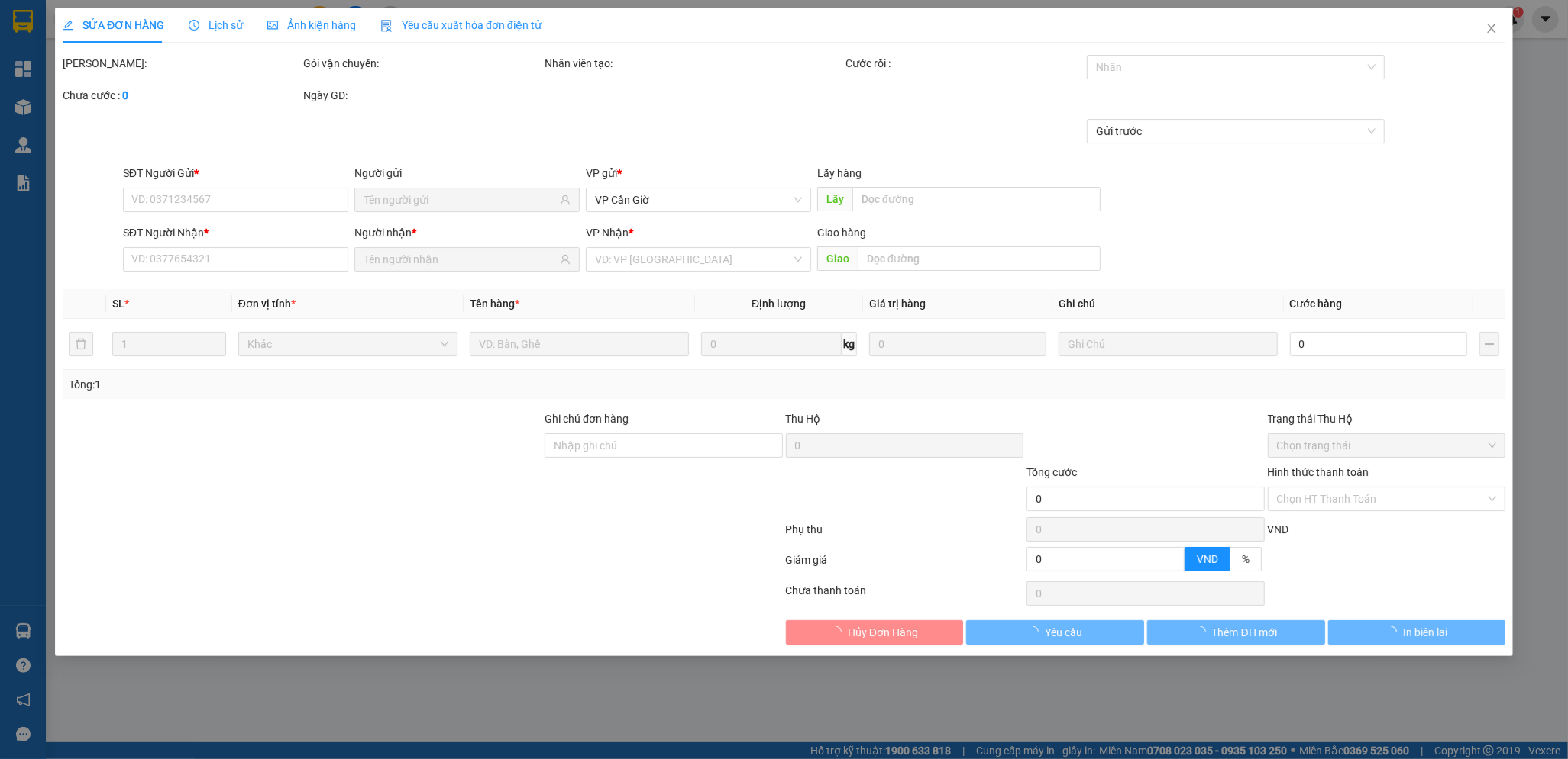
type input "N3"
type input "25.000"
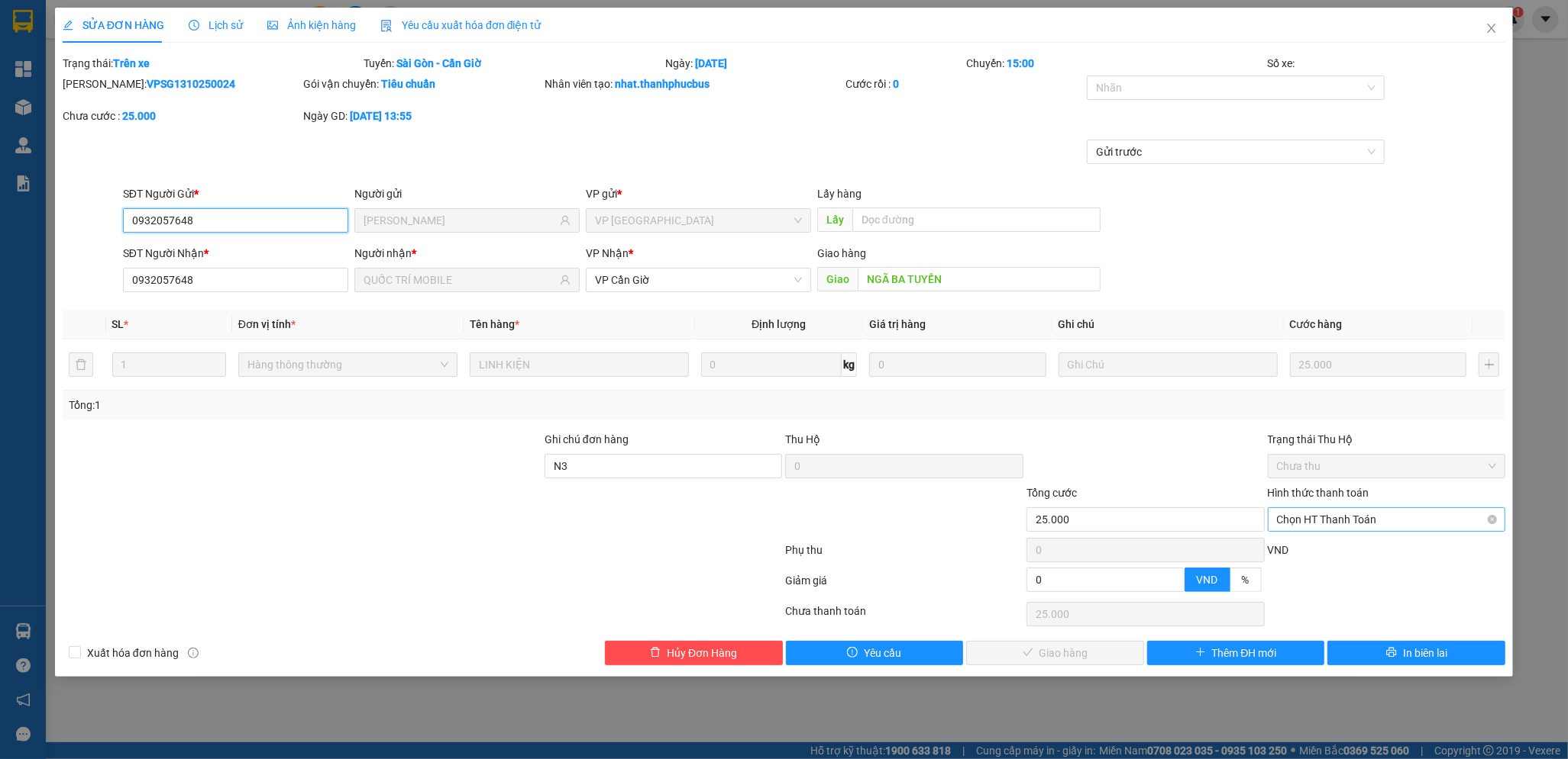
click at [1330, 507] on div "Chọn HT Thanh Toán" at bounding box center [1386, 520] width 239 height 25
drag, startPoint x: 1301, startPoint y: 543, endPoint x: 1065, endPoint y: 652, distance: 260.0
click at [1295, 548] on div "Tại văn phòng" at bounding box center [1386, 550] width 220 height 17
type input "0"
drag, startPoint x: 1030, startPoint y: 661, endPoint x: 1115, endPoint y: 611, distance: 98.6
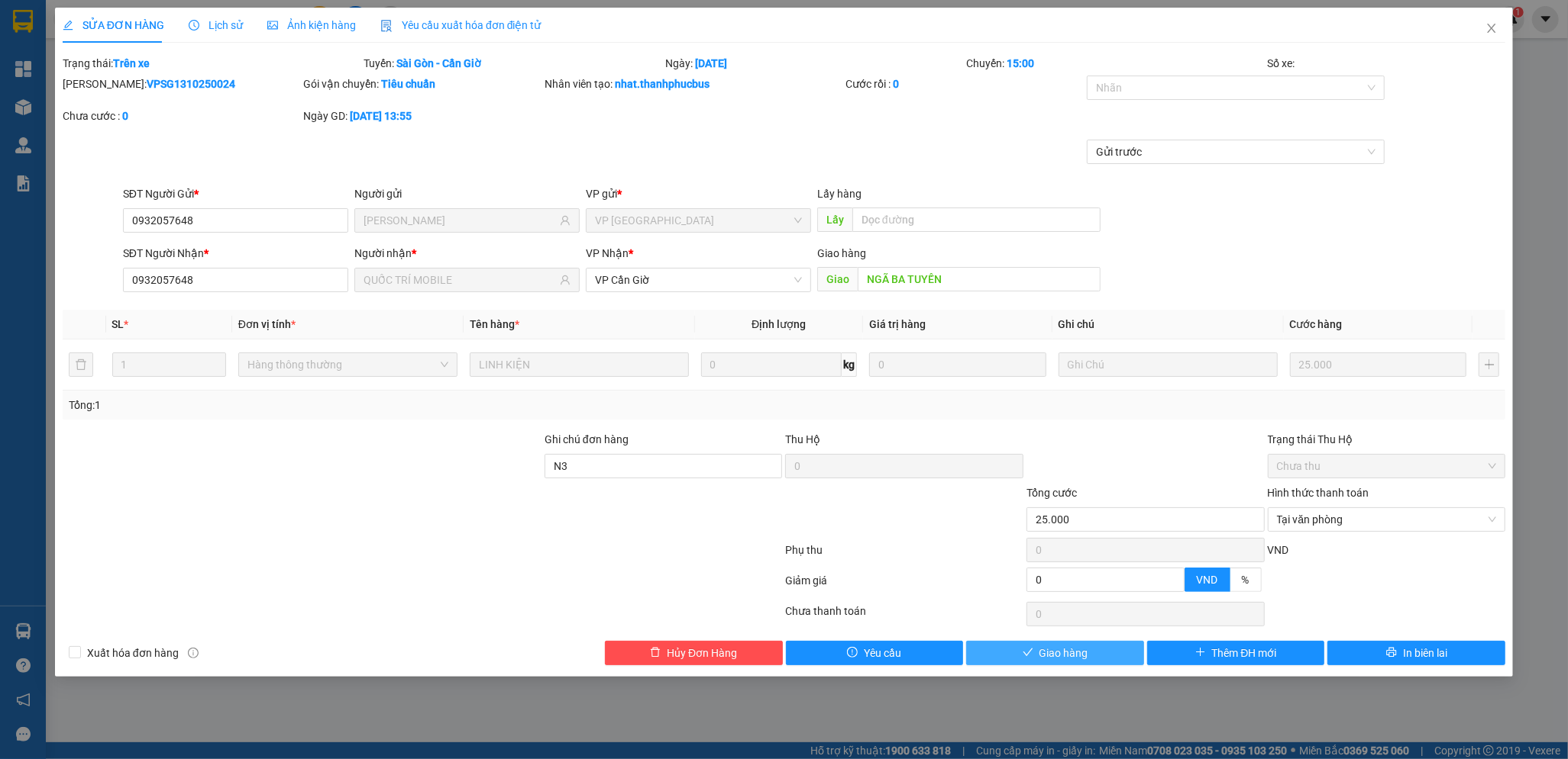
click at [1034, 659] on button "Giao hàng" at bounding box center [1055, 653] width 178 height 25
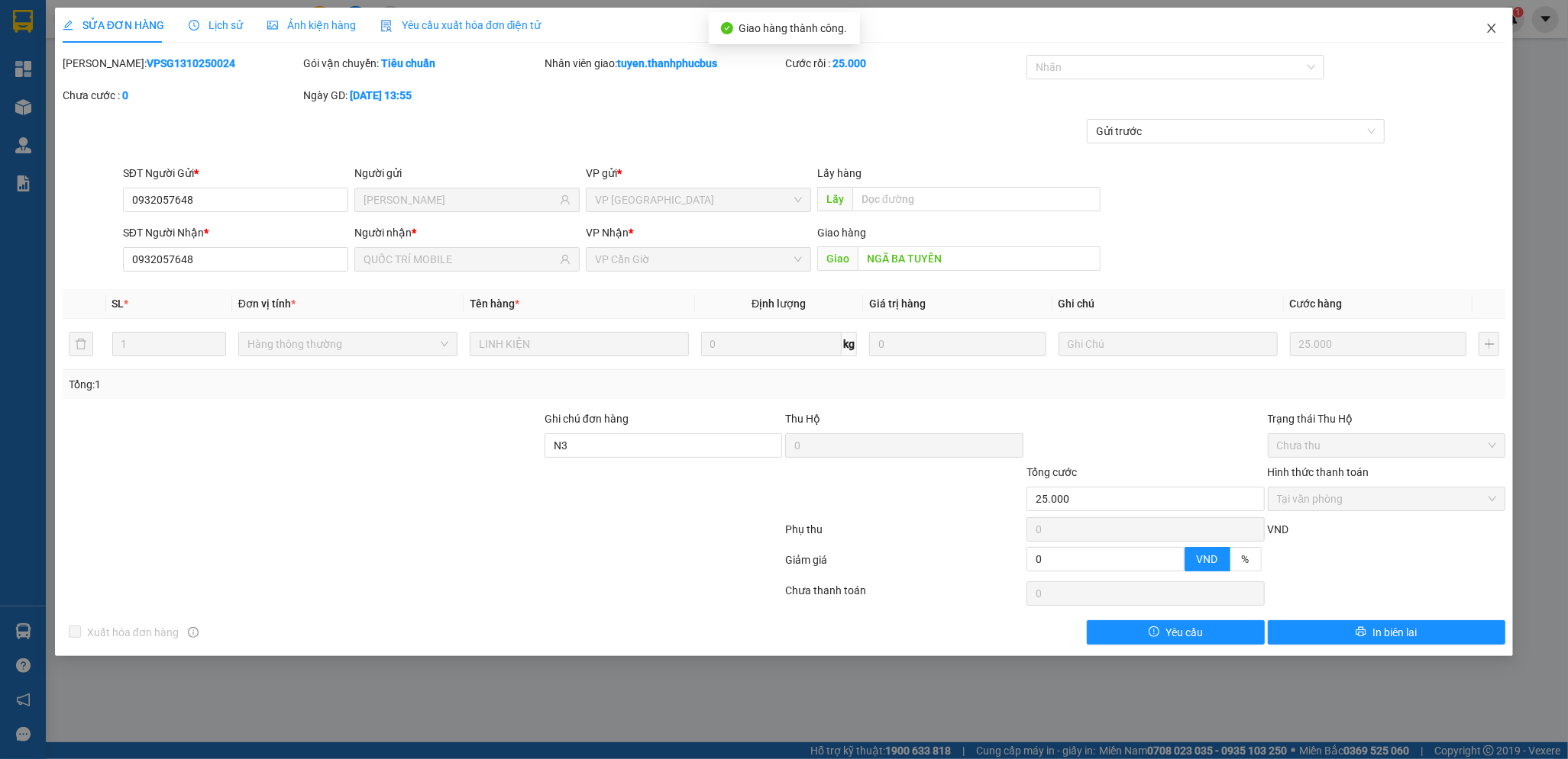
click at [1495, 28] on icon "close" at bounding box center [1492, 28] width 12 height 12
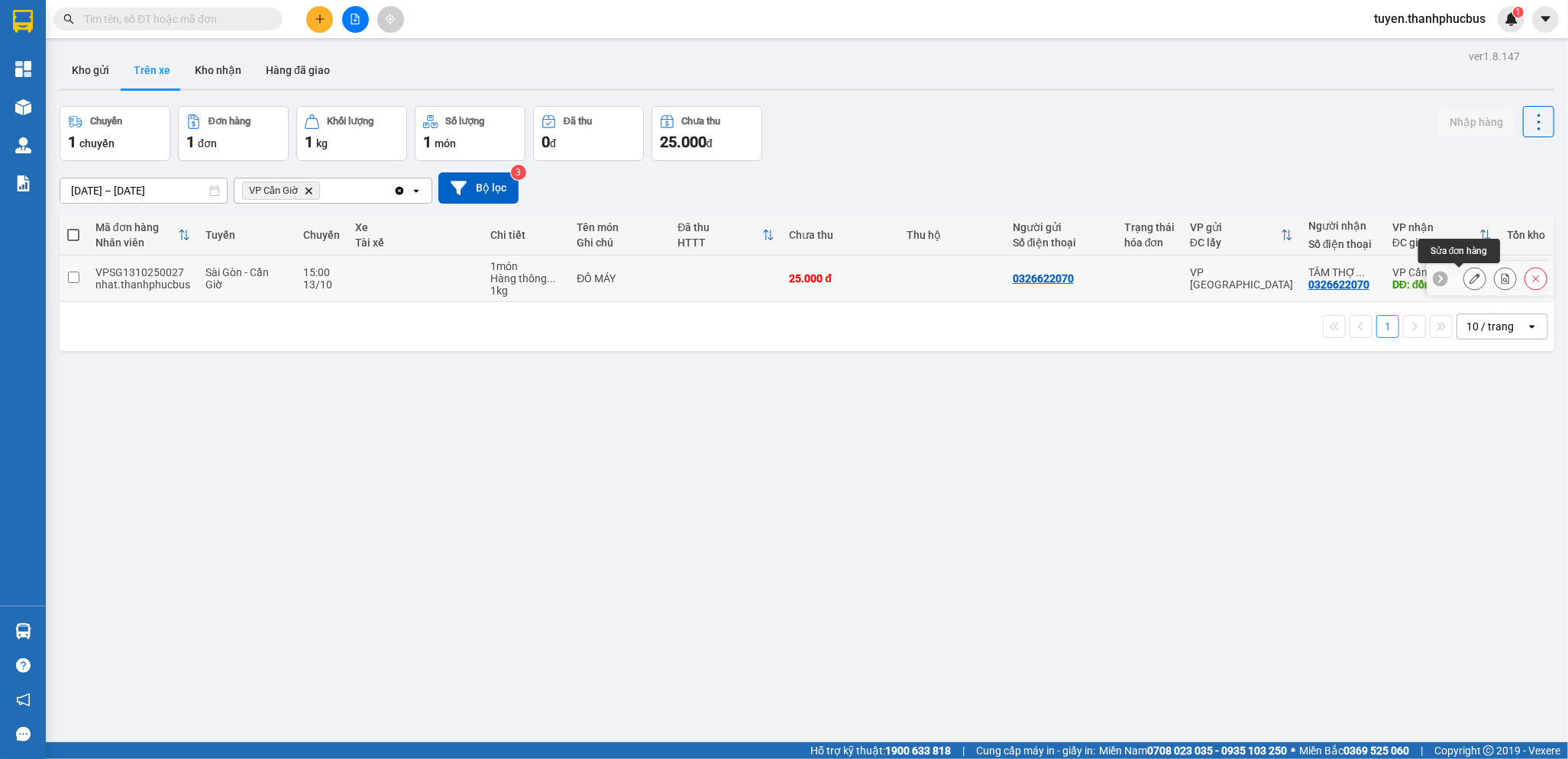
click at [1464, 280] on button at bounding box center [1474, 279] width 21 height 26
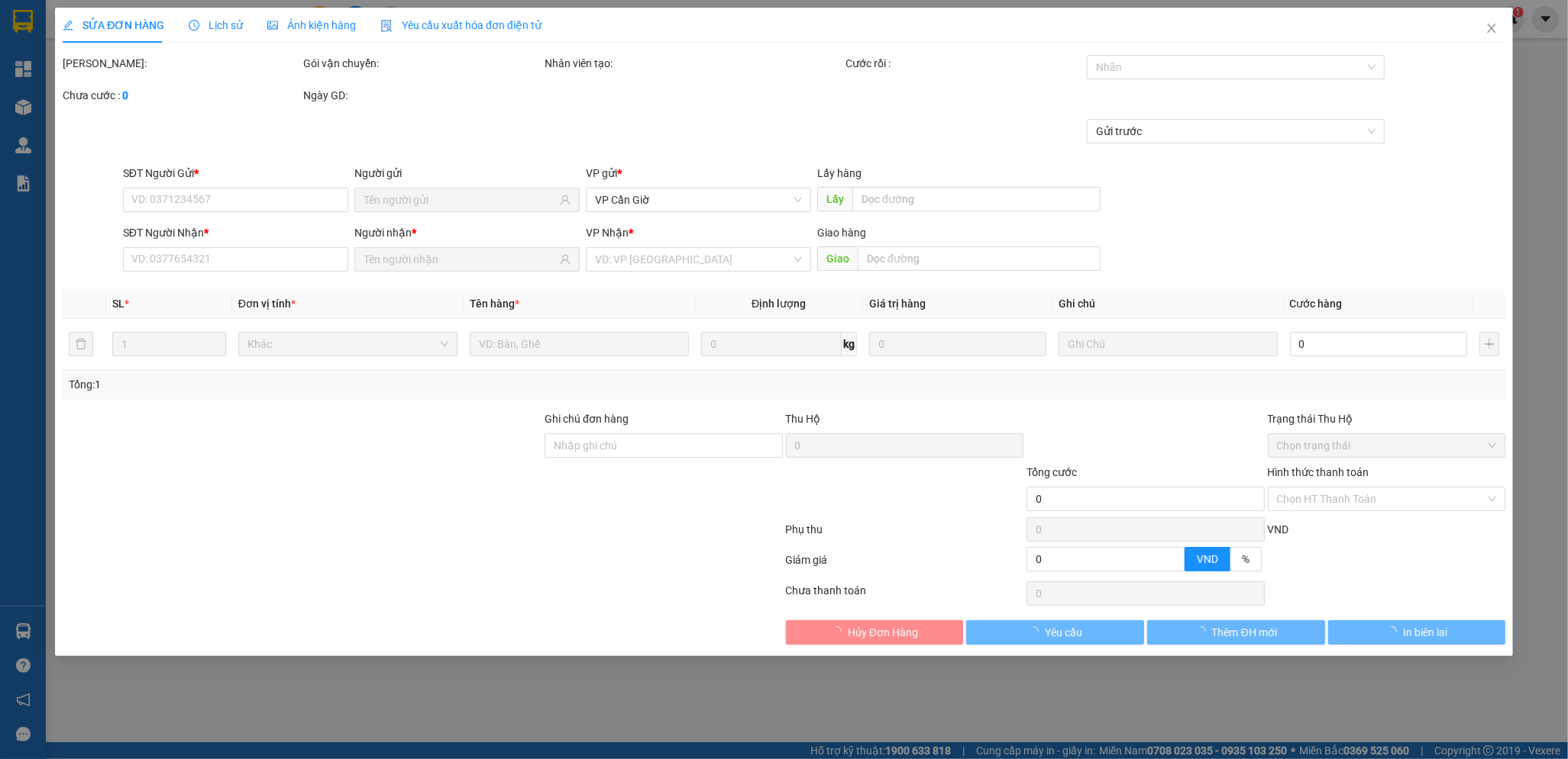
type input "0326622070"
type input "TÂM THỢ MÁY"
type input "đồng hoà"
type input "25.000"
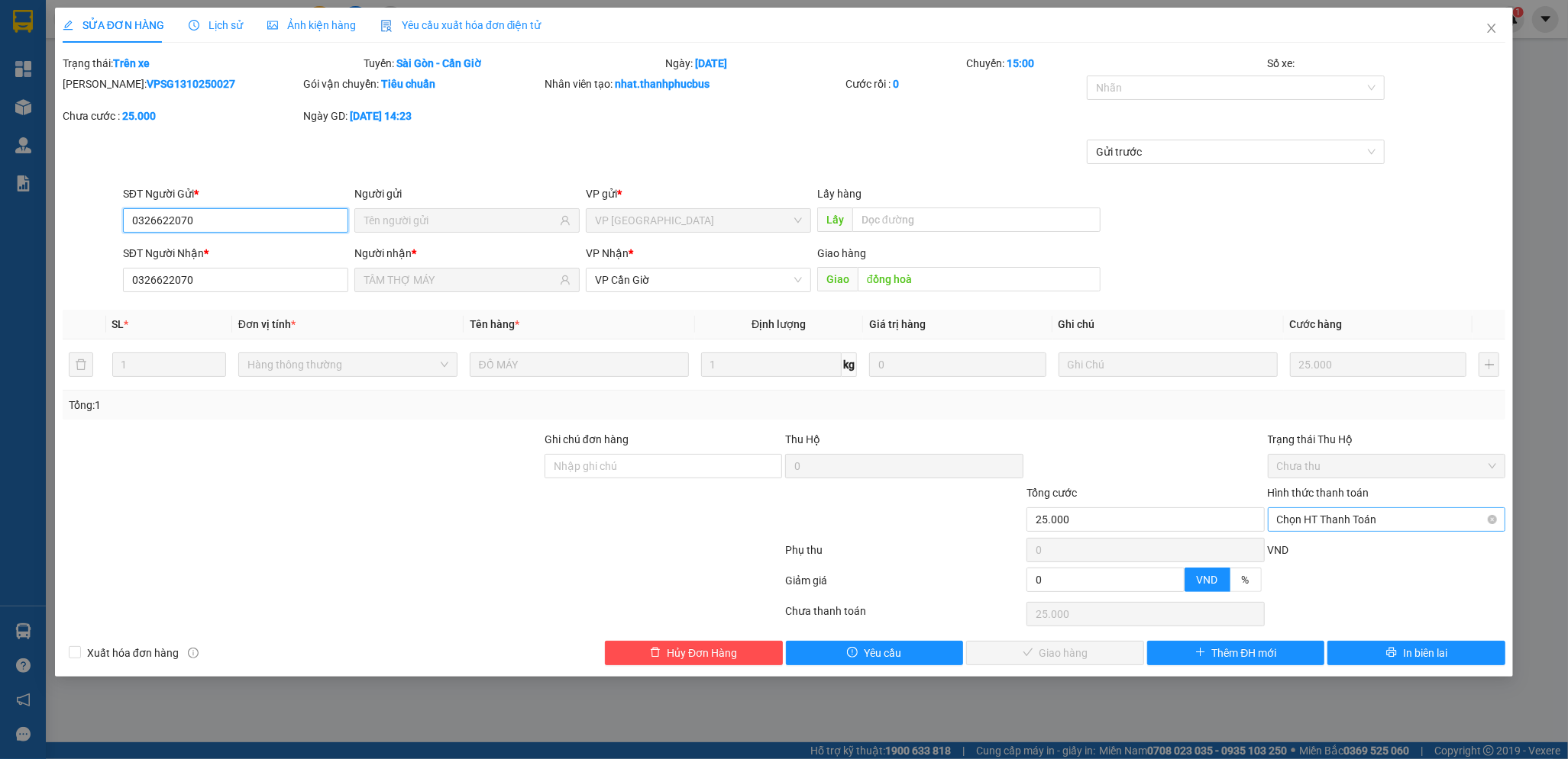
click at [1309, 515] on span "Chọn HT Thanh Toán" at bounding box center [1386, 520] width 220 height 23
click at [1294, 543] on div "Tại văn phòng" at bounding box center [1386, 550] width 220 height 17
type input "0"
click at [1063, 653] on span "Giao hàng" at bounding box center [1064, 653] width 49 height 17
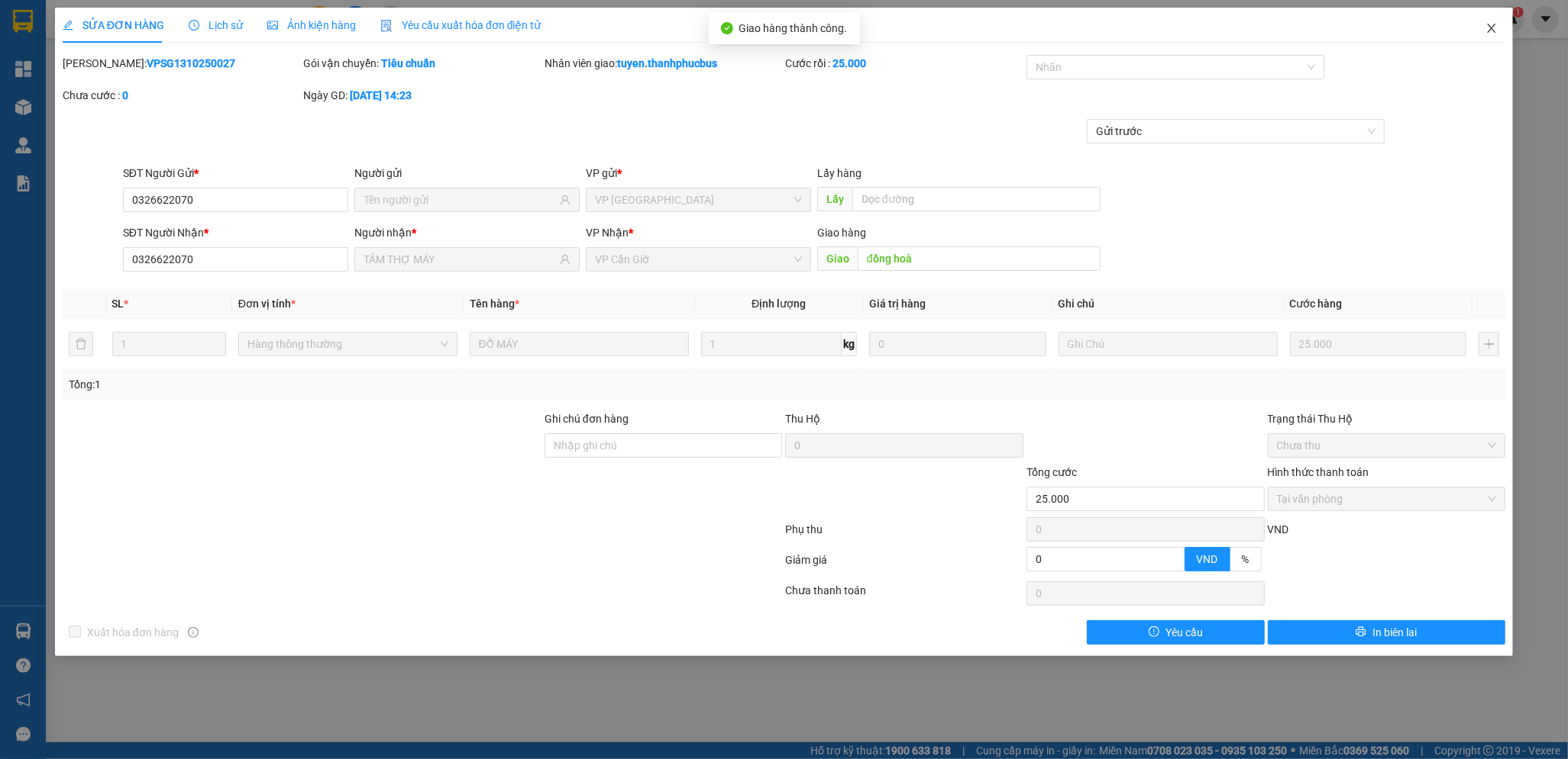
click at [1494, 33] on icon "close" at bounding box center [1492, 28] width 12 height 12
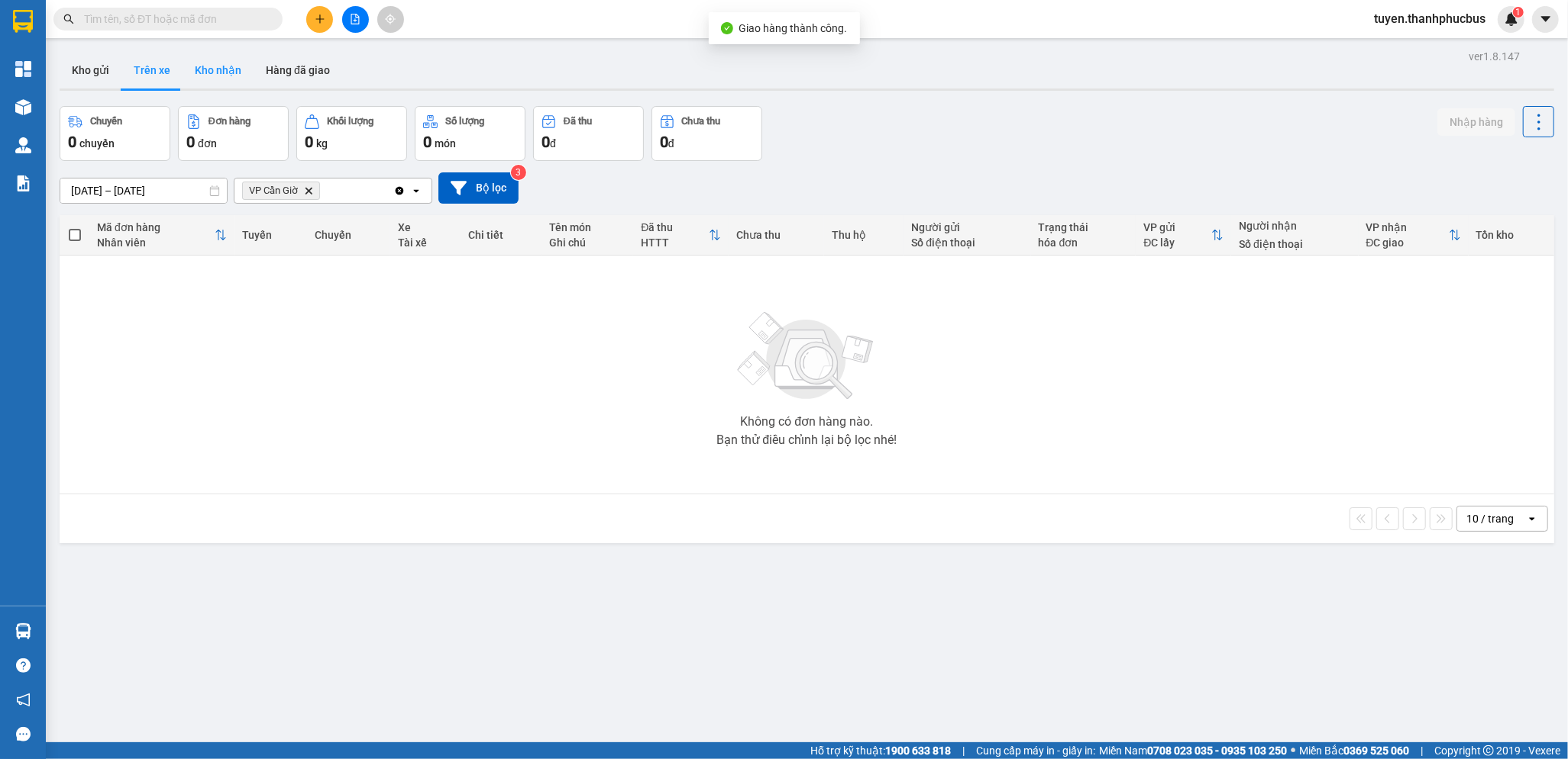
click at [221, 73] on button "Kho nhận" at bounding box center [217, 70] width 71 height 37
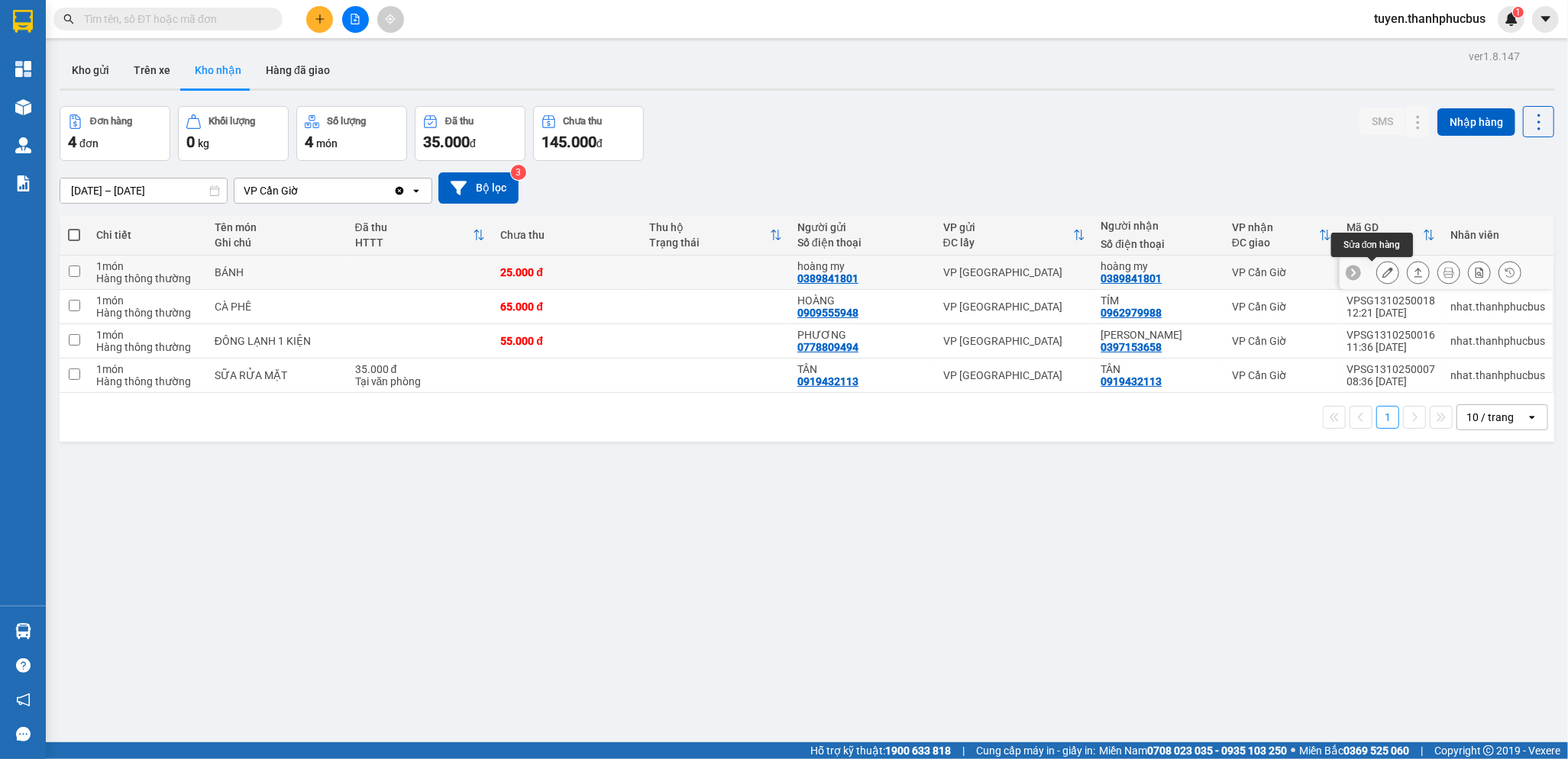
click at [1382, 274] on icon at bounding box center [1387, 273] width 11 height 11
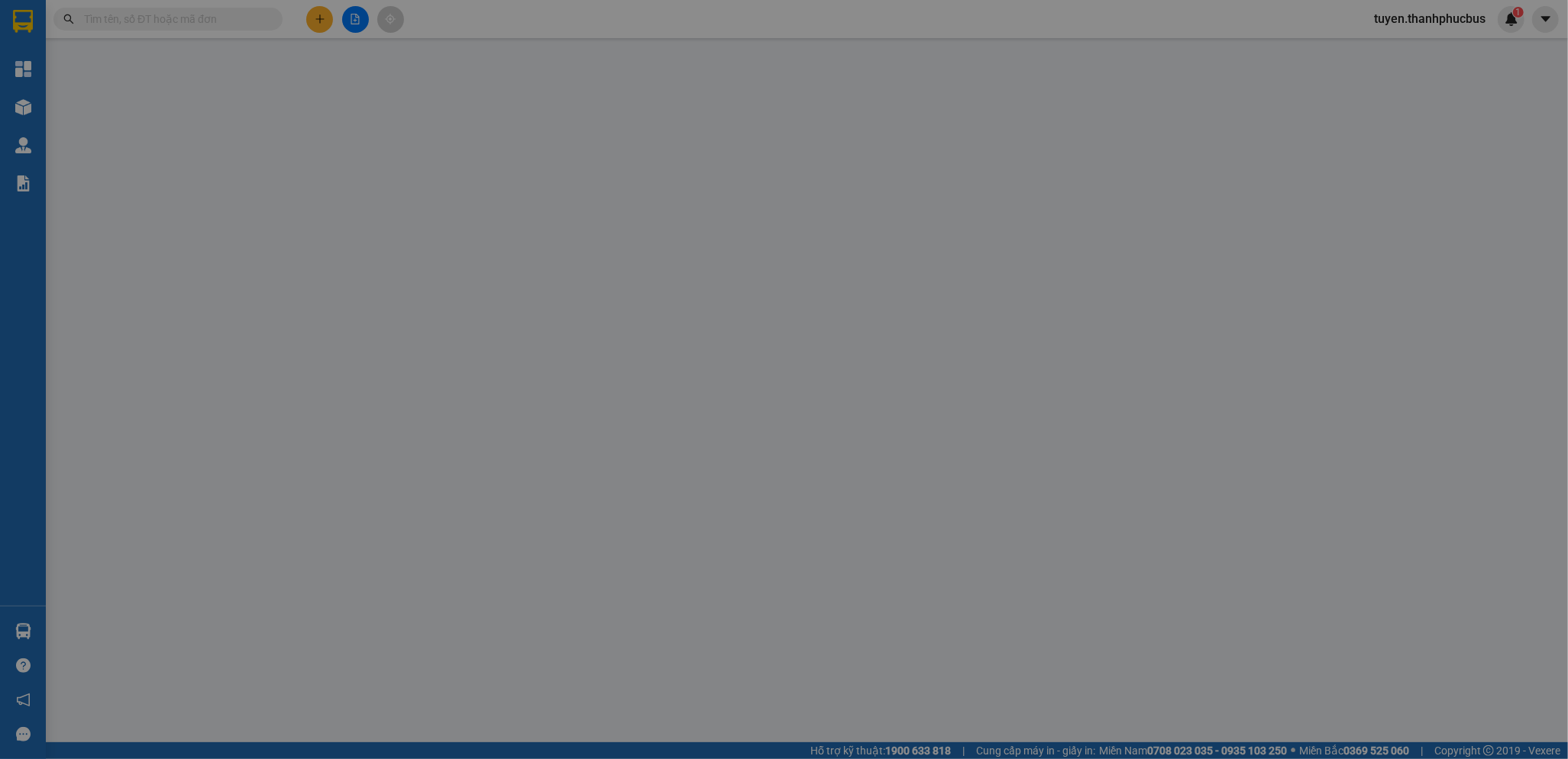
type input "0389841801"
type input "hoàng my"
type input "0389841801"
type input "hoàng my"
type input "25.000"
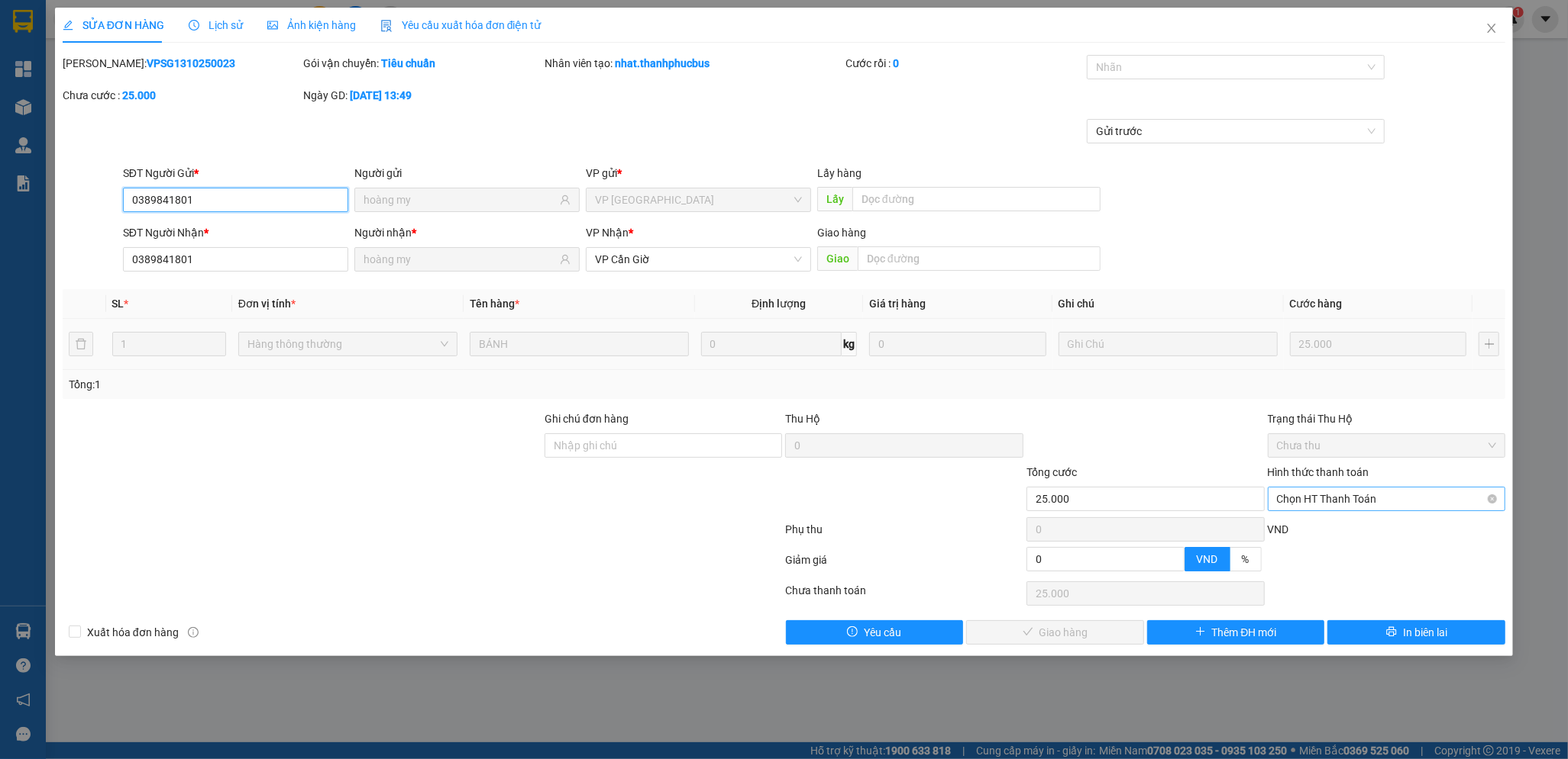
click at [1344, 498] on span "Chọn HT Thanh Toán" at bounding box center [1386, 499] width 220 height 23
click at [1315, 528] on div "Tại văn phòng" at bounding box center [1386, 529] width 220 height 17
type input "0"
click at [1048, 641] on button "Giao hàng" at bounding box center [1055, 633] width 178 height 25
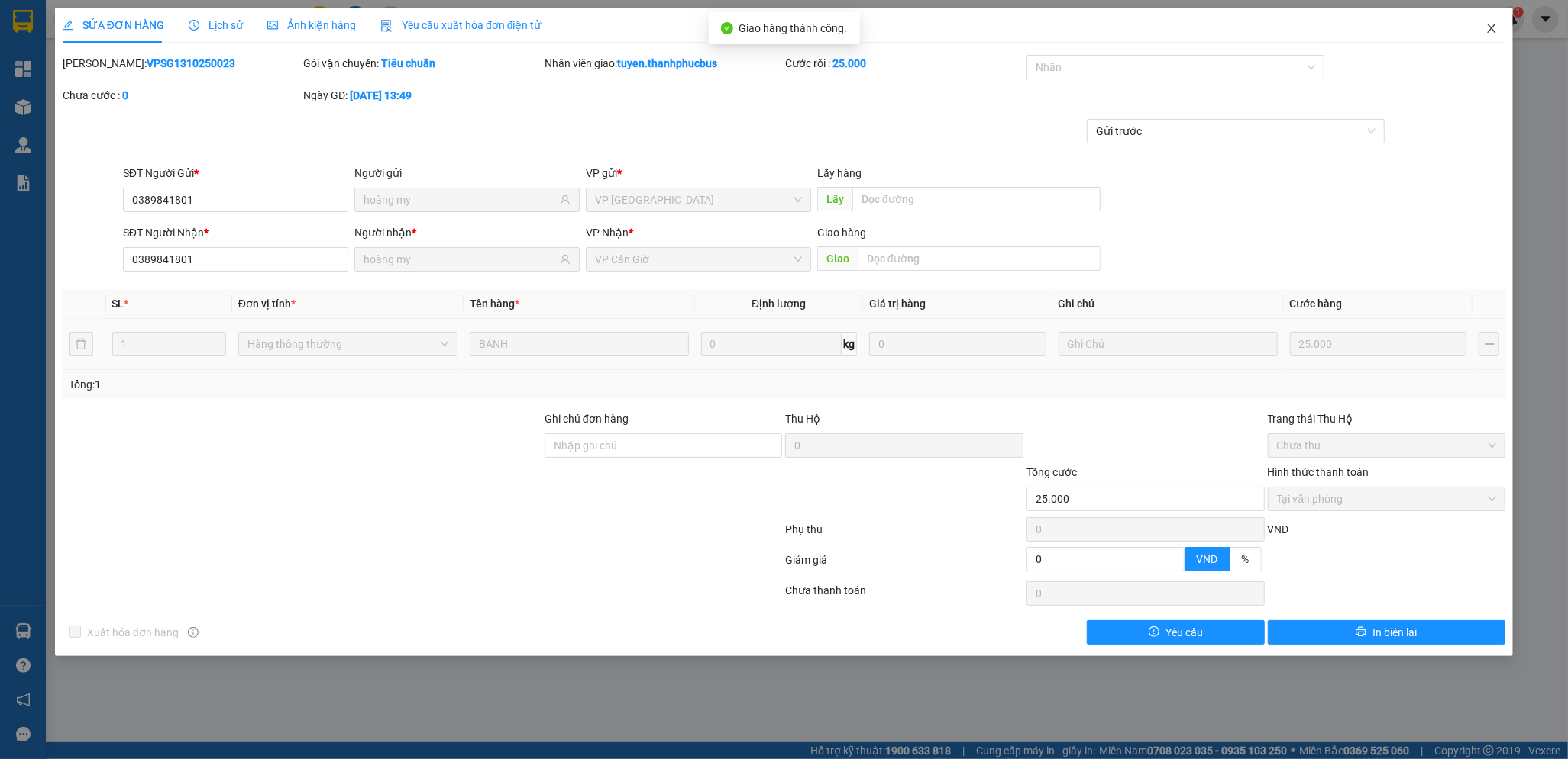
click at [1492, 33] on icon "close" at bounding box center [1492, 28] width 12 height 12
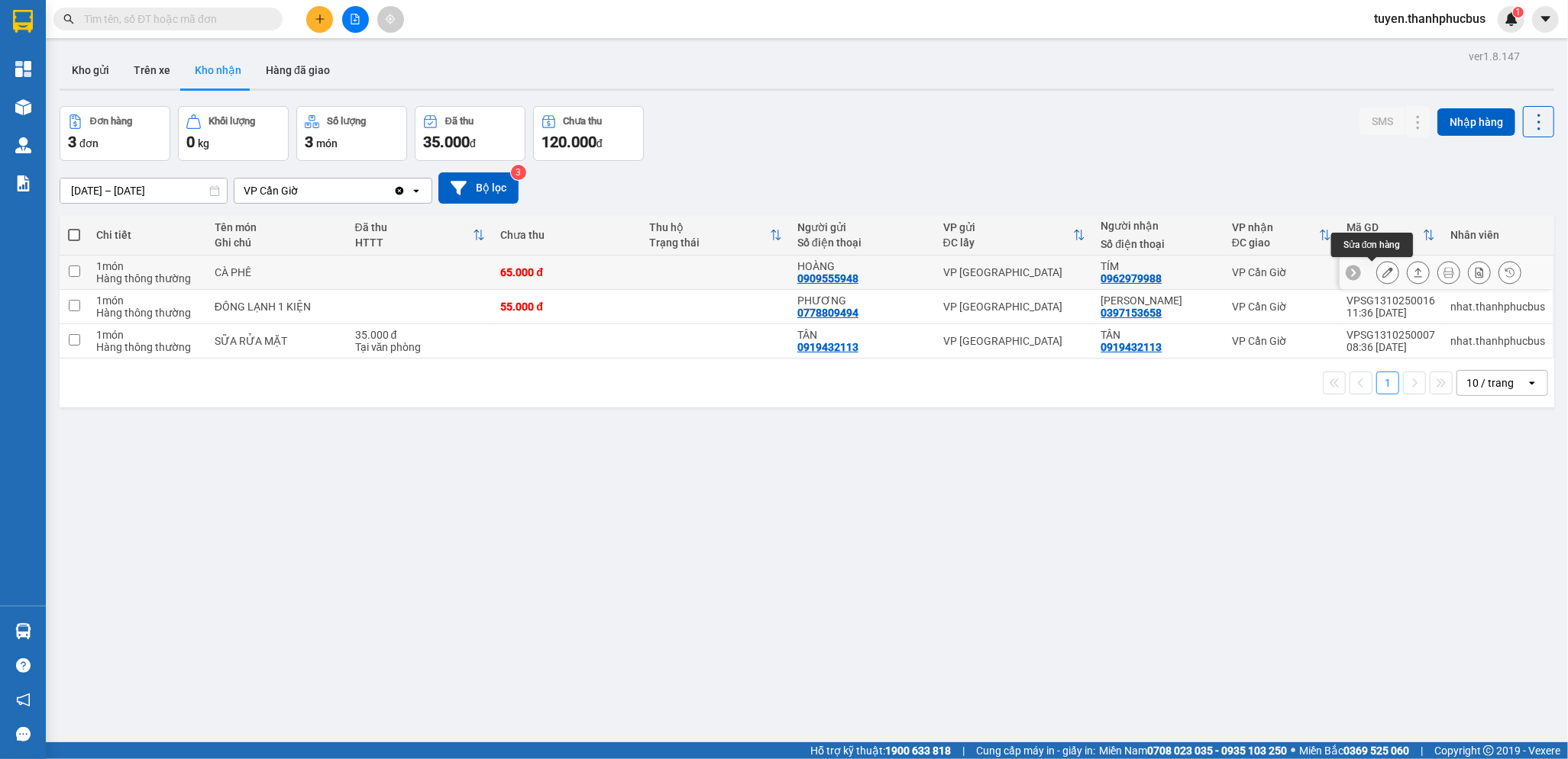
click at [1382, 274] on icon at bounding box center [1387, 273] width 11 height 11
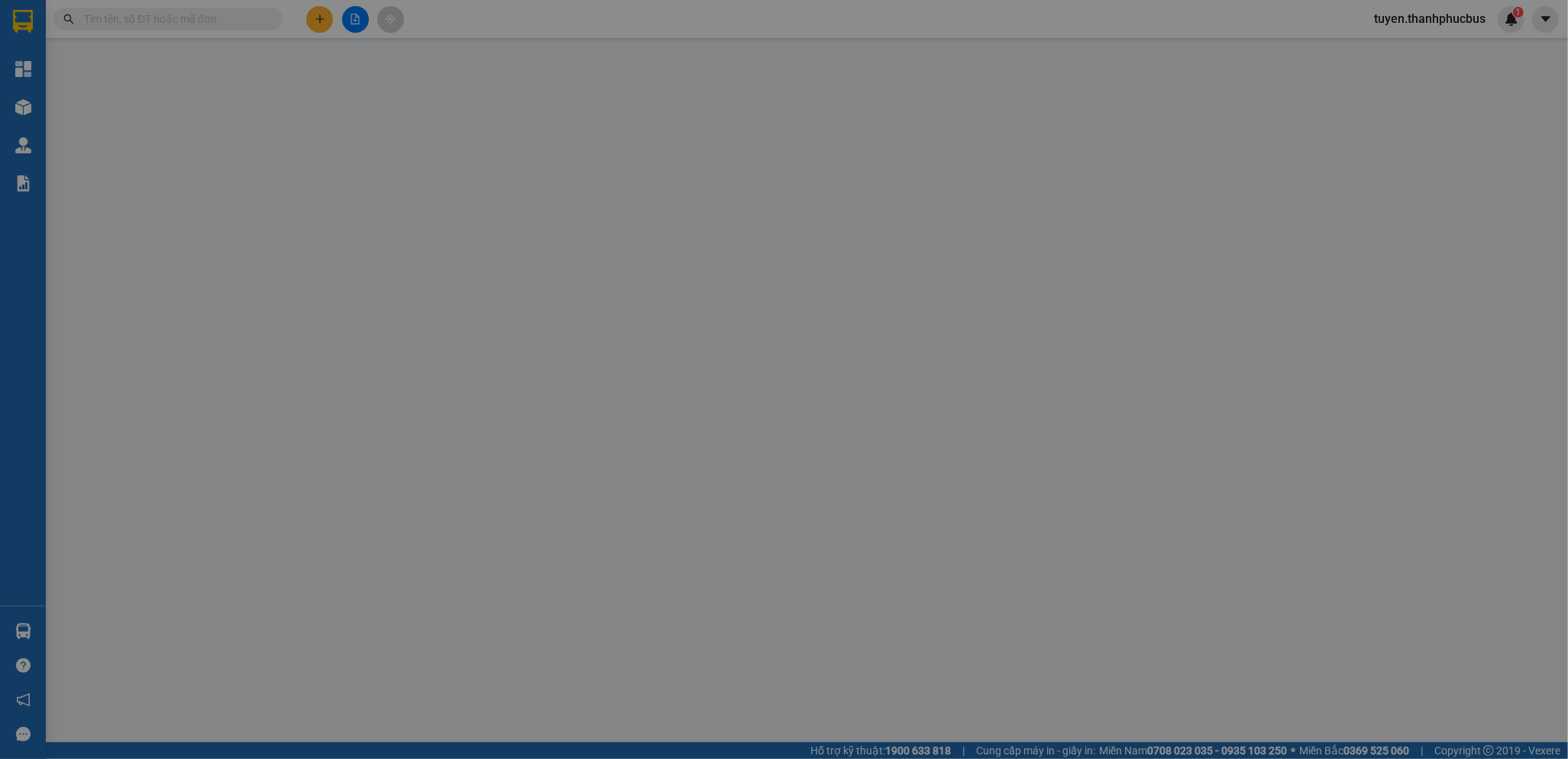
type input "0909555948"
type input "HOÀNG"
type input "0962979988"
type input "TÍM"
type input "65.000"
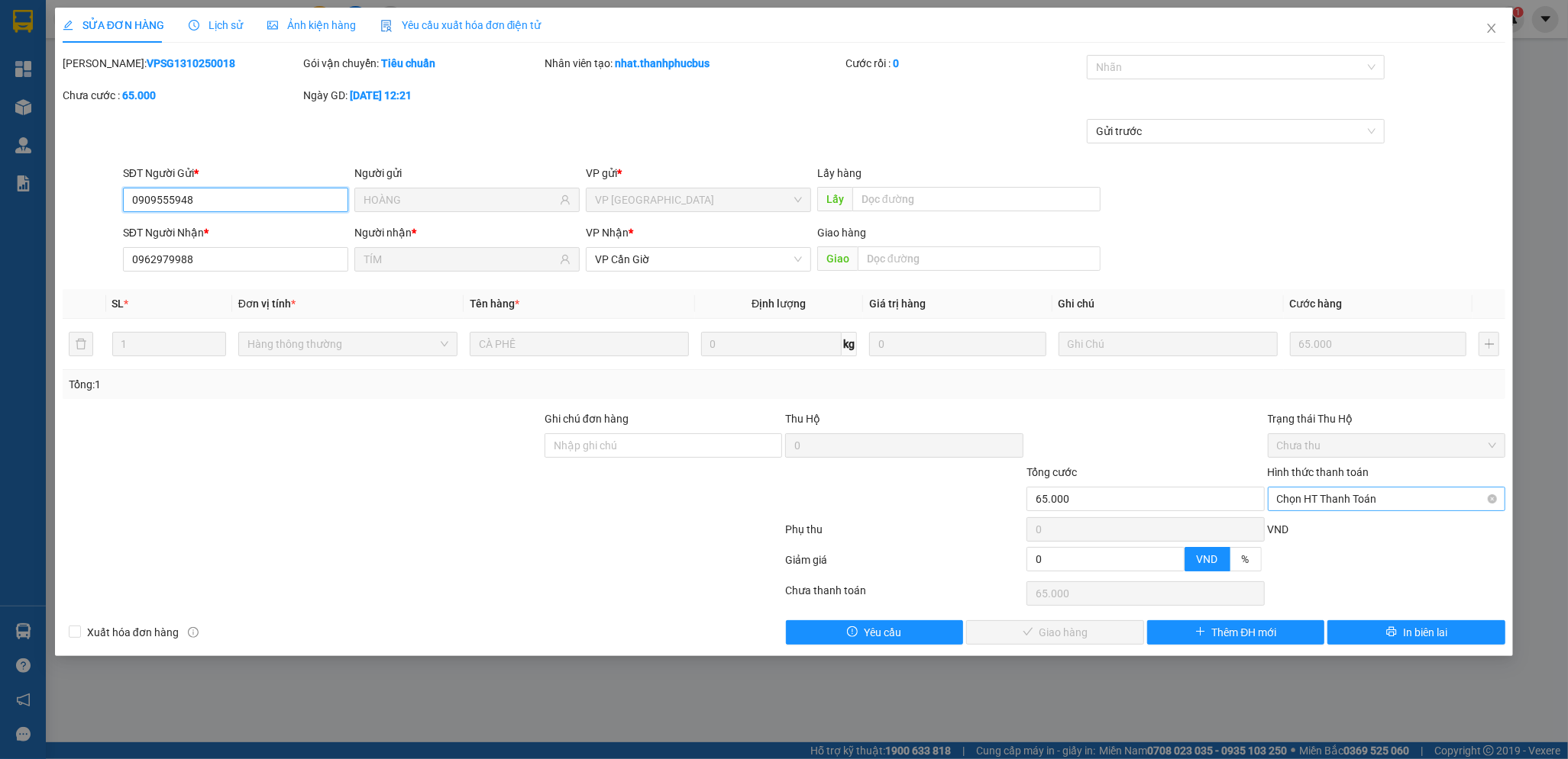
drag, startPoint x: 1302, startPoint y: 498, endPoint x: 1295, endPoint y: 512, distance: 15.7
click at [1302, 499] on span "Chọn HT Thanh Toán" at bounding box center [1386, 499] width 220 height 23
drag, startPoint x: 1281, startPoint y: 527, endPoint x: 1220, endPoint y: 560, distance: 69.4
click at [1280, 528] on div "Tại văn phòng" at bounding box center [1386, 529] width 220 height 17
type input "0"
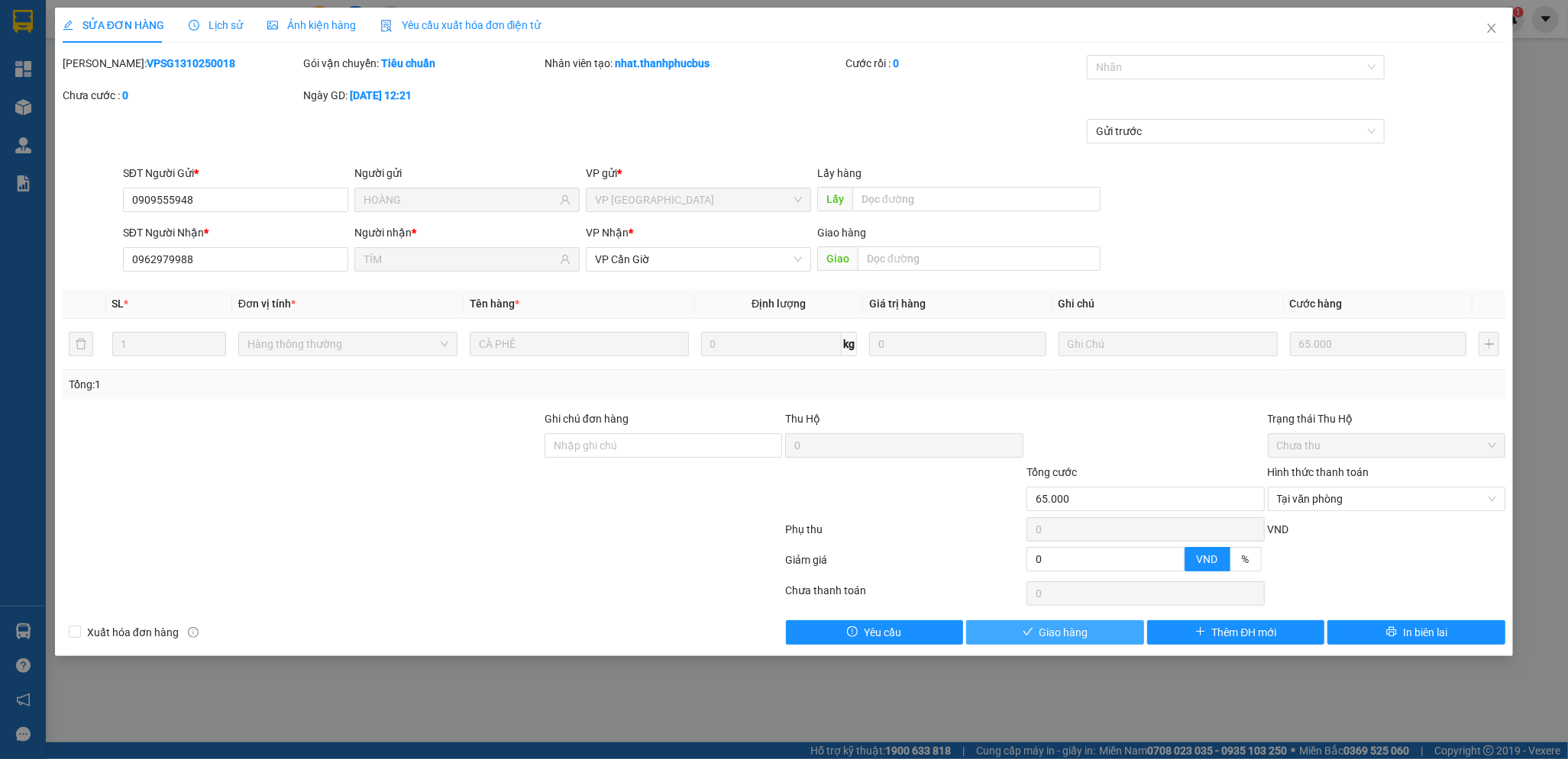
click at [1073, 632] on span "Giao hàng" at bounding box center [1064, 632] width 49 height 17
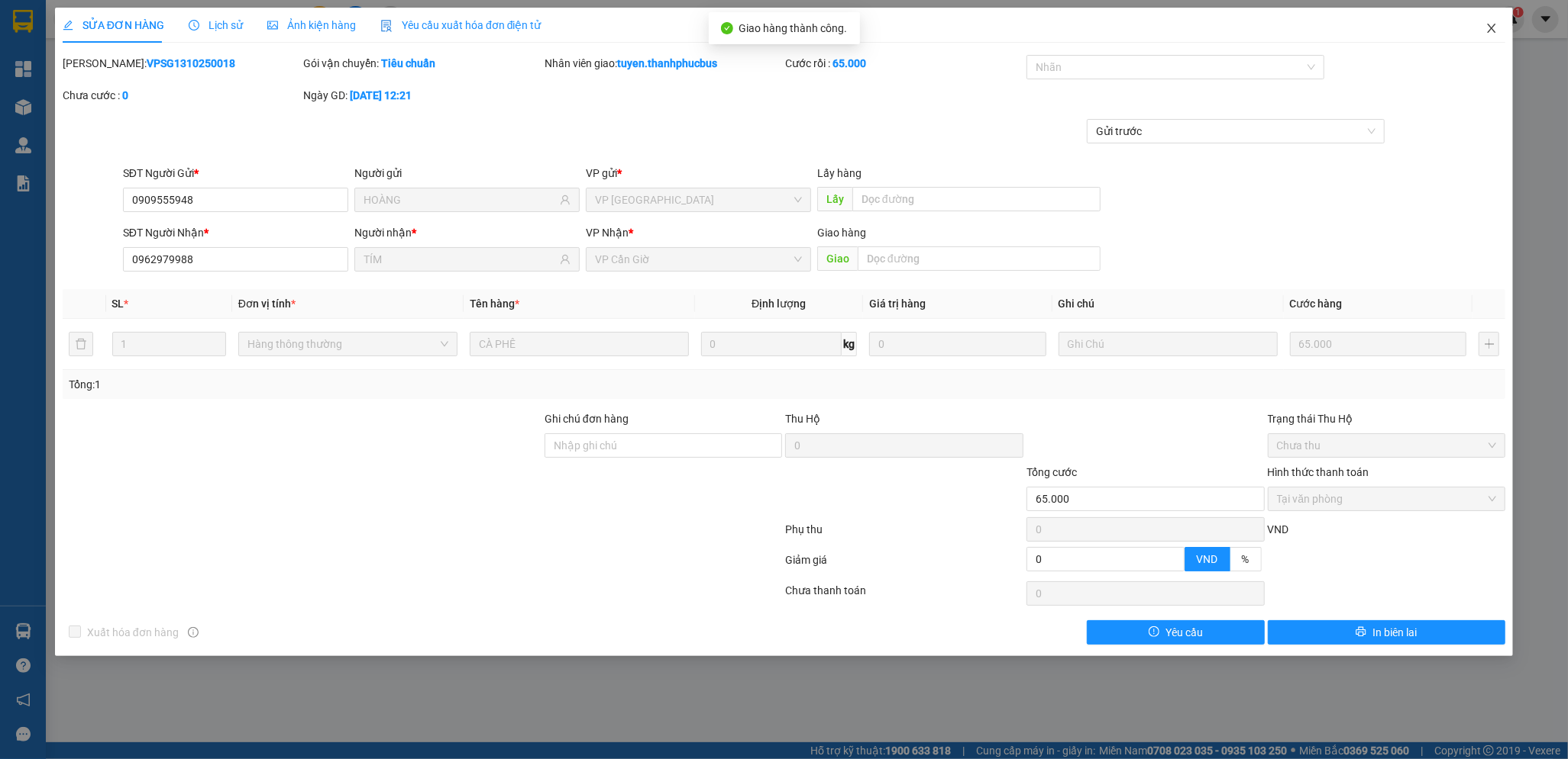
click at [1486, 29] on icon "close" at bounding box center [1492, 28] width 12 height 12
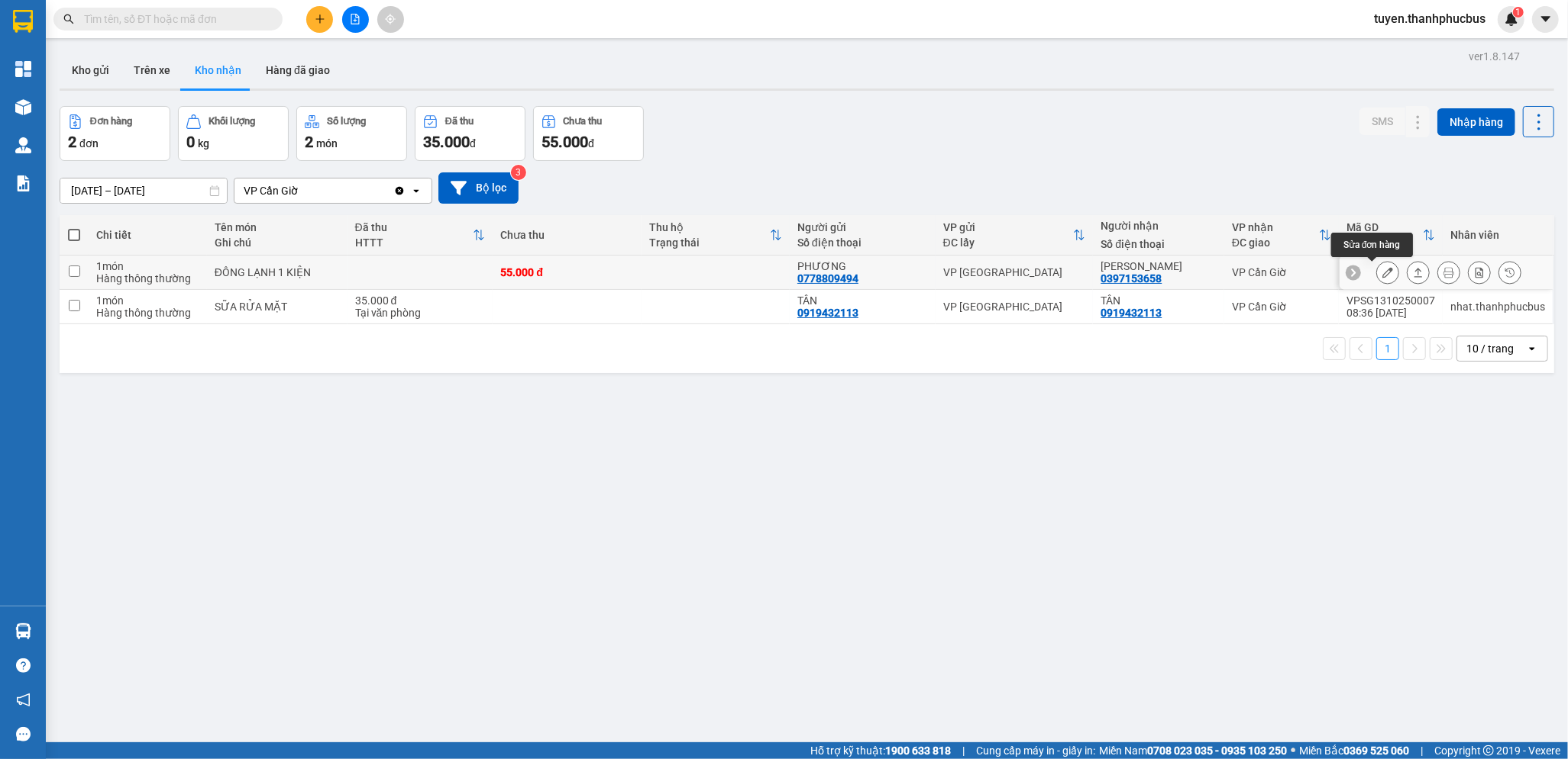
click at [1377, 273] on button at bounding box center [1387, 273] width 21 height 26
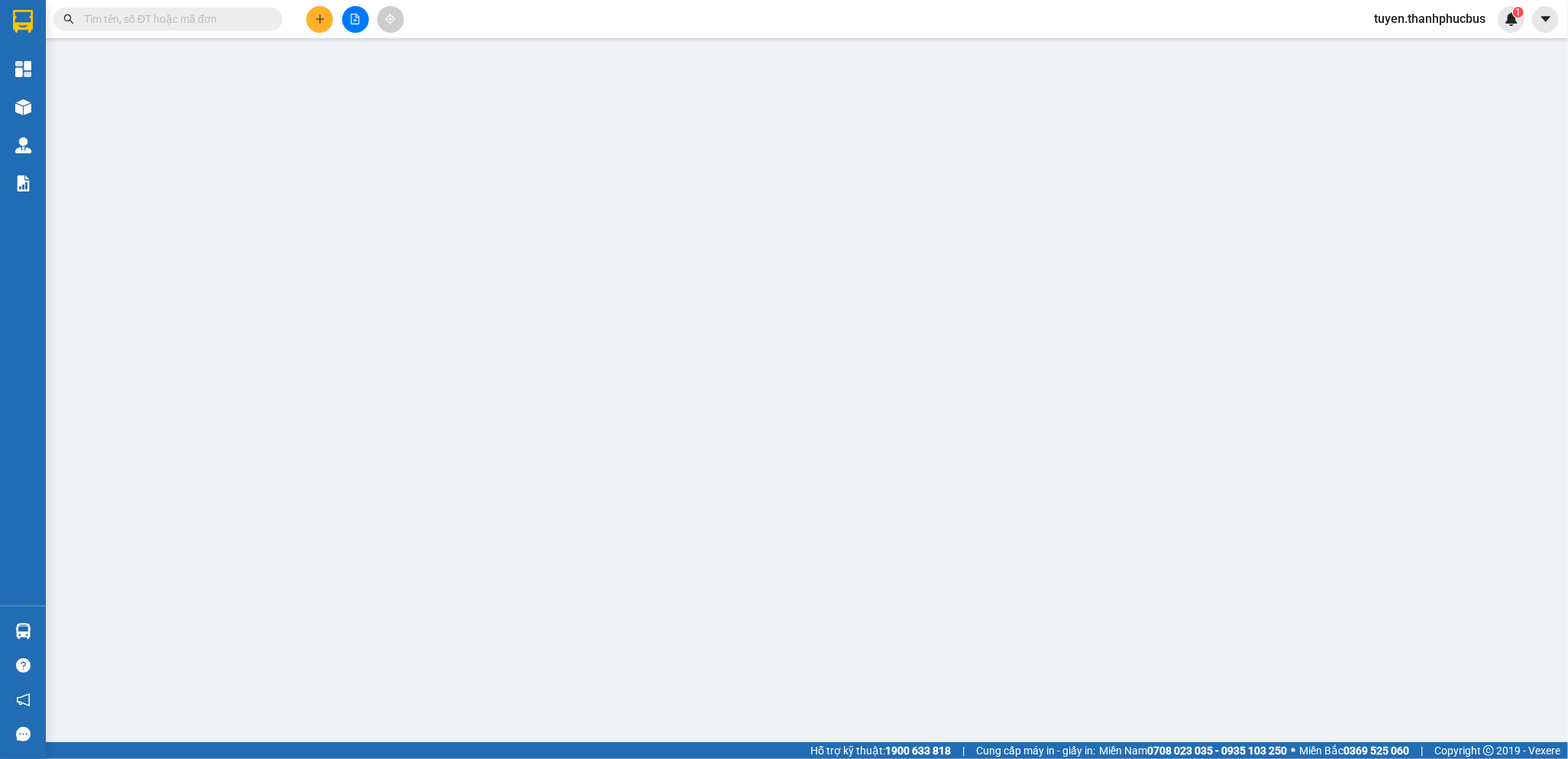
type input "0778809494"
type input "PHƯƠNG"
type input "0397153658"
type input "[PERSON_NAME]"
type input "55.000"
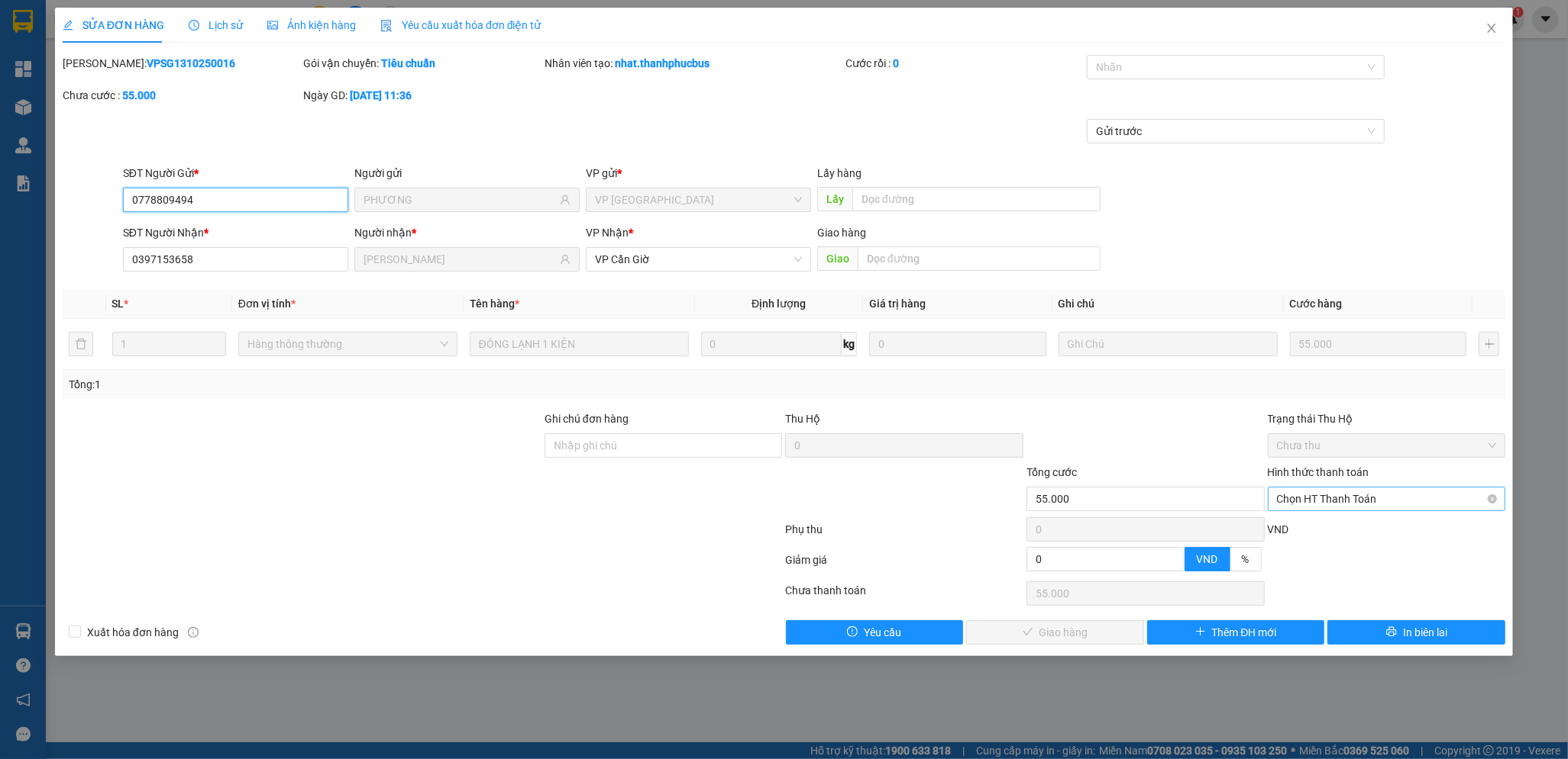
click at [1342, 494] on span "Chọn HT Thanh Toán" at bounding box center [1386, 499] width 220 height 23
click at [1310, 528] on div "Tại văn phòng" at bounding box center [1386, 529] width 220 height 17
type input "0"
click at [1075, 629] on span "Giao hàng" at bounding box center [1064, 632] width 49 height 17
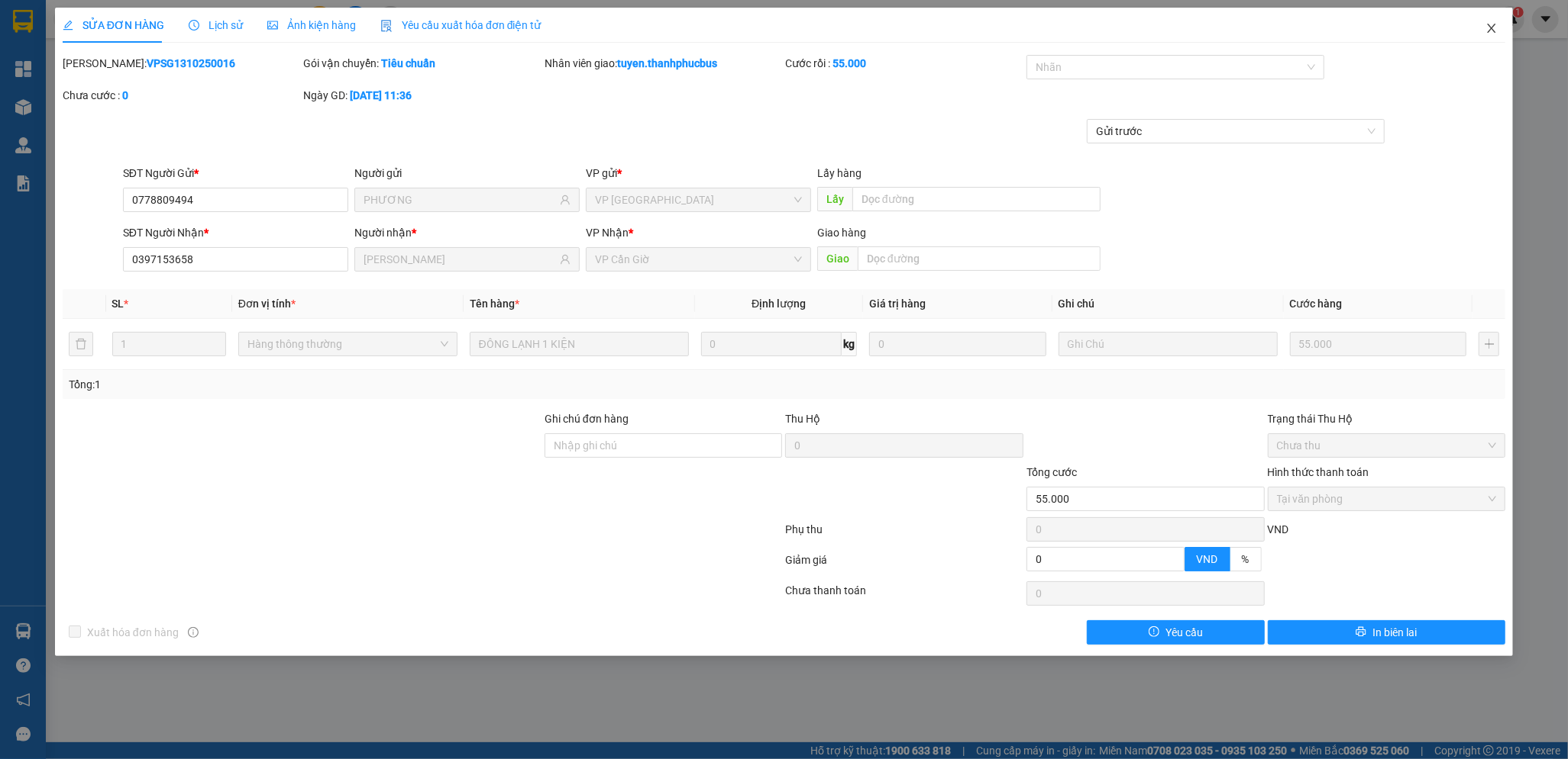
click at [1497, 30] on icon "close" at bounding box center [1492, 28] width 12 height 12
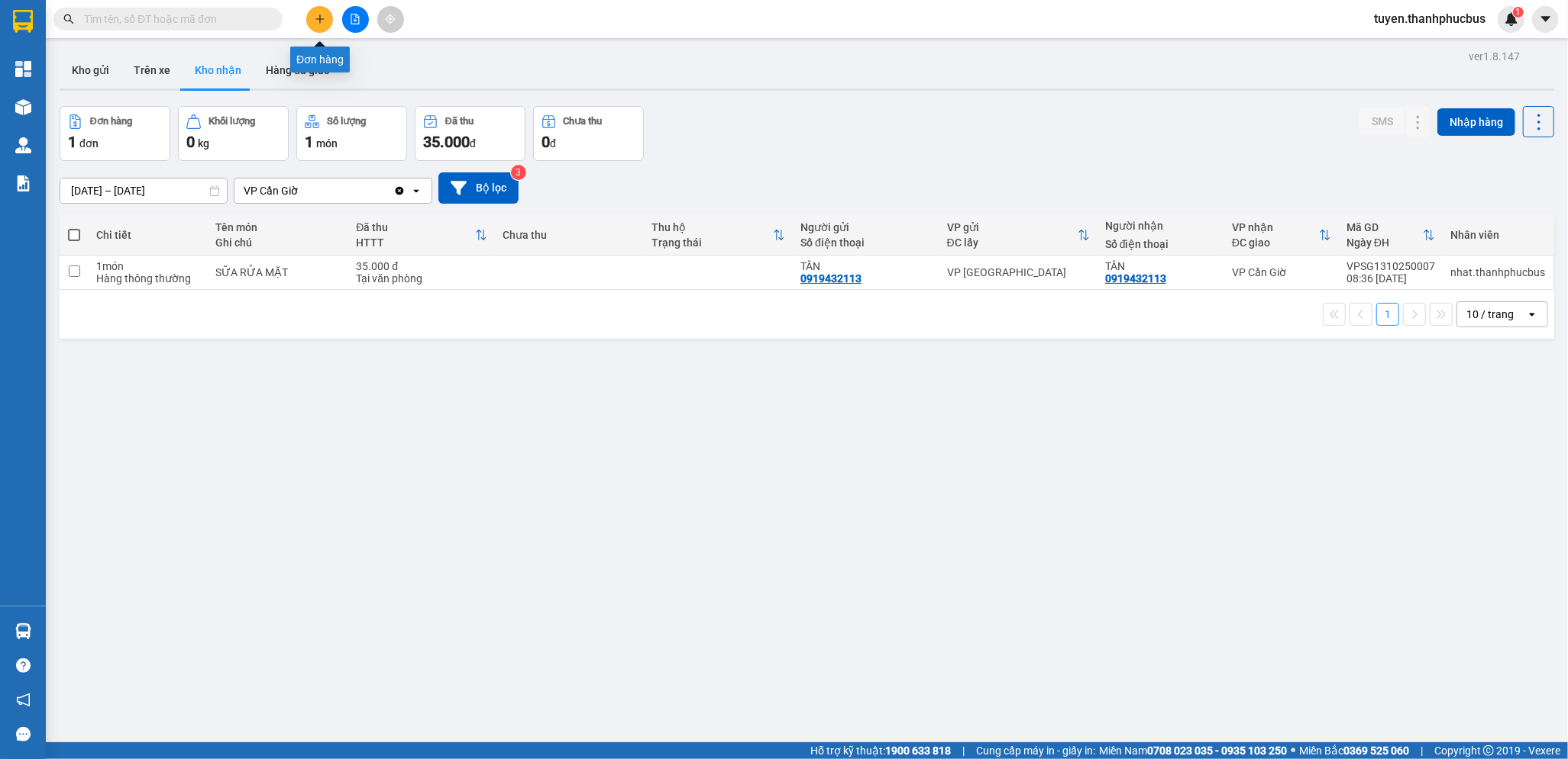
click at [316, 25] on button at bounding box center [319, 19] width 26 height 26
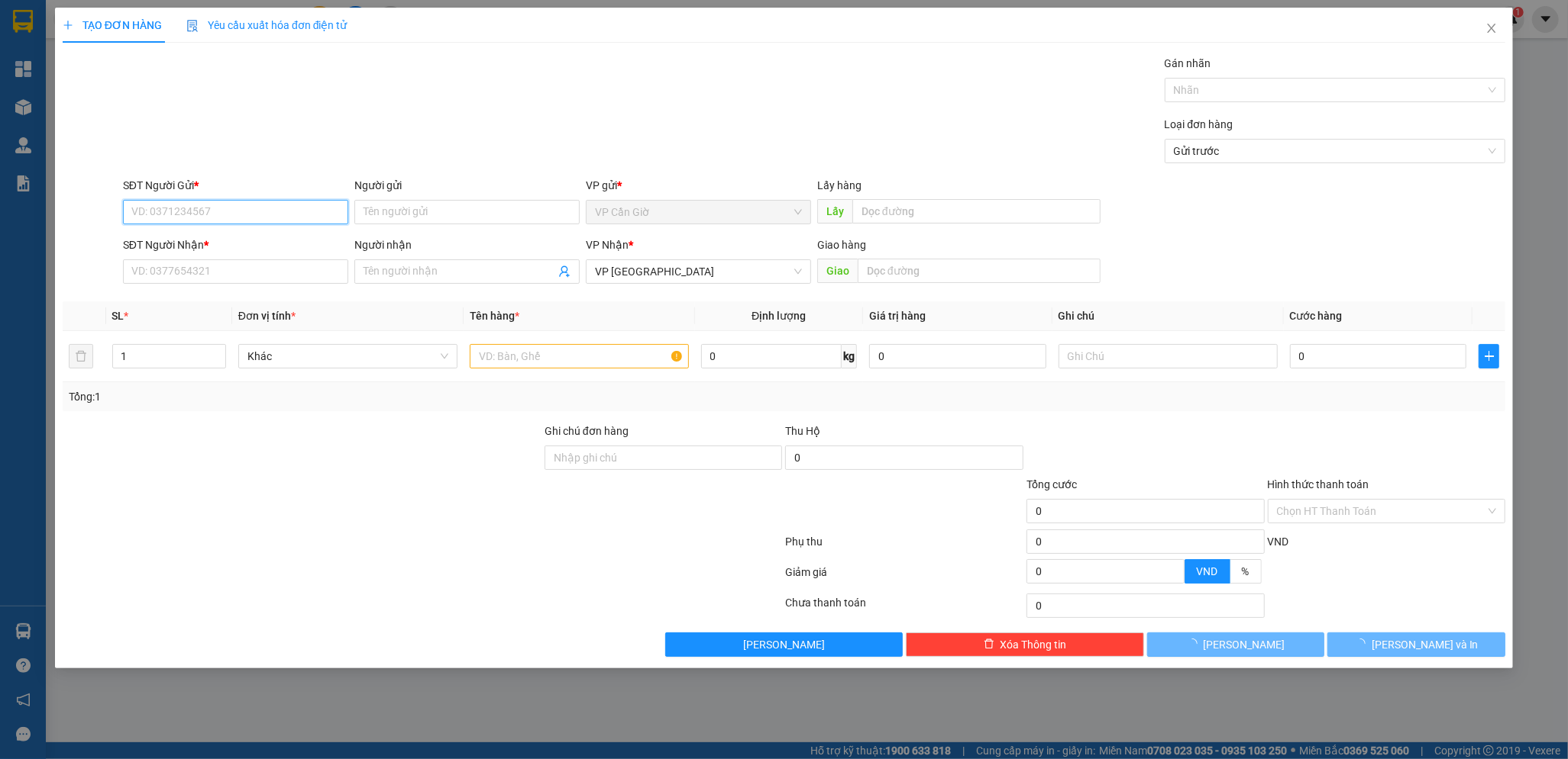
click at [183, 209] on input "SĐT Người Gửi *" at bounding box center [235, 212] width 225 height 25
type input "0336114654"
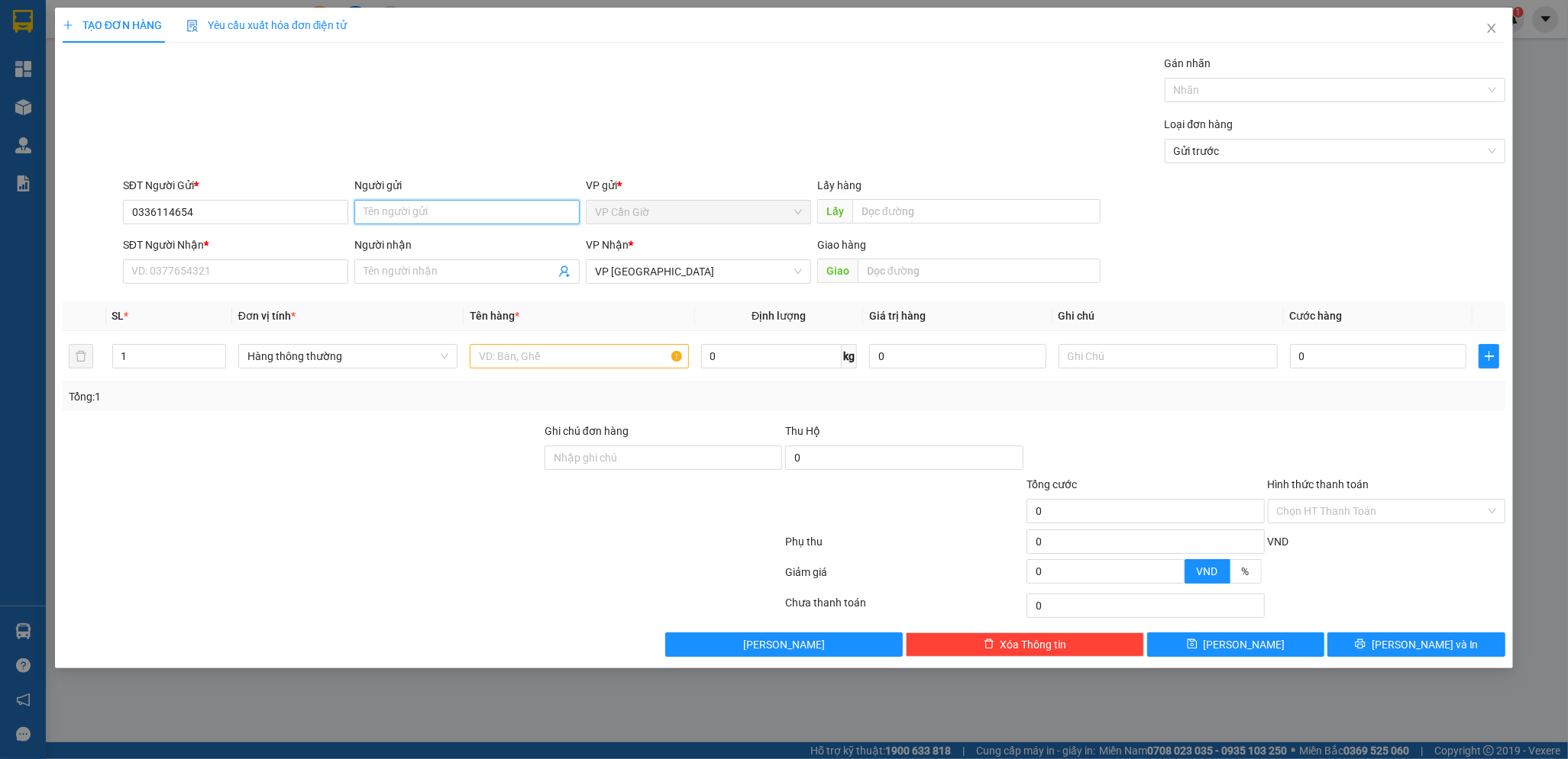
click at [417, 209] on input "Người gửi" at bounding box center [467, 212] width 225 height 25
type input "QUYÊN VÕ"
click at [227, 276] on input "SĐT Người Nhận *" at bounding box center [235, 272] width 225 height 25
type input "0987851704"
click at [887, 270] on input "text" at bounding box center [979, 271] width 243 height 25
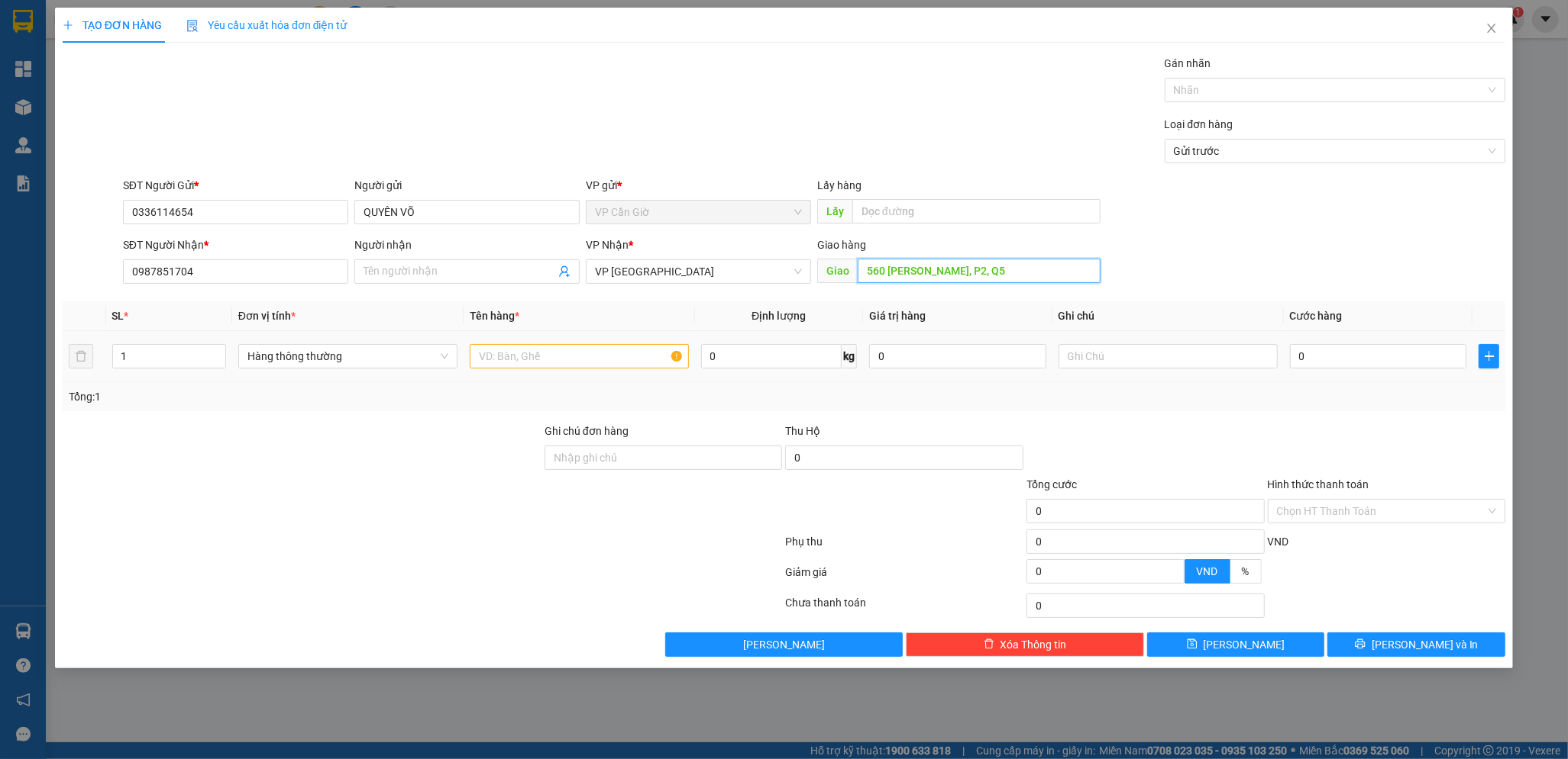
type input "560 [PERSON_NAME], P2, Q5"
click at [507, 358] on input "text" at bounding box center [580, 357] width 219 height 25
type input "BÌNH ẮC QUI"
click at [1329, 361] on input "0" at bounding box center [1379, 357] width 177 height 25
type input "4"
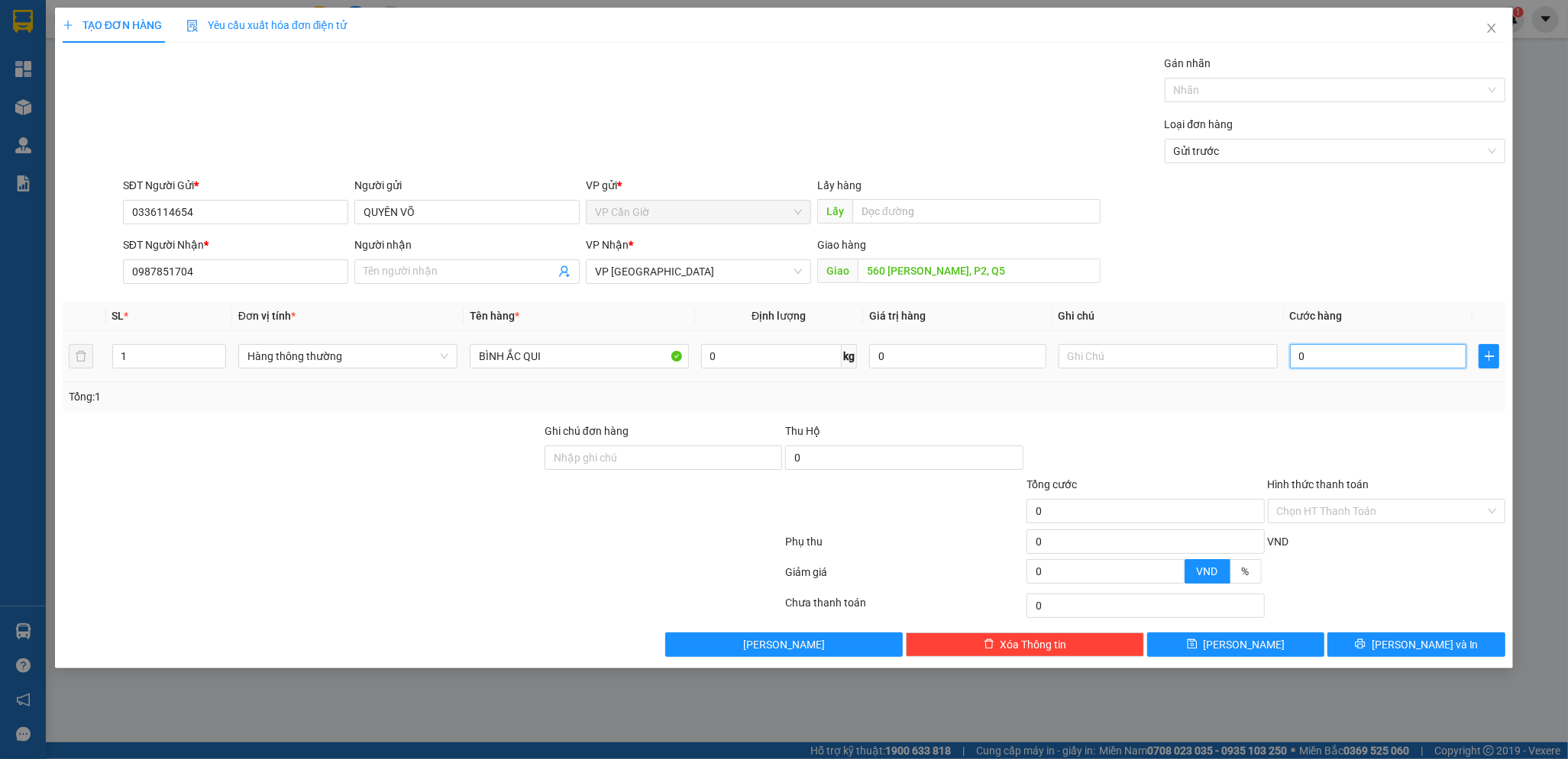
type input "4"
type input "45"
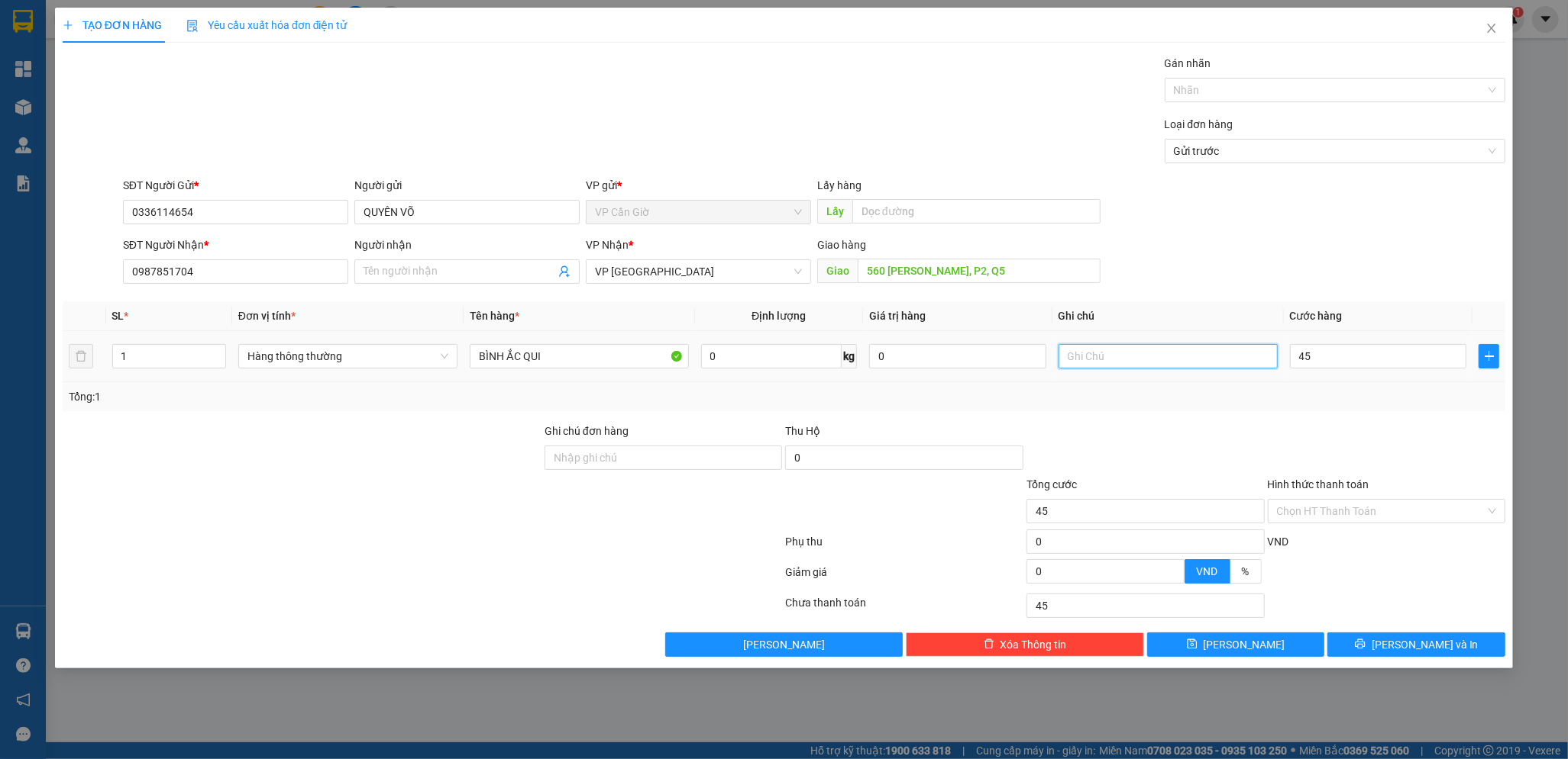
type input "45.000"
click at [1085, 354] on input "text" at bounding box center [1168, 357] width 219 height 25
type input "TẬN NƠI CT"
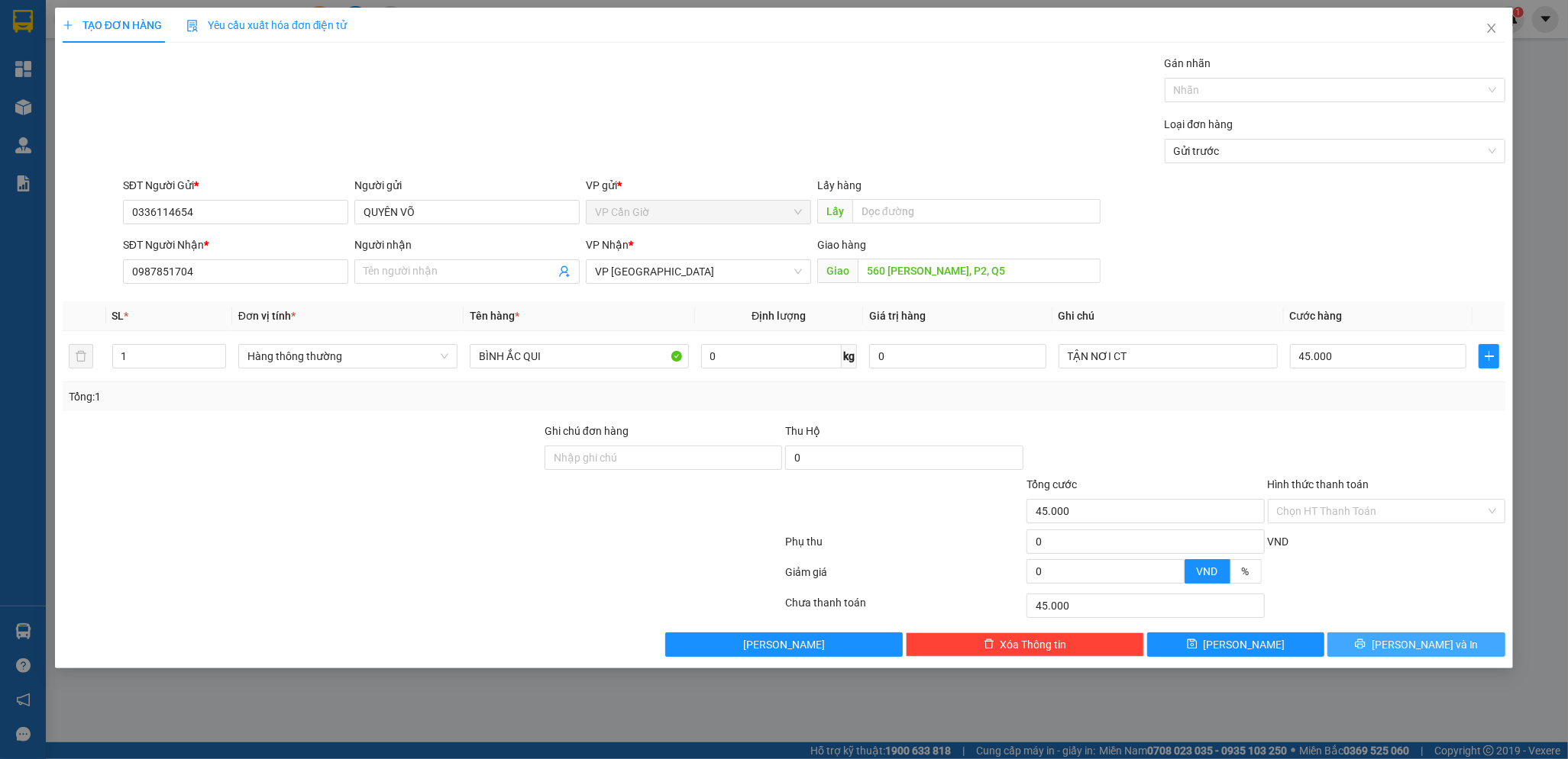
click at [1383, 654] on button "[PERSON_NAME] và In" at bounding box center [1415, 645] width 178 height 25
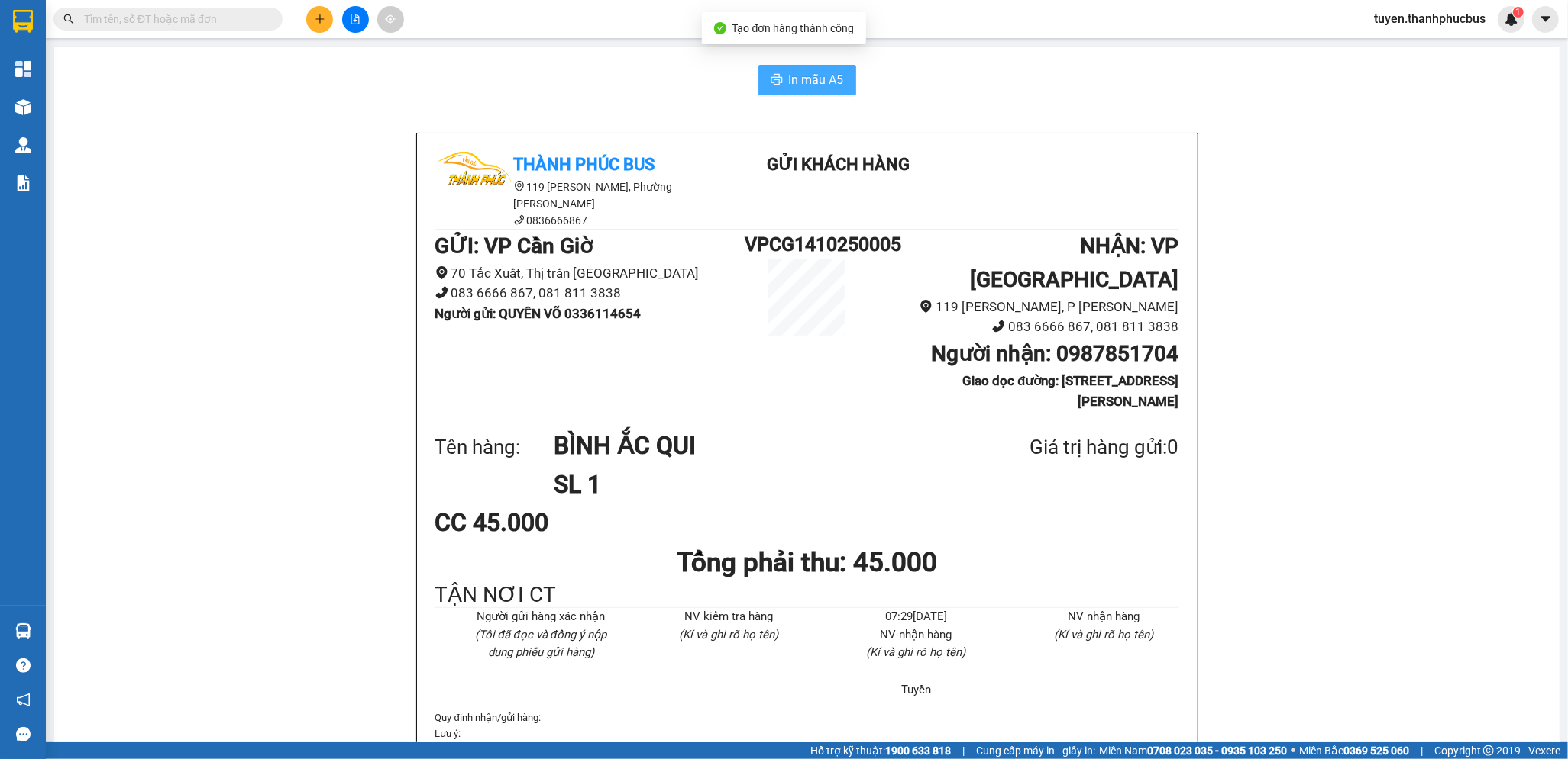
click at [802, 78] on span "In mẫu A5" at bounding box center [816, 80] width 55 height 19
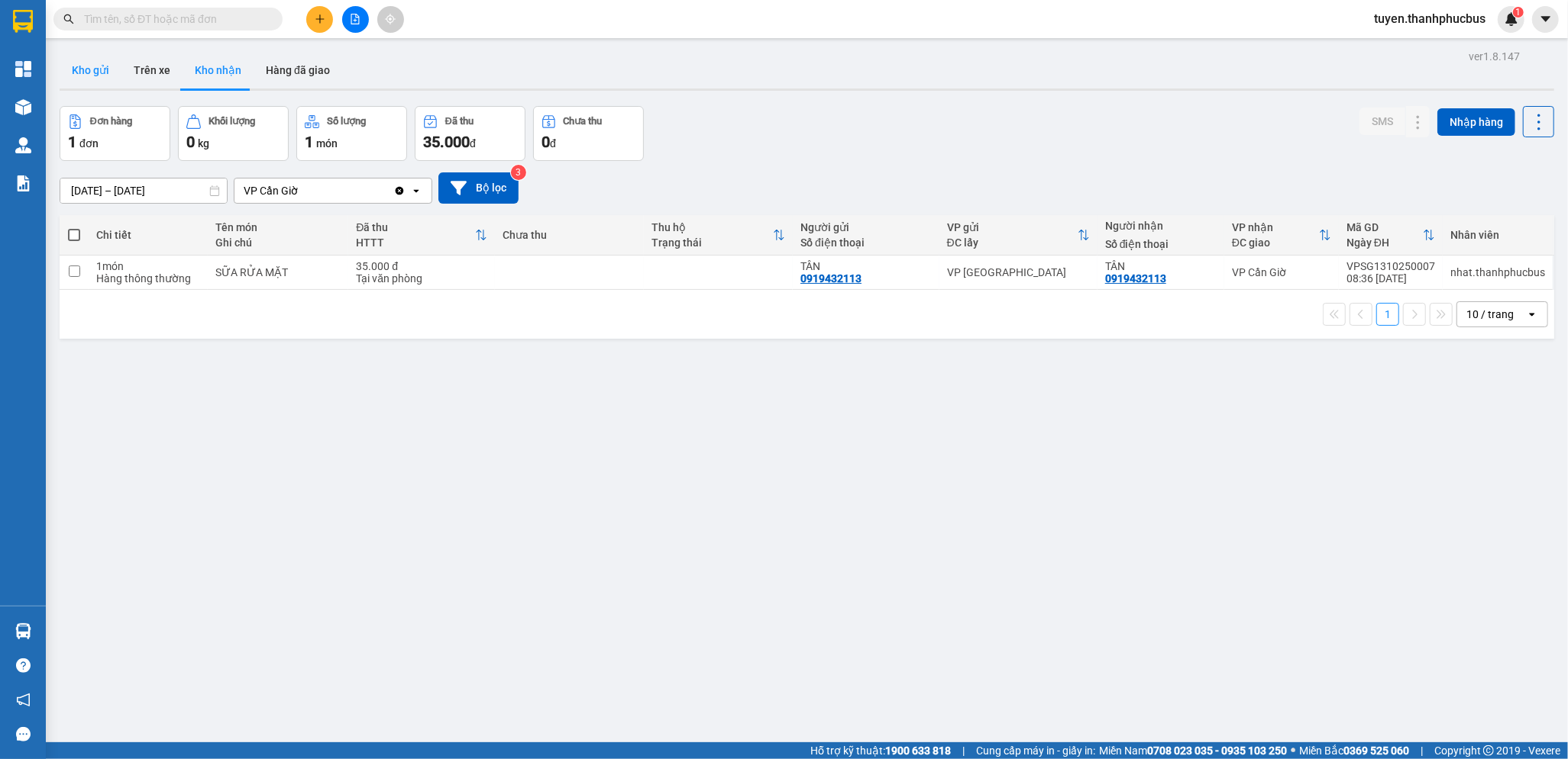
click at [81, 72] on button "Kho gửi" at bounding box center [90, 70] width 62 height 37
